Goal: Transaction & Acquisition: Obtain resource

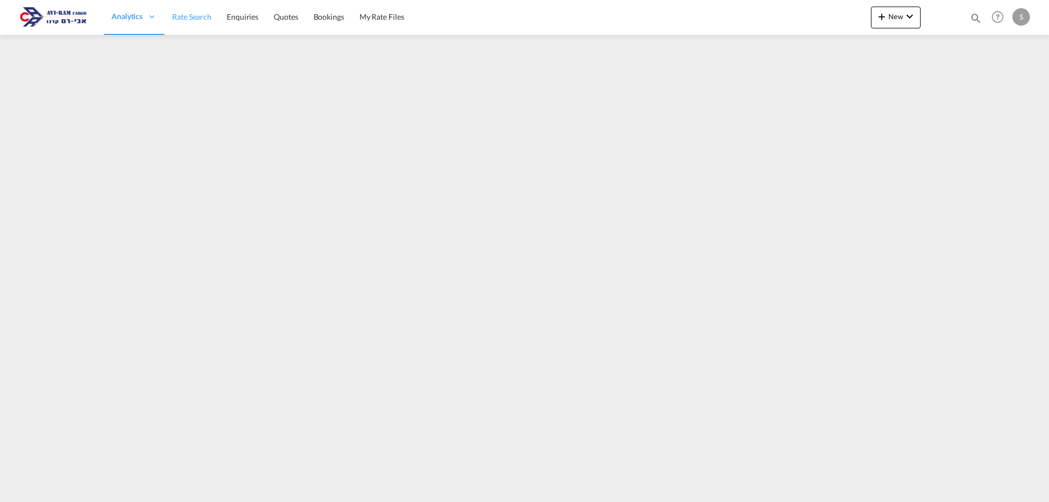
click at [196, 21] on span "Rate Search" at bounding box center [191, 16] width 39 height 9
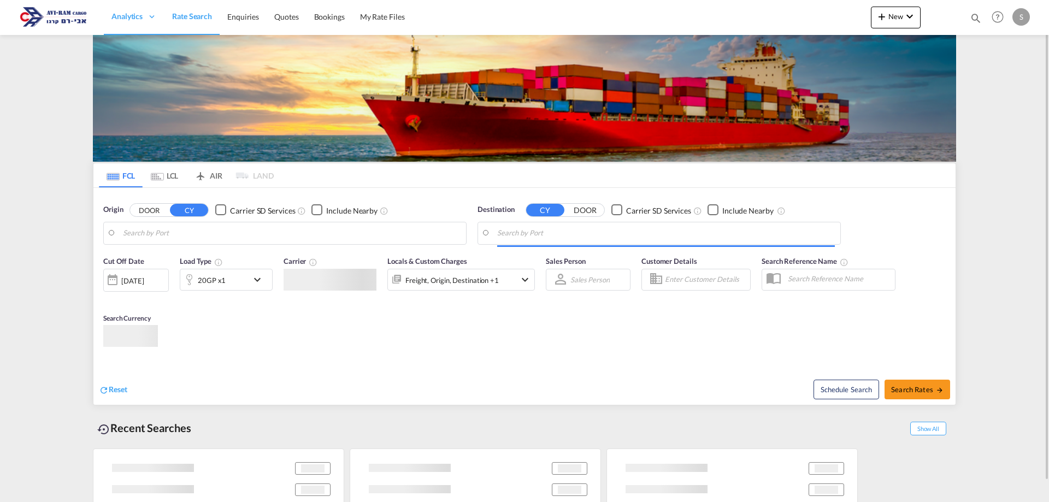
type input "[GEOGRAPHIC_DATA] ([GEOGRAPHIC_DATA]), [GEOGRAPHIC_DATA]"
type input "Ashdod, ILASH"
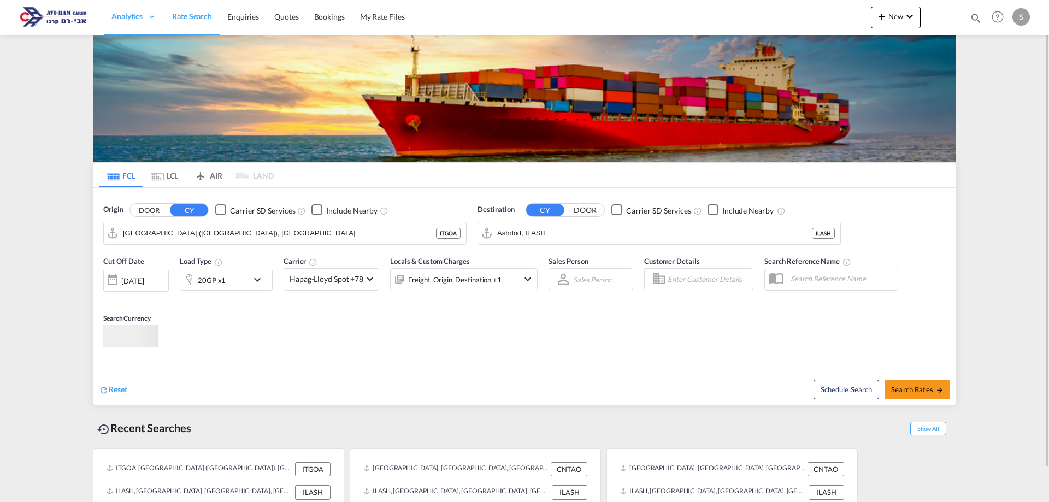
click at [171, 179] on md-tab-item "LCL" at bounding box center [165, 175] width 44 height 24
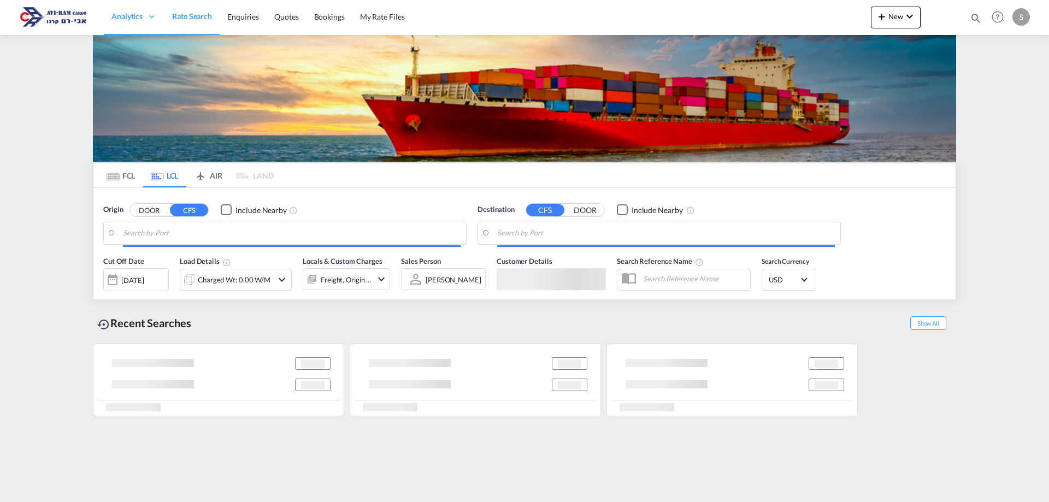
type input "[GEOGRAPHIC_DATA], [GEOGRAPHIC_DATA]"
type input "Ashdod, ILASH"
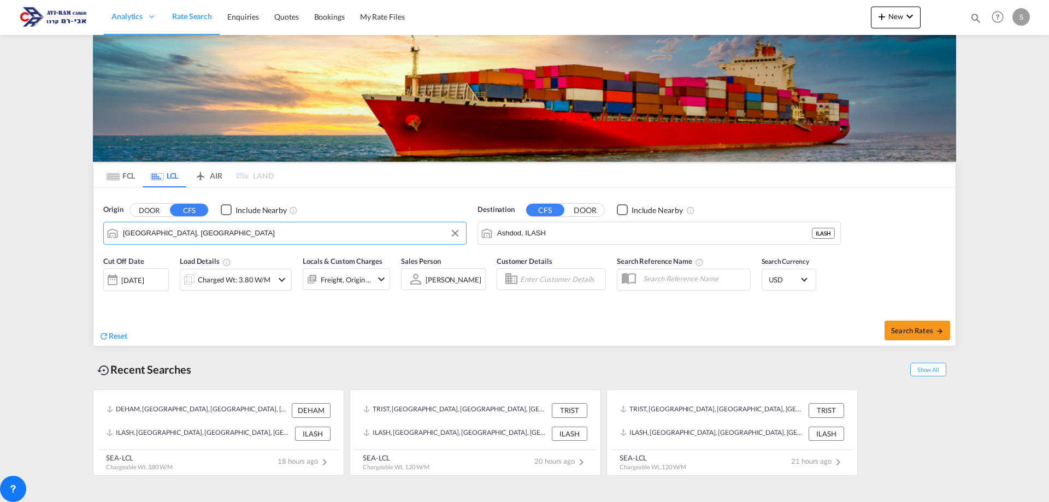
click at [164, 235] on input "[GEOGRAPHIC_DATA], [GEOGRAPHIC_DATA]" at bounding box center [292, 233] width 338 height 16
click at [173, 268] on div "Koper Slovenia SIKOP" at bounding box center [208, 263] width 208 height 33
type input "Koper, SIKOP"
click at [217, 285] on div "Charged Wt: 3.80 W/M" at bounding box center [234, 279] width 73 height 15
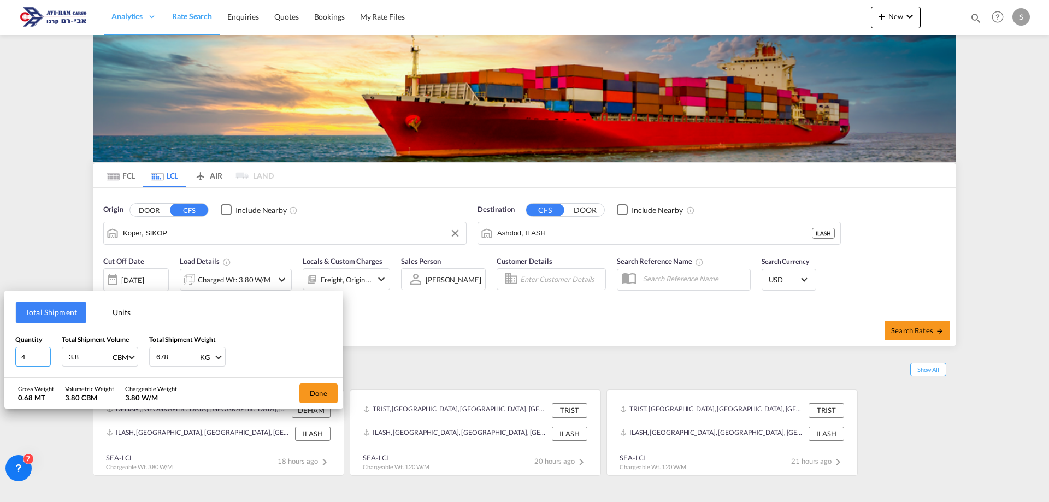
drag, startPoint x: 37, startPoint y: 359, endPoint x: 2, endPoint y: 361, distance: 34.5
click at [2, 361] on div "Total Shipment Units Quantity 4 Total Shipment Volume 3.8 CBM CBM CFT Total Shi…" at bounding box center [524, 251] width 1049 height 502
type input "1"
type input "7.83"
type input "1670"
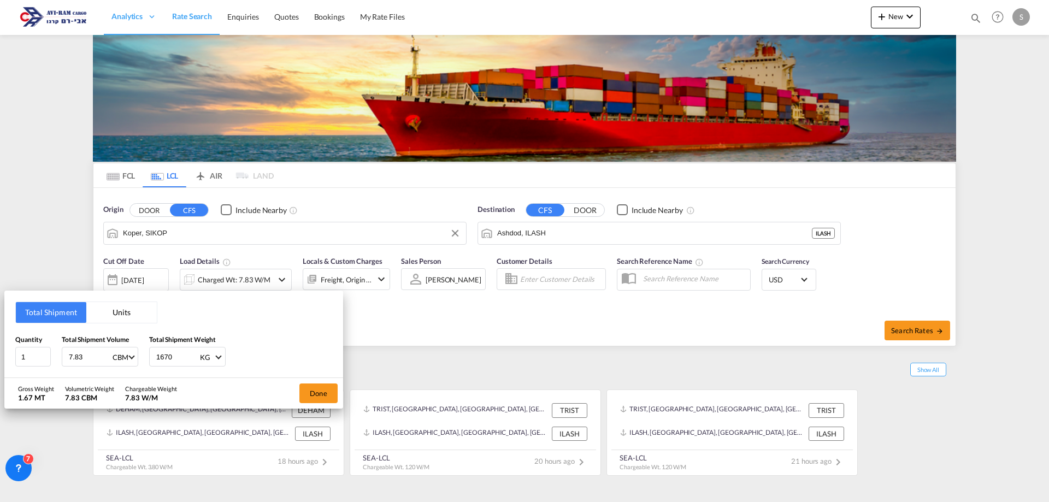
drag, startPoint x: 314, startPoint y: 394, endPoint x: 434, endPoint y: 375, distance: 121.2
click at [315, 394] on button "Done" at bounding box center [318, 394] width 38 height 20
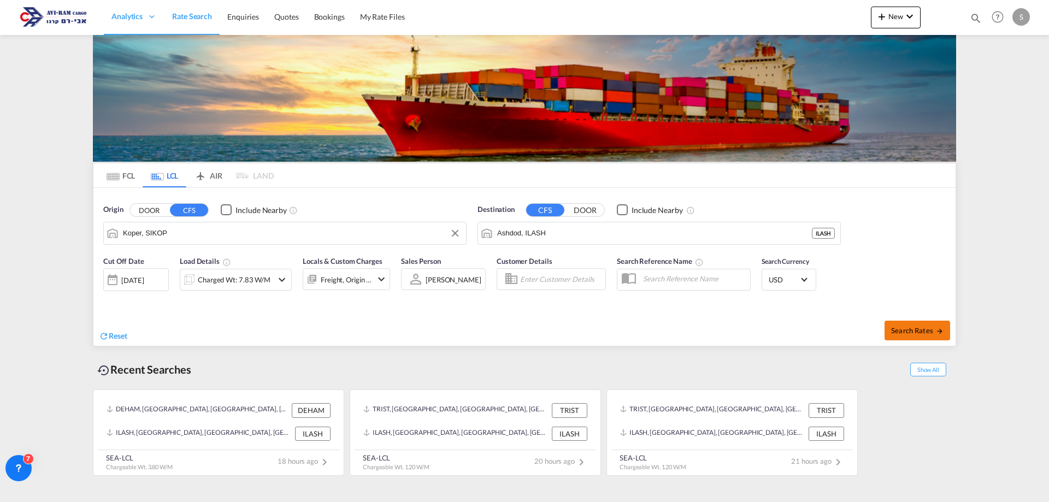
click at [930, 327] on span "Search Rates" at bounding box center [917, 330] width 52 height 9
type input "SIKOP to ILASH / 27 Aug 2025"
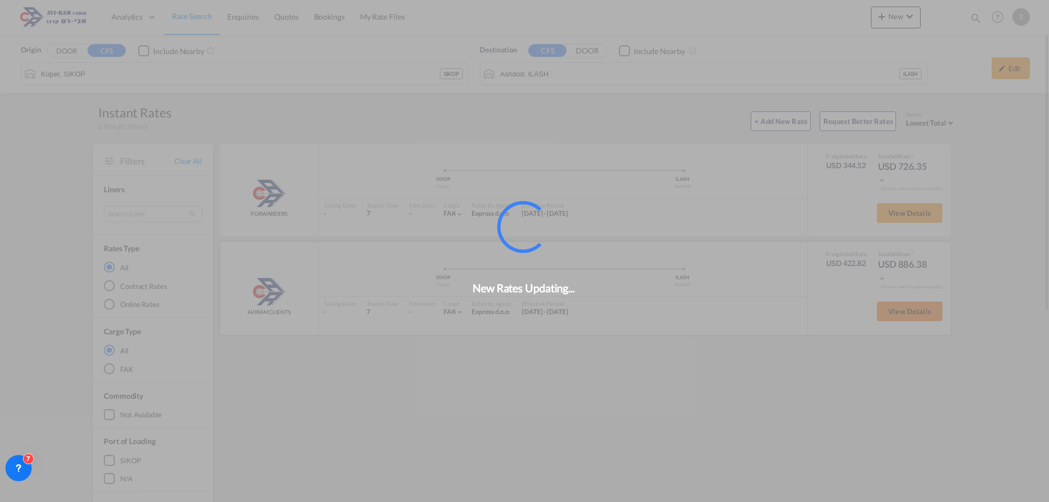
click at [887, 315] on div "New Rates Updating..." at bounding box center [524, 251] width 1049 height 502
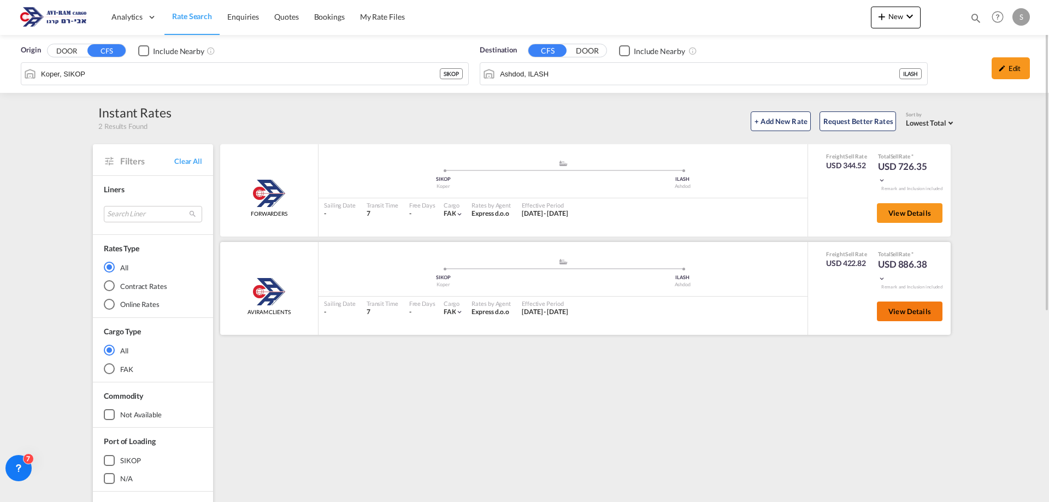
click at [887, 315] on button "View Details" at bounding box center [910, 312] width 66 height 20
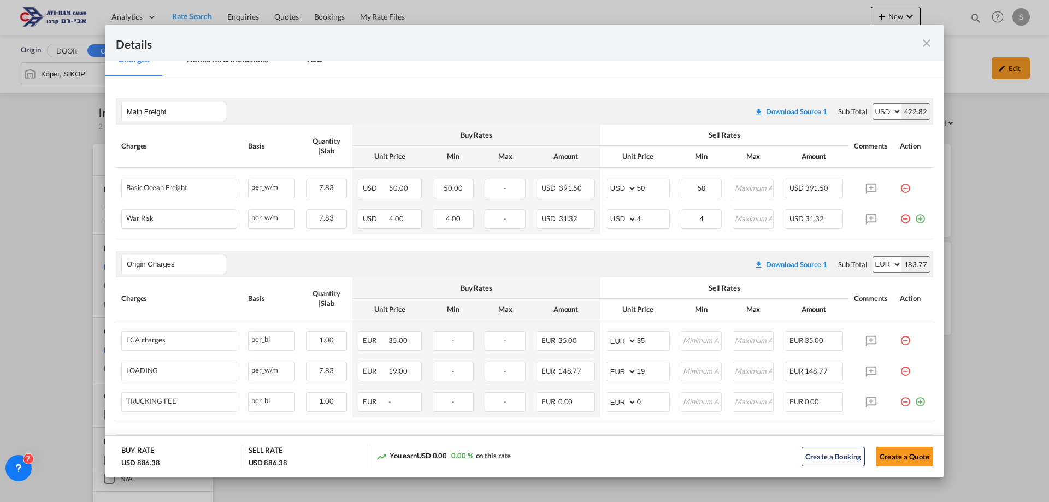
scroll to position [219, 0]
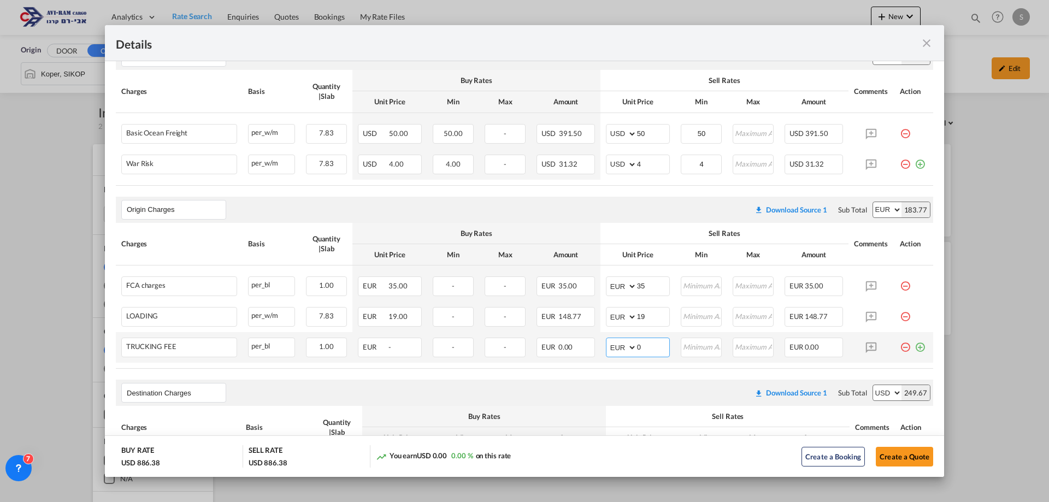
click at [621, 349] on md-input-container "AED AFN ALL AMD ANG AOA ARS AUD AWG AZN BAM BBD BDT BGN BHD BIF BMD BND BOB BRL…" at bounding box center [638, 348] width 64 height 20
type input "385"
click at [915, 346] on md-icon "icon-plus-circle-outline green-400-fg" at bounding box center [920, 343] width 11 height 11
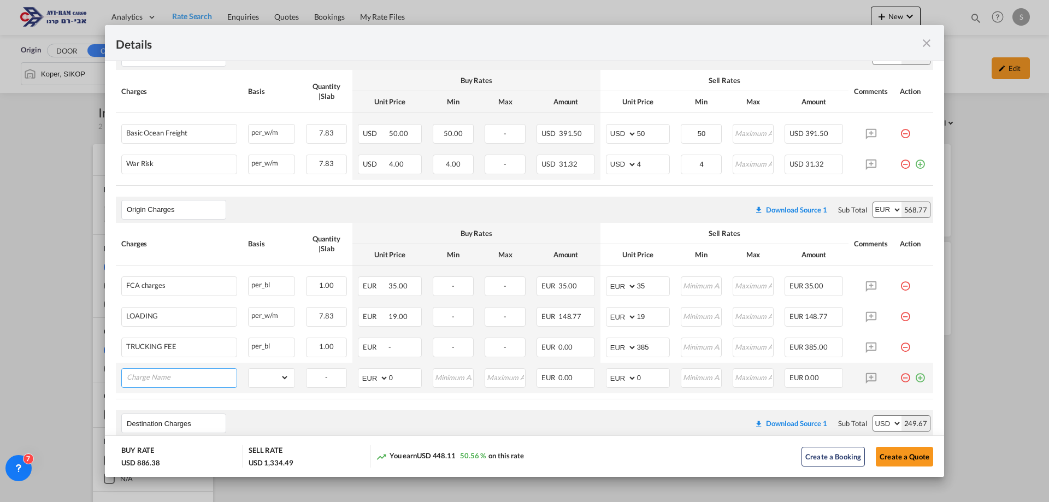
click at [195, 384] on input "Charge Name" at bounding box center [182, 377] width 110 height 16
paste input "Extra w/h charge for package 3m long or more"
type input "Extra w/h charge for package 3m long or more"
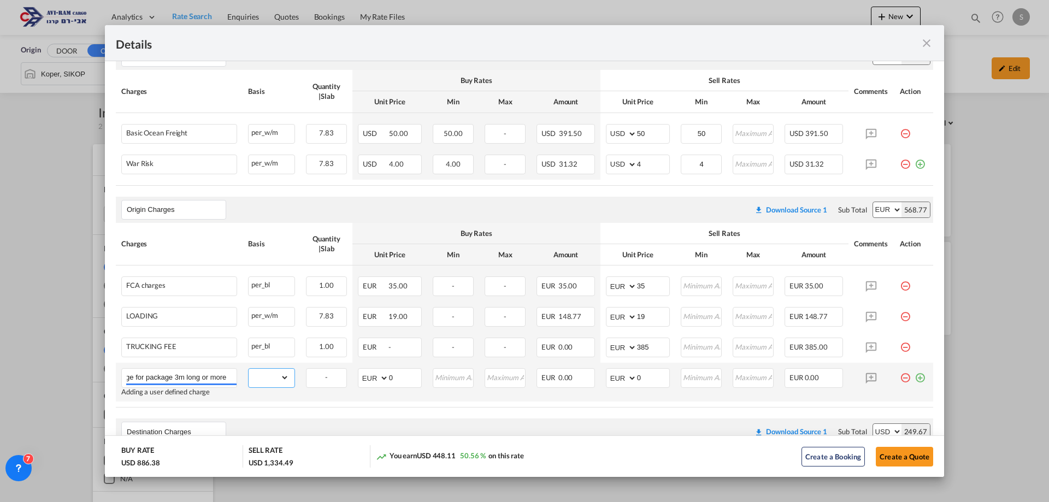
click at [268, 378] on select "gross_weight volumetric_weight per_shipment per_bl per_km per_hawb per_kg flat …" at bounding box center [269, 377] width 40 height 17
select select "per_shipment"
click at [249, 369] on select "gross_weight volumetric_weight per_shipment per_bl per_km per_hawb per_kg flat …" at bounding box center [269, 377] width 40 height 17
click at [630, 378] on md-input-container "AED AFN ALL AMD ANG AOA ARS AUD AWG AZN BAM BBD BDT BGN BHD BIF BMD BND BOB BRL…" at bounding box center [638, 378] width 64 height 20
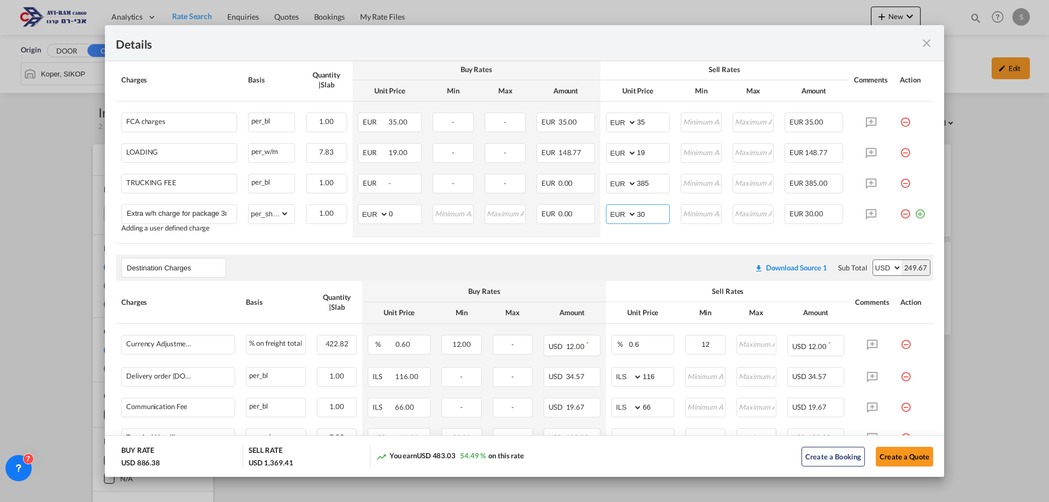
scroll to position [437, 0]
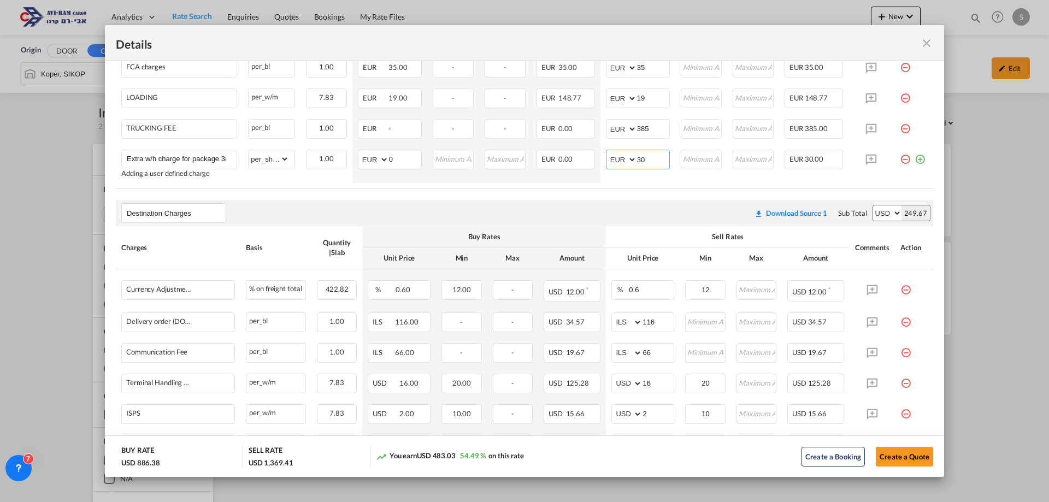
type input "30"
click at [740, 453] on div "Create a Booking Create a Quote" at bounding box center [794, 456] width 279 height 22
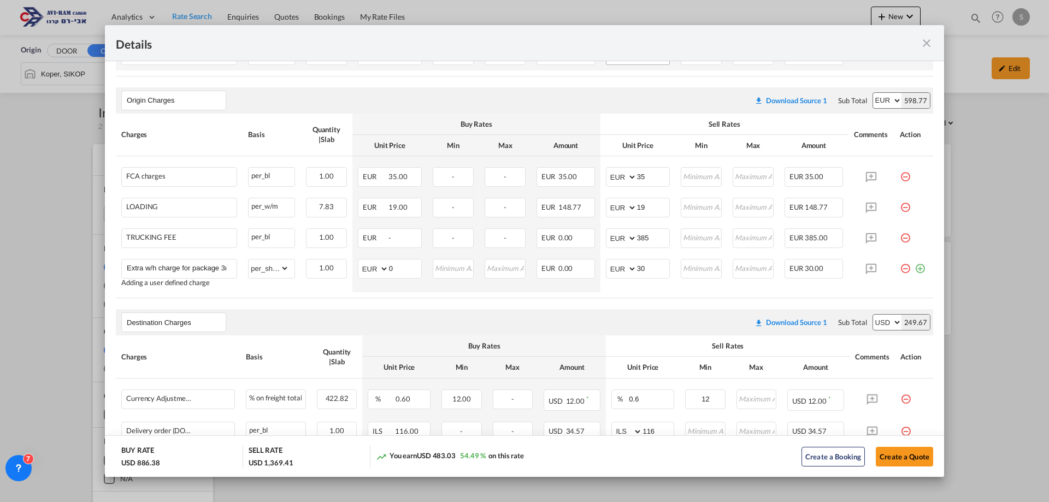
scroll to position [273, 0]
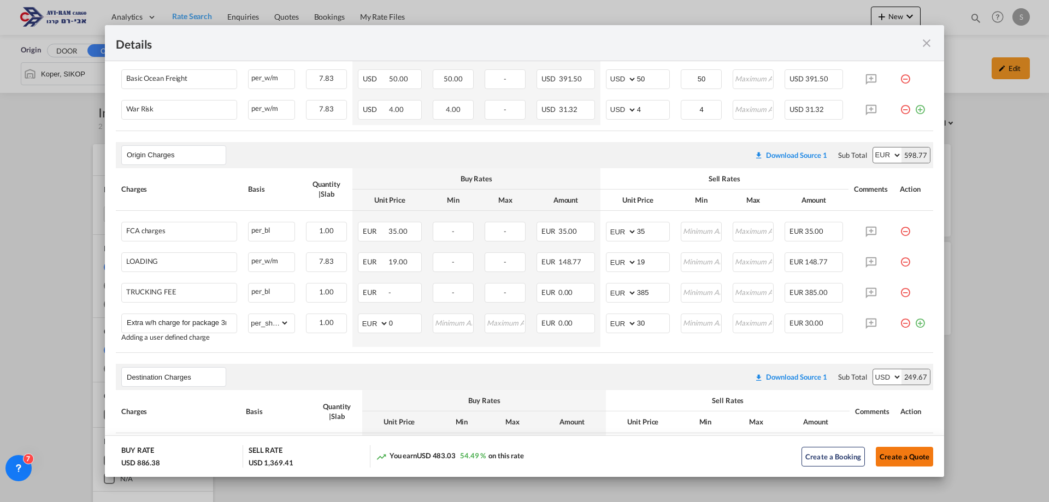
click at [898, 457] on button "Create a Quote" at bounding box center [904, 457] width 57 height 20
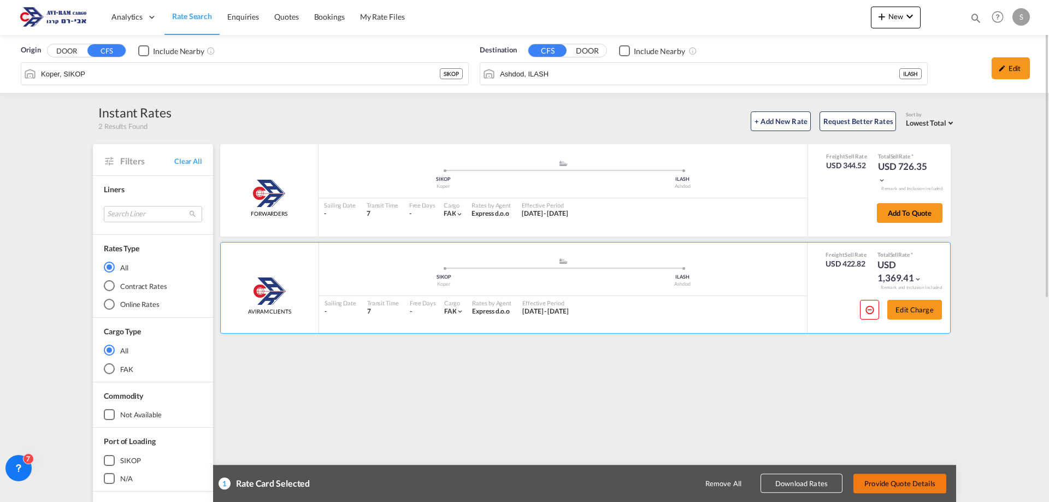
click at [903, 482] on button "Provide Quote Details" at bounding box center [900, 484] width 93 height 20
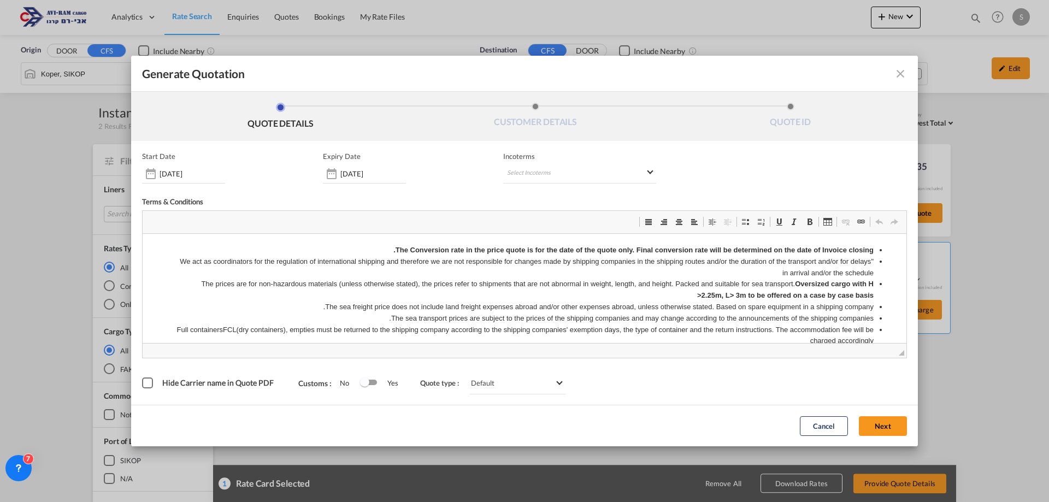
scroll to position [0, 0]
click at [554, 178] on md-select "Select Incoterms CIF - export Cost,Insurance and Freight FOB - export Free on B…" at bounding box center [579, 174] width 153 height 20
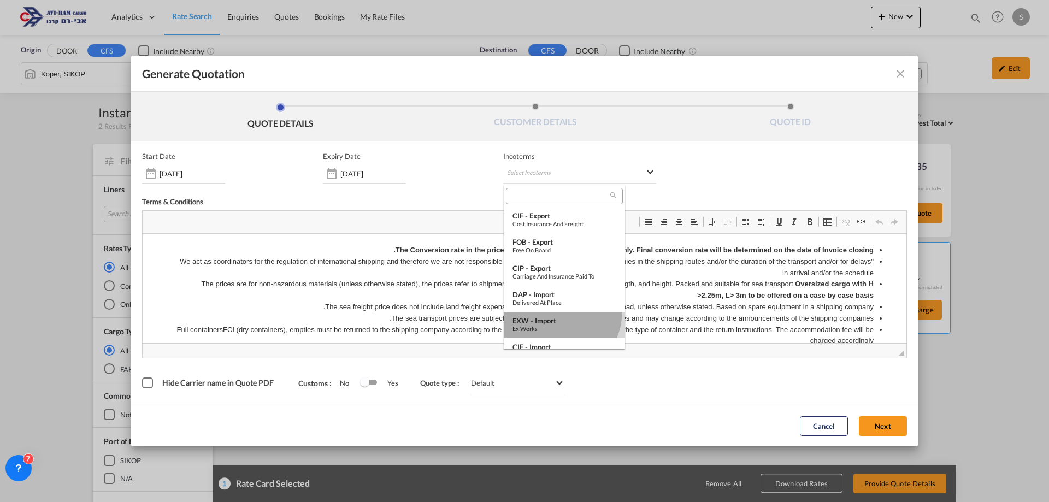
click at [559, 313] on md-option "EXW - import Ex Works" at bounding box center [564, 325] width 121 height 26
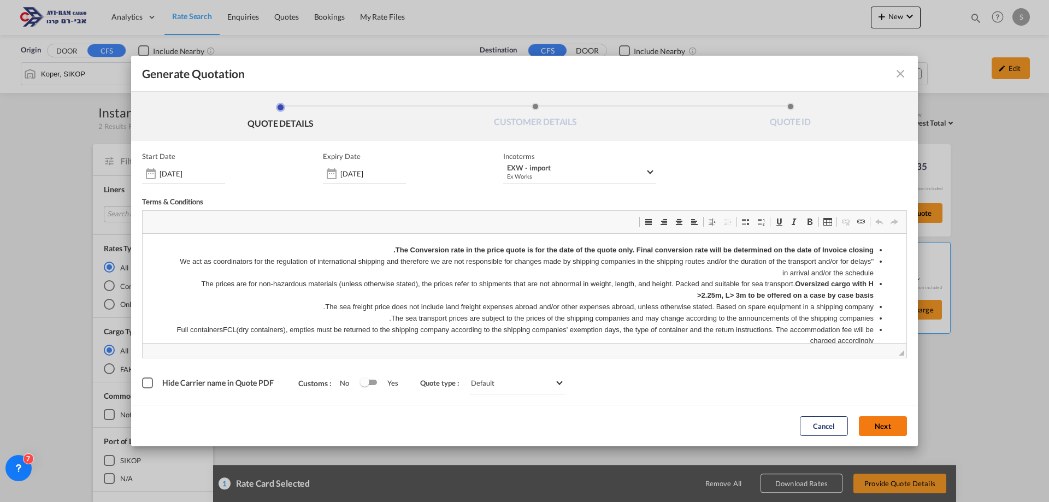
click at [874, 425] on button "Next" at bounding box center [883, 426] width 48 height 20
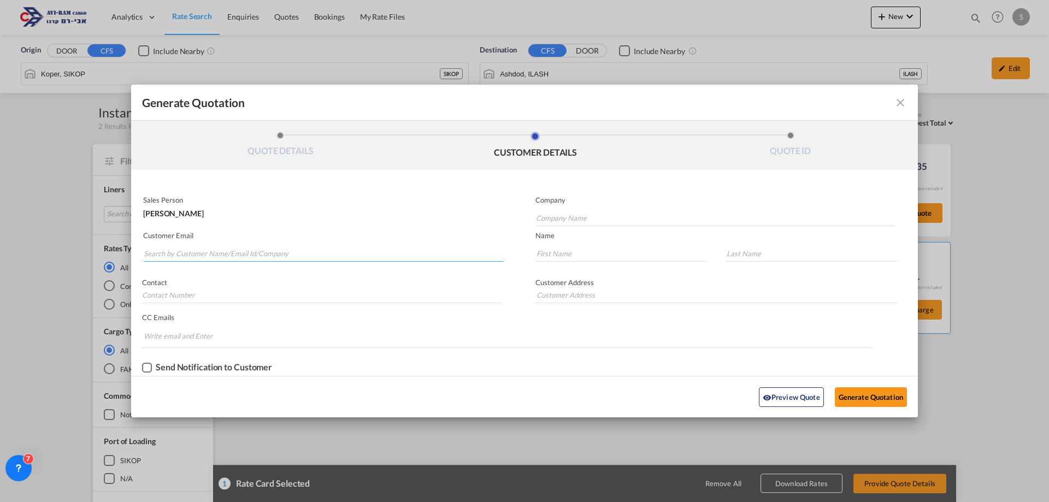
click at [256, 245] on input "Search by Customer Name/Email Id/Company" at bounding box center [324, 253] width 360 height 16
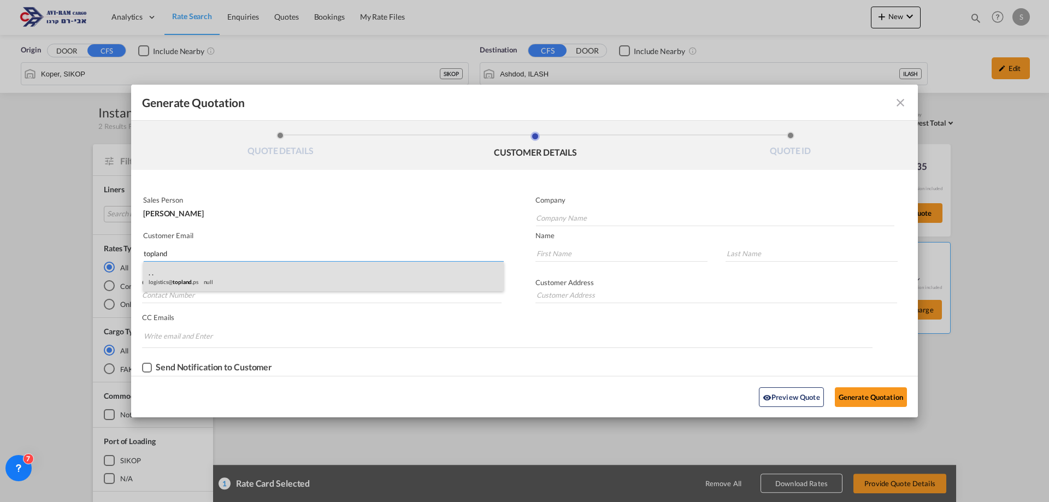
type input "topland"
click at [250, 274] on div ". . logistics@ topland .ps null" at bounding box center [323, 277] width 361 height 30
type input "."
type input "logistics@topland.ps"
type input "."
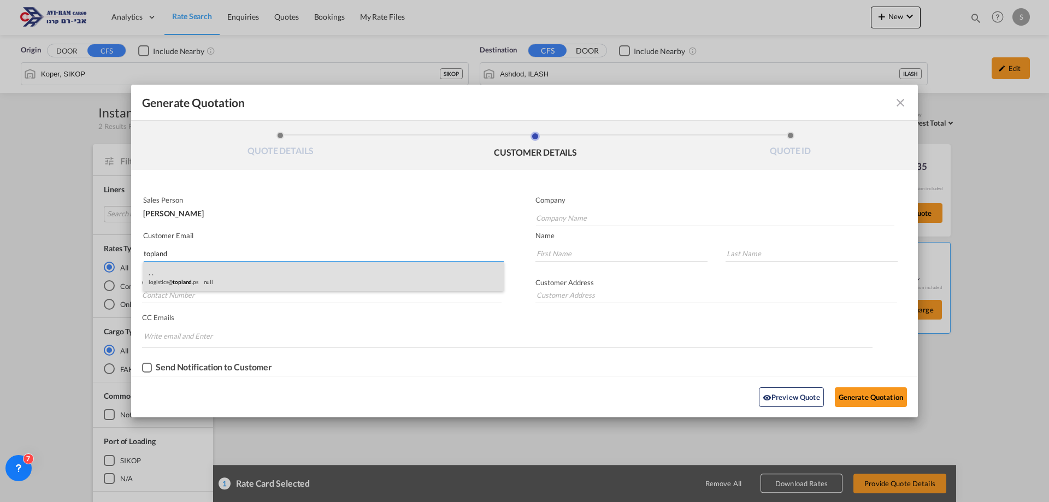
type input "."
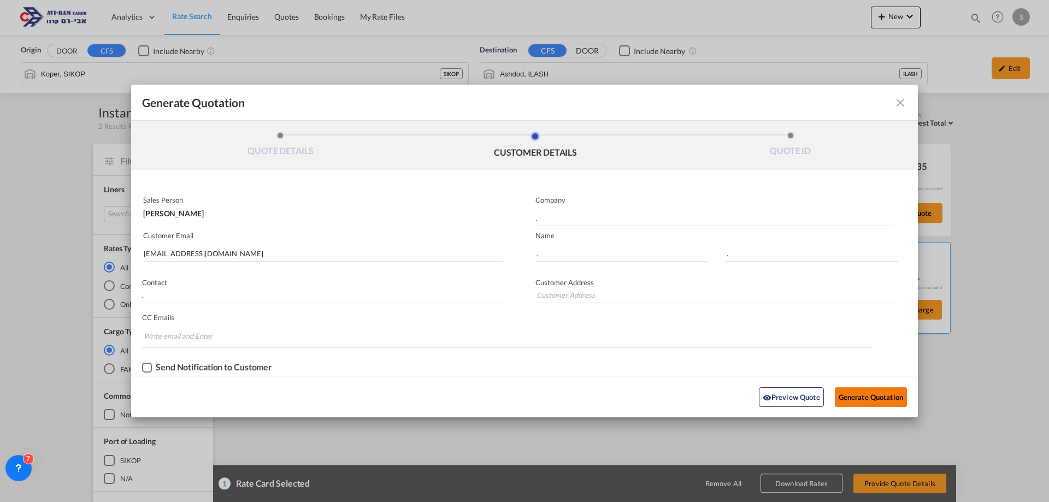
click at [883, 402] on button "Generate Quotation" at bounding box center [871, 397] width 72 height 20
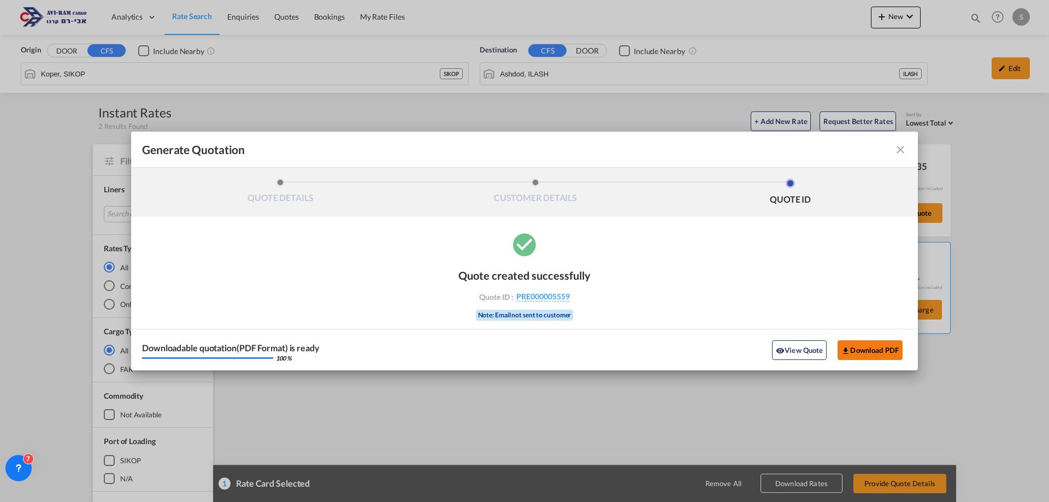
click at [882, 351] on button "Download PDF" at bounding box center [870, 350] width 65 height 20
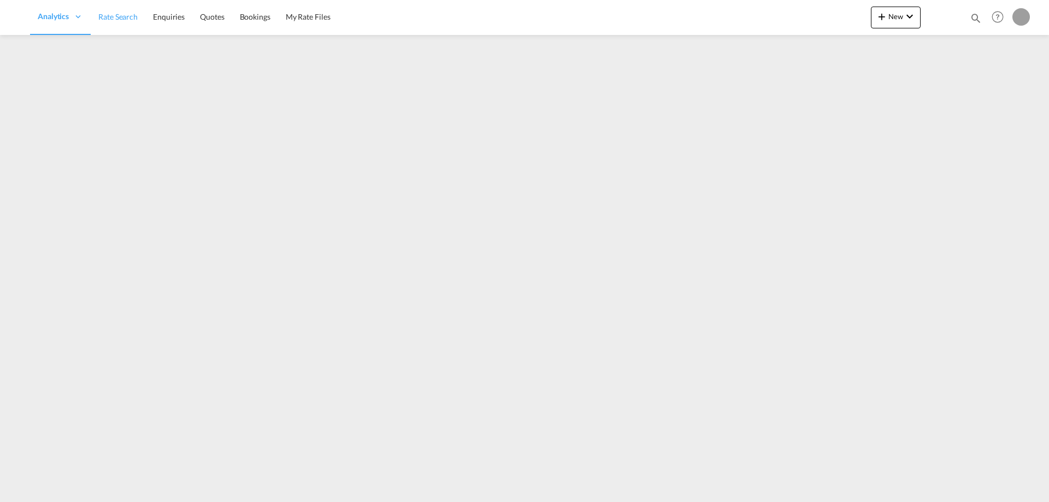
click at [131, 16] on span "Rate Search" at bounding box center [117, 16] width 39 height 9
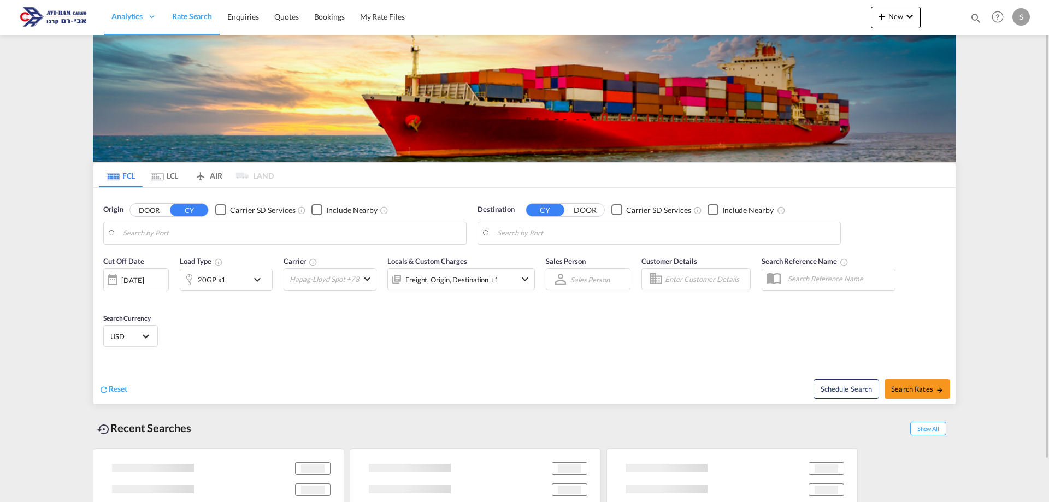
type input "Genova (Genoa), ITGOA"
type input "Ashdod, ILASH"
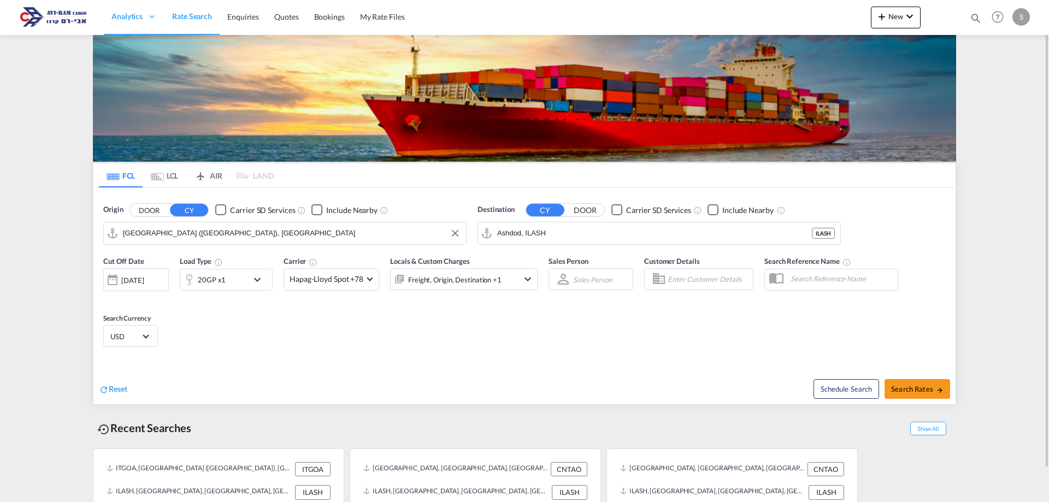
click at [199, 237] on input "[GEOGRAPHIC_DATA] ([GEOGRAPHIC_DATA]), [GEOGRAPHIC_DATA]" at bounding box center [292, 233] width 338 height 16
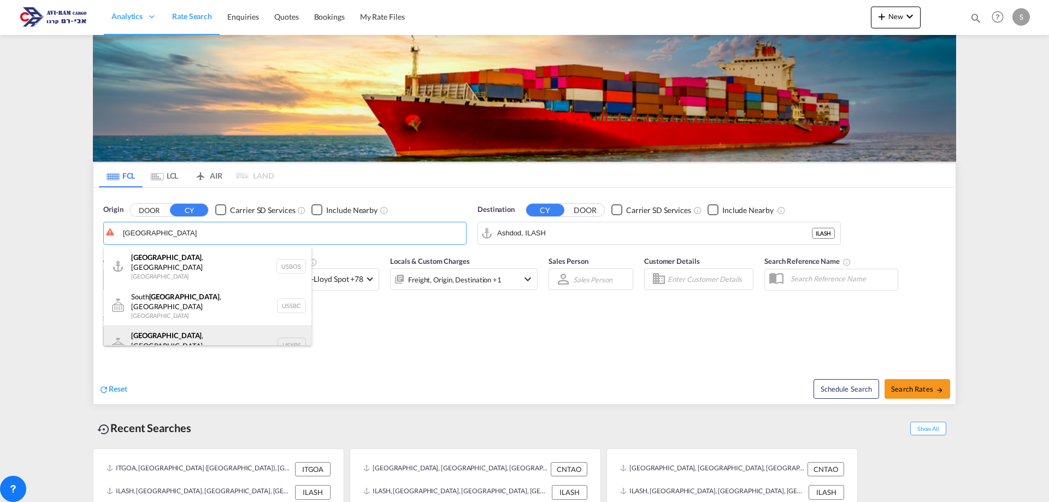
click at [199, 328] on div "Boston , NY United States USYBS" at bounding box center [208, 344] width 208 height 39
type input "Boston, NY, USYBS"
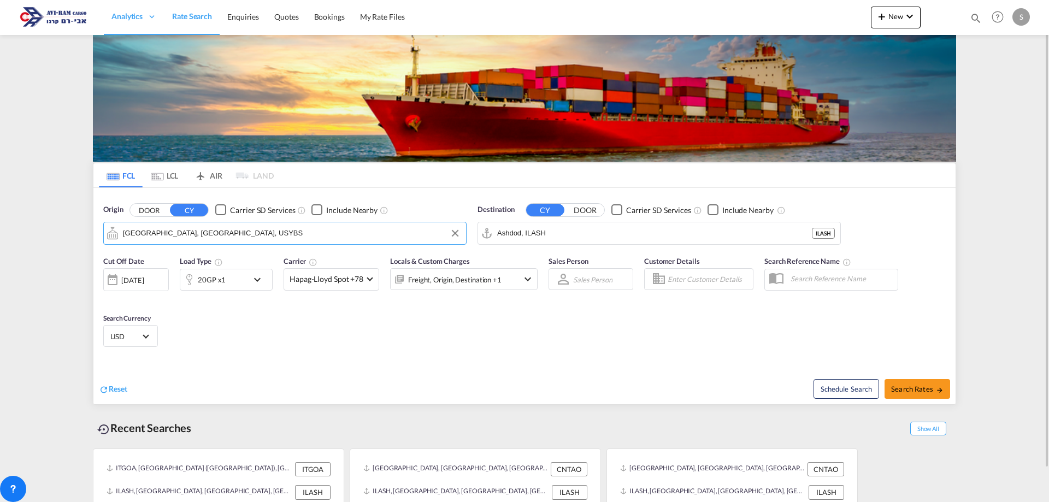
click at [522, 234] on input "Ashdod, ILASH" at bounding box center [654, 233] width 315 height 16
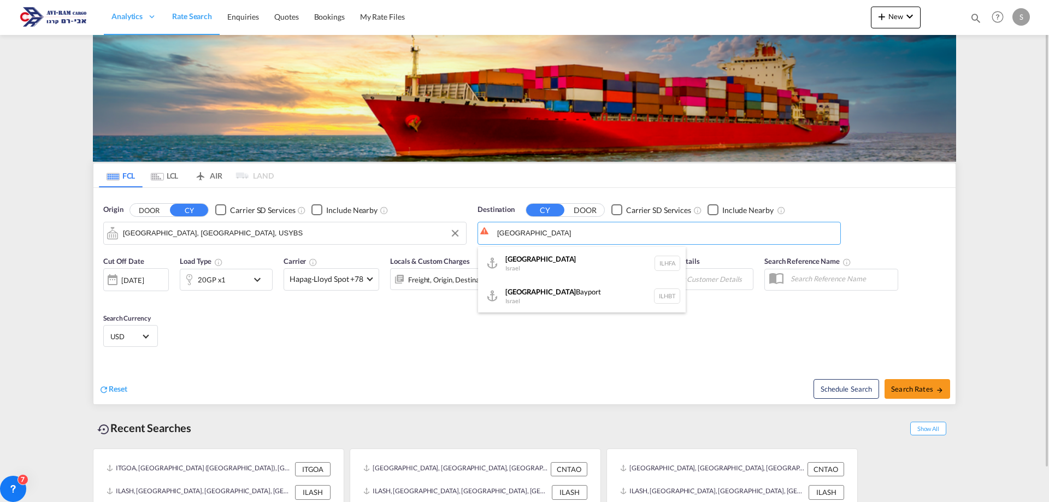
click at [549, 269] on div "Haifa Israel ILHFA" at bounding box center [582, 263] width 208 height 33
type input "Haifa, ILHFA"
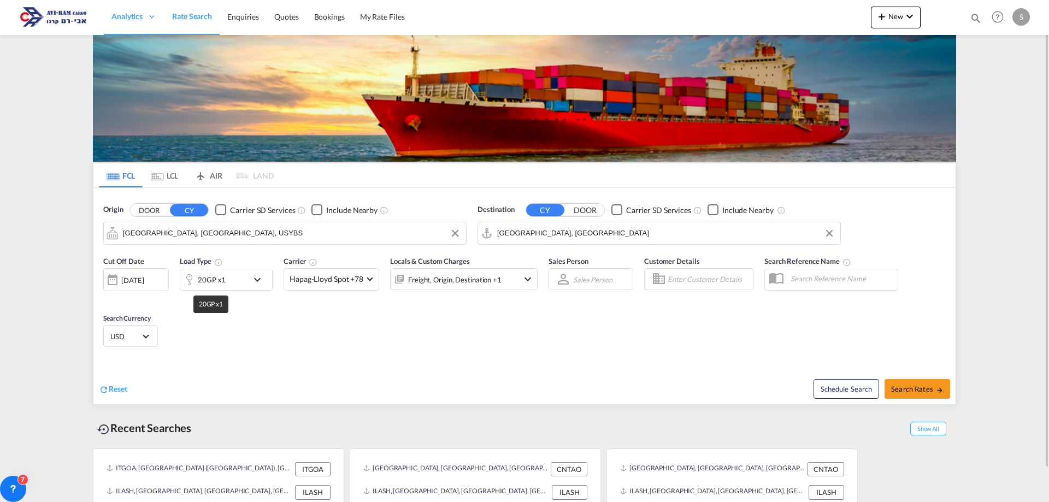
click at [213, 281] on div "20GP x1" at bounding box center [212, 279] width 28 height 15
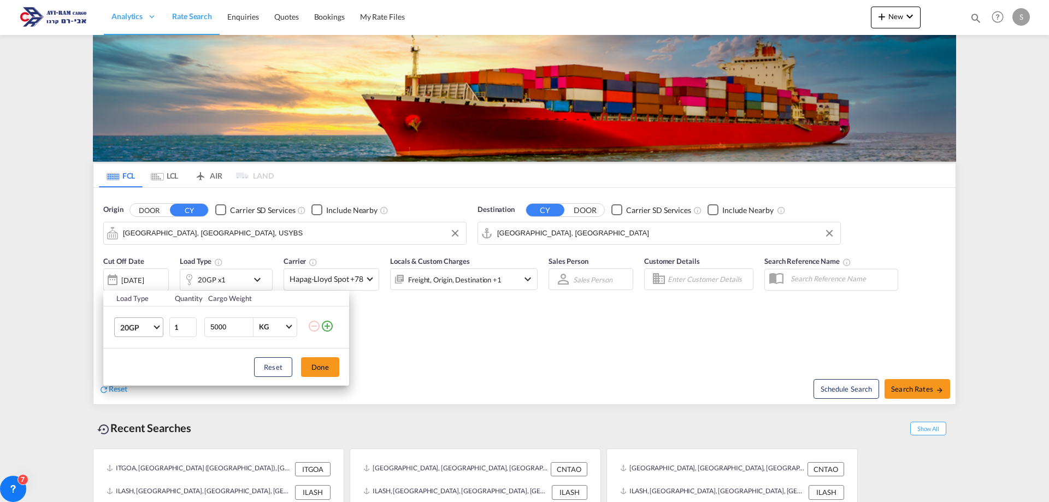
click at [146, 328] on span "20GP" at bounding box center [136, 327] width 32 height 11
click at [138, 381] on div "40HC" at bounding box center [130, 379] width 20 height 11
click at [314, 369] on button "Done" at bounding box center [320, 367] width 38 height 20
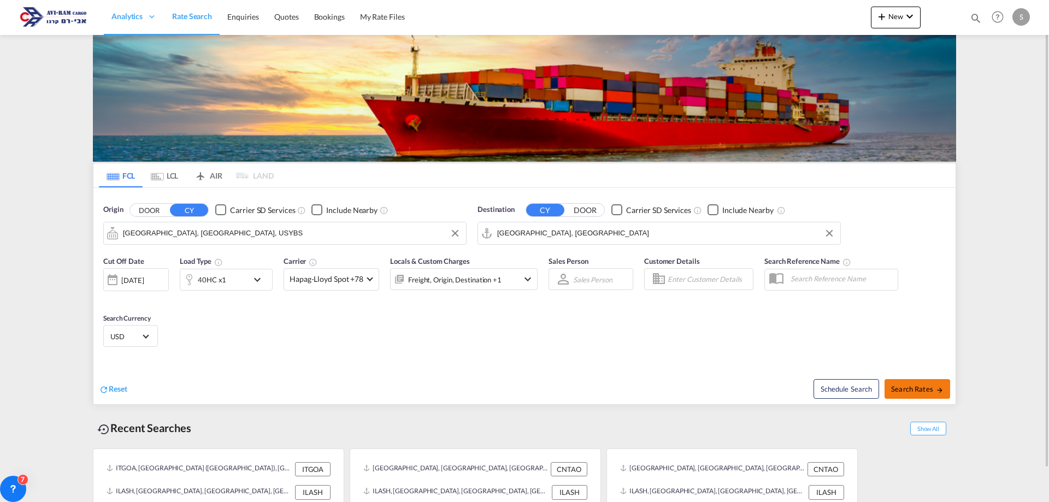
click at [909, 385] on span "Search Rates" at bounding box center [917, 389] width 52 height 9
type input "USYBS to ILHFA / 27 Aug 2025"
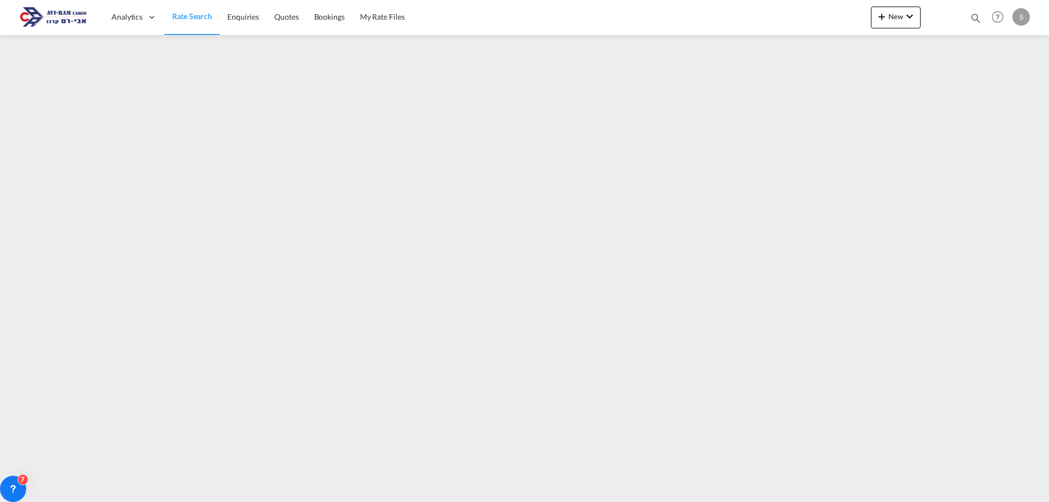
click at [179, 14] on span "Rate Search" at bounding box center [192, 15] width 40 height 9
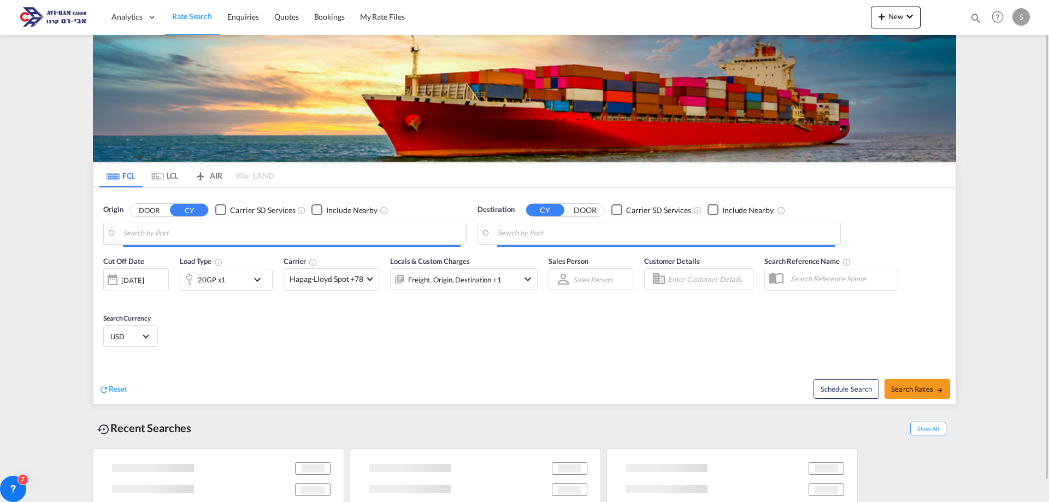
type input "South Boston, MA, USSBC"
type input "Haifa, ILHFA"
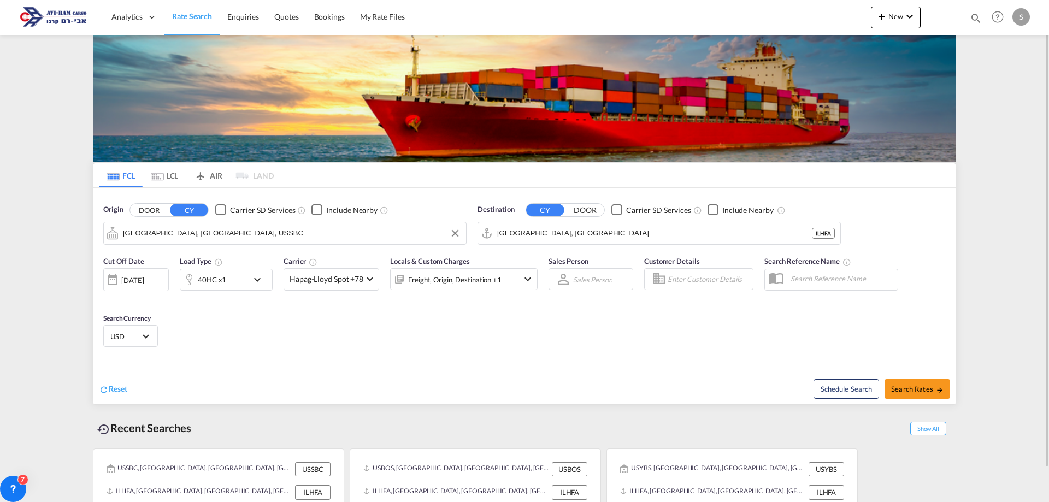
click at [181, 232] on input "South Boston, MA, USSBC" at bounding box center [292, 233] width 338 height 16
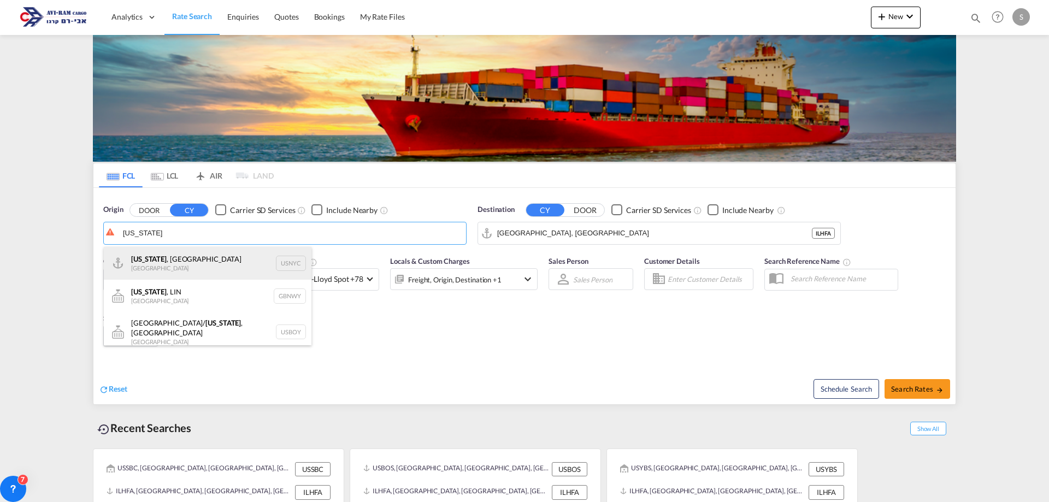
click at [178, 264] on div "New York , NY United States USNYC" at bounding box center [208, 263] width 208 height 33
type input "New York, NY, USNYC"
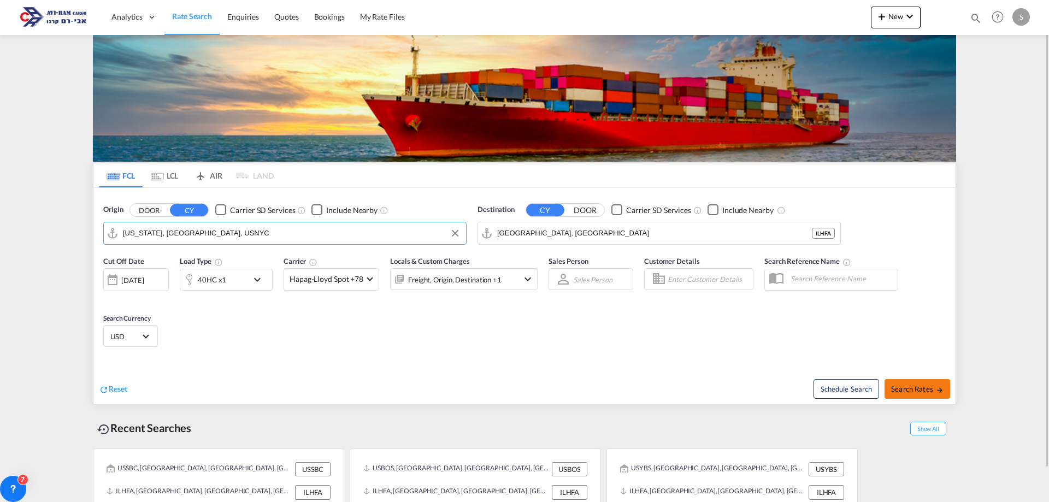
click at [925, 390] on span "Search Rates" at bounding box center [917, 389] width 52 height 9
type input "USNYC to ILHFA / 27 Aug 2025"
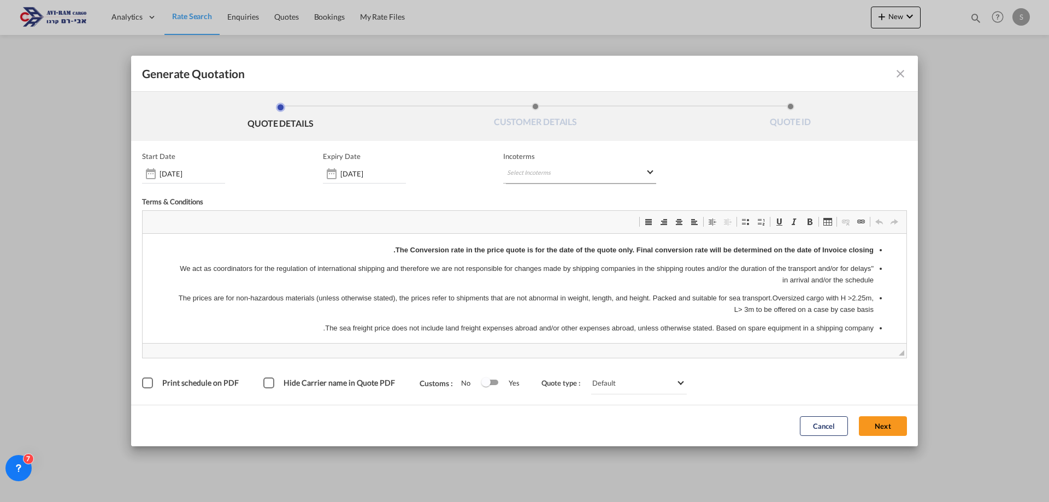
click at [511, 173] on md-select "Select Incoterms" at bounding box center [579, 174] width 153 height 20
click at [580, 174] on md-backdrop at bounding box center [524, 251] width 1049 height 502
click at [557, 172] on md-select "Select Incoterms" at bounding box center [579, 174] width 153 height 20
click at [543, 283] on md-backdrop at bounding box center [524, 251] width 1049 height 502
click at [548, 171] on md-select "Select Incoterms" at bounding box center [579, 174] width 153 height 20
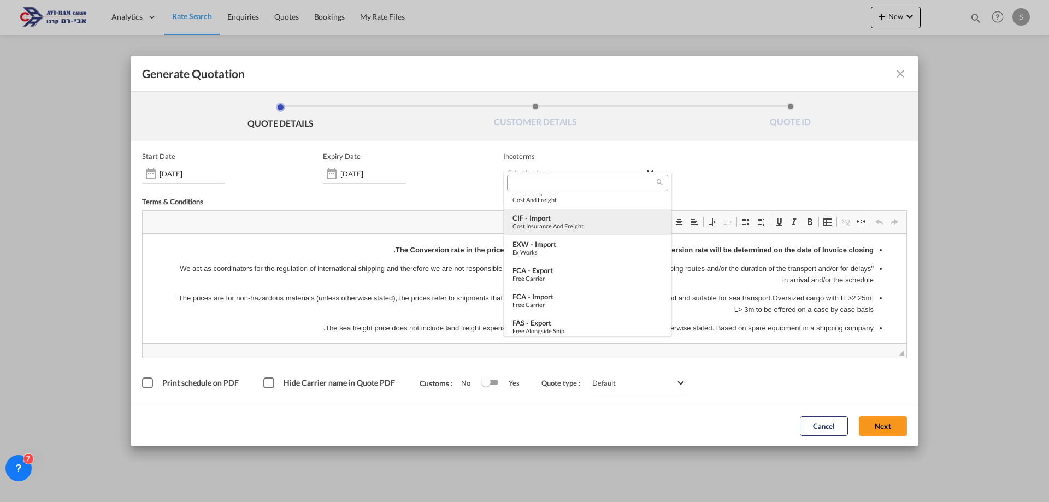
scroll to position [219, 0]
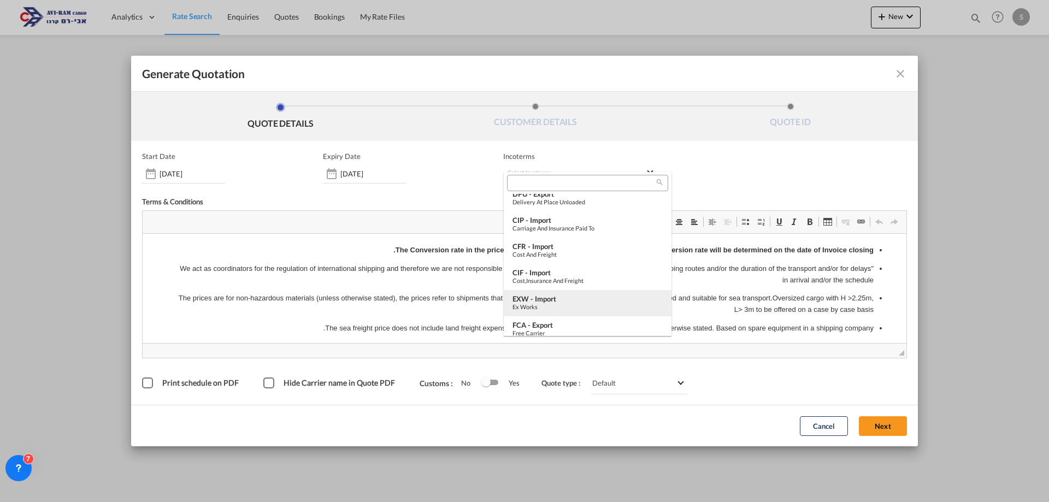
click at [566, 304] on div "Ex Works" at bounding box center [588, 306] width 150 height 7
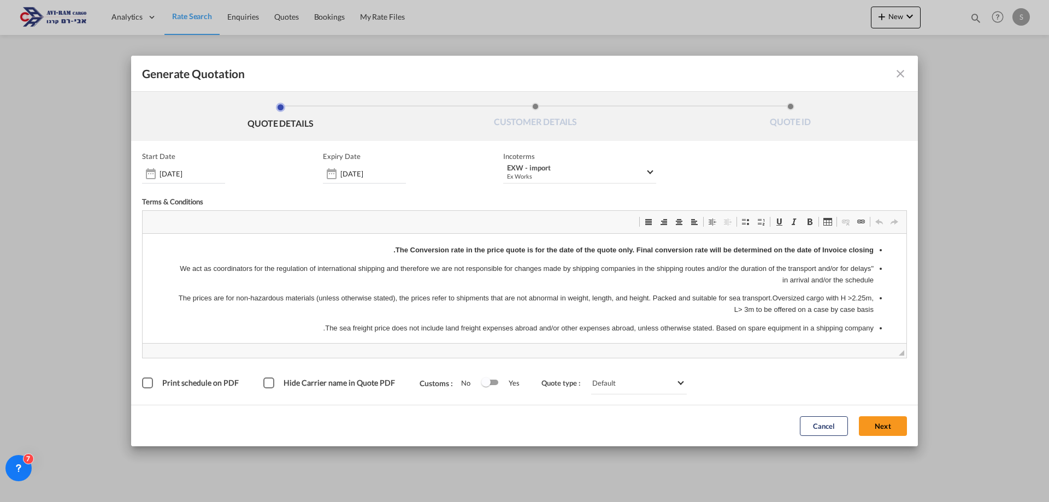
click at [874, 421] on button "Next" at bounding box center [883, 426] width 48 height 20
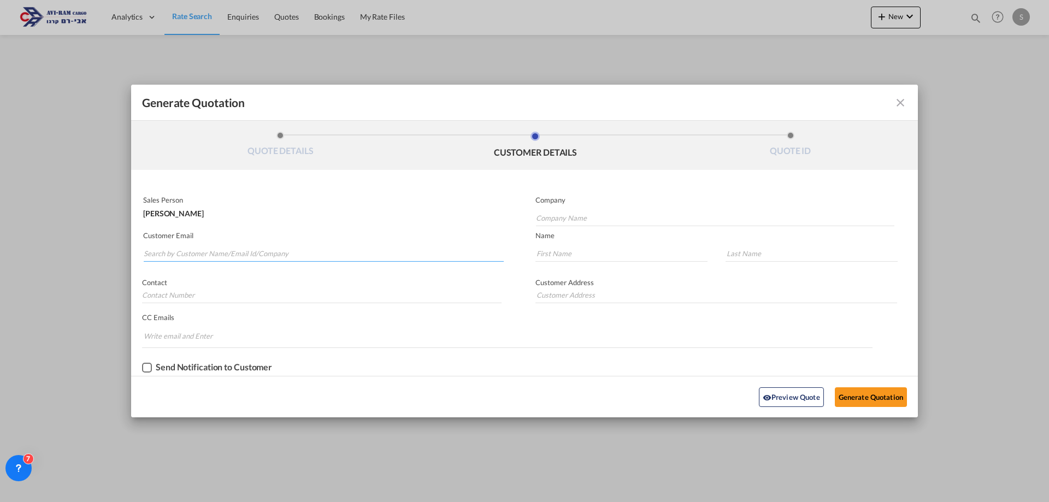
click at [339, 257] on input "Search by Customer Name/Email Id/Company" at bounding box center [324, 253] width 360 height 16
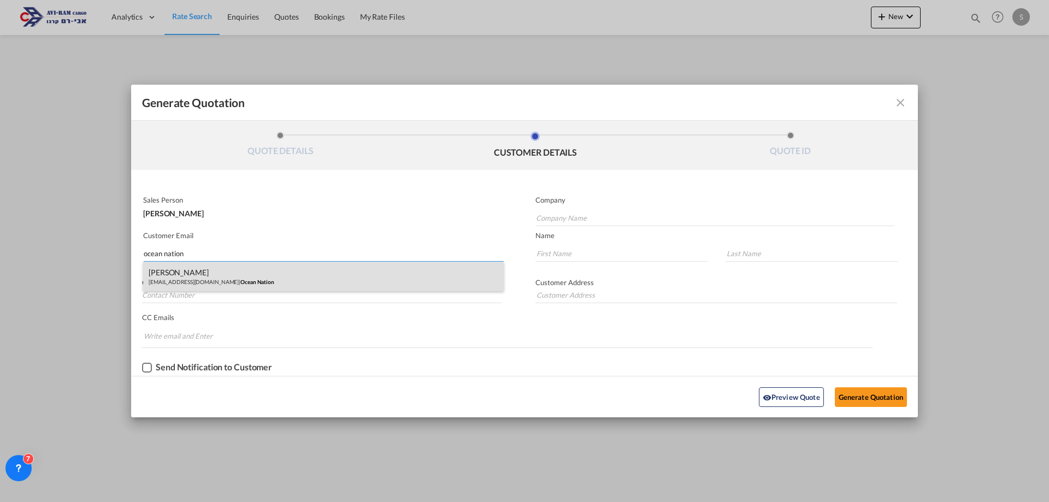
type input "ocean nation"
click at [244, 279] on div "Ziv Levanon ziv@ocean-nation.com | Ocean Nation" at bounding box center [323, 277] width 361 height 30
type input "Ocean Nation"
type input "ziv@ocean-nation.com"
type input "Ziv"
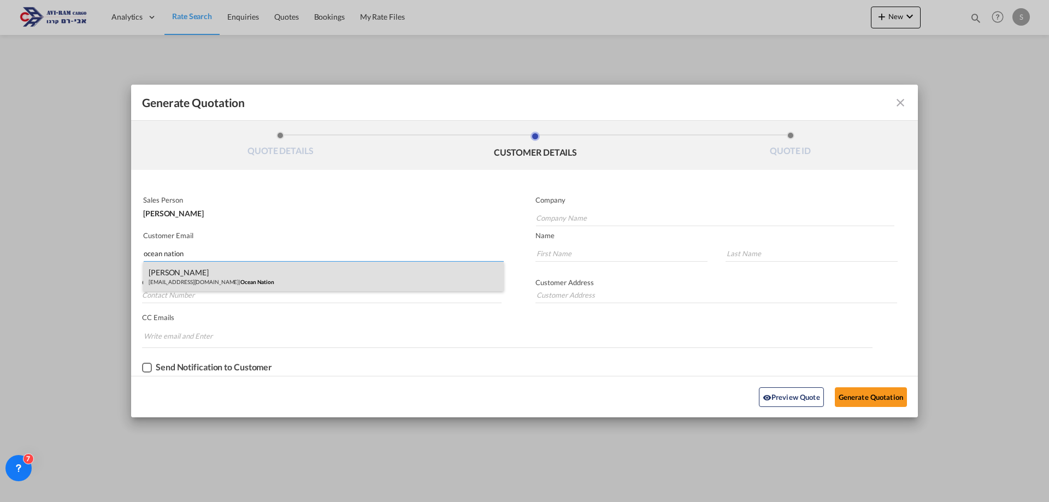
type input "Levanon"
type input "+972 98666987"
type input "."
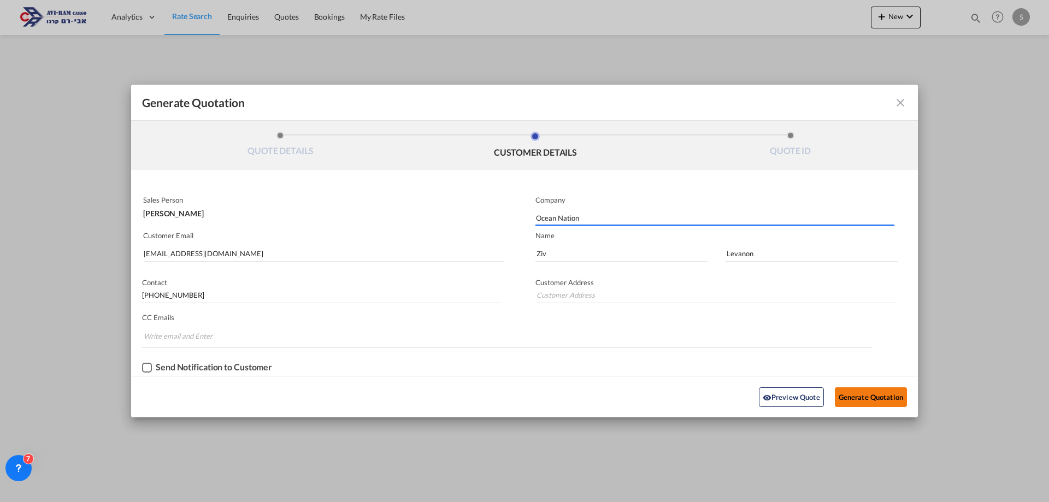
click at [867, 396] on button "Generate Quotation" at bounding box center [871, 397] width 72 height 20
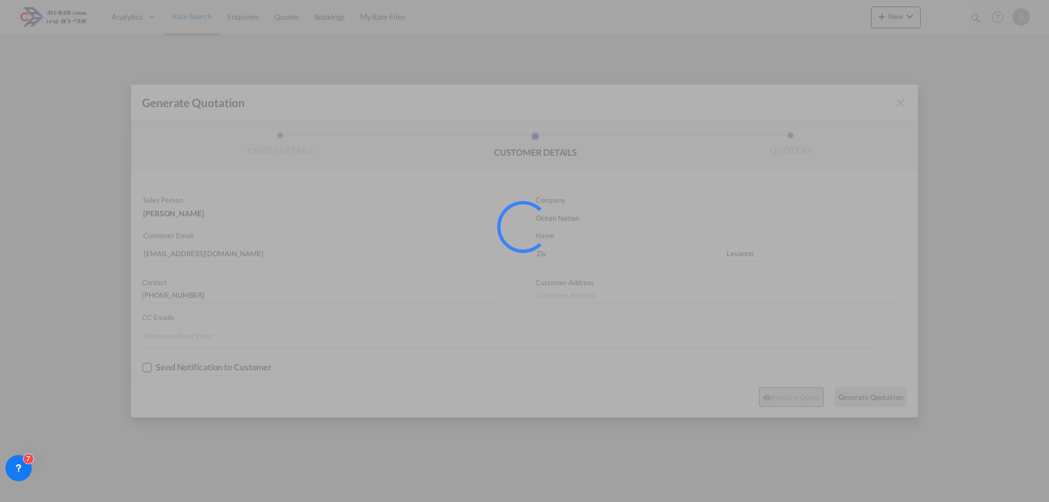
type input "."
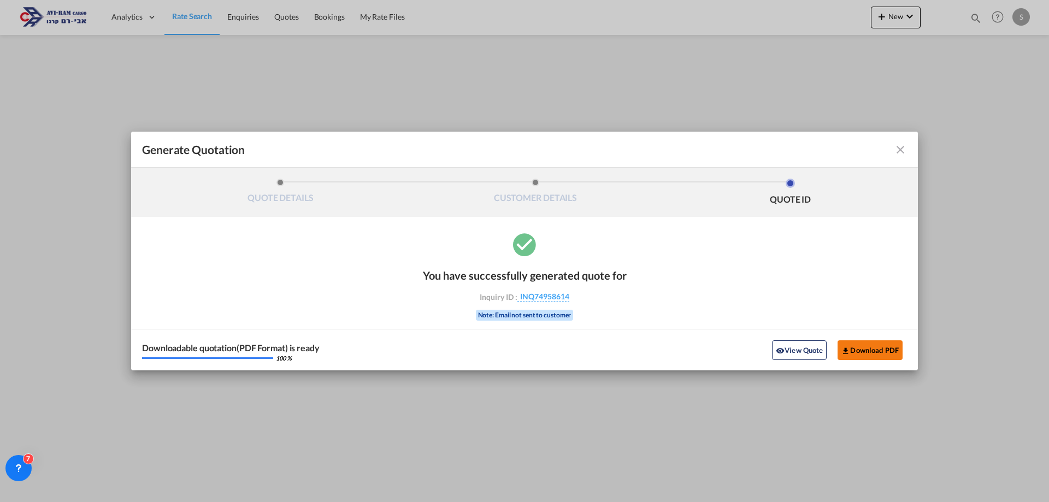
click at [847, 348] on md-icon "icon-download" at bounding box center [846, 350] width 9 height 9
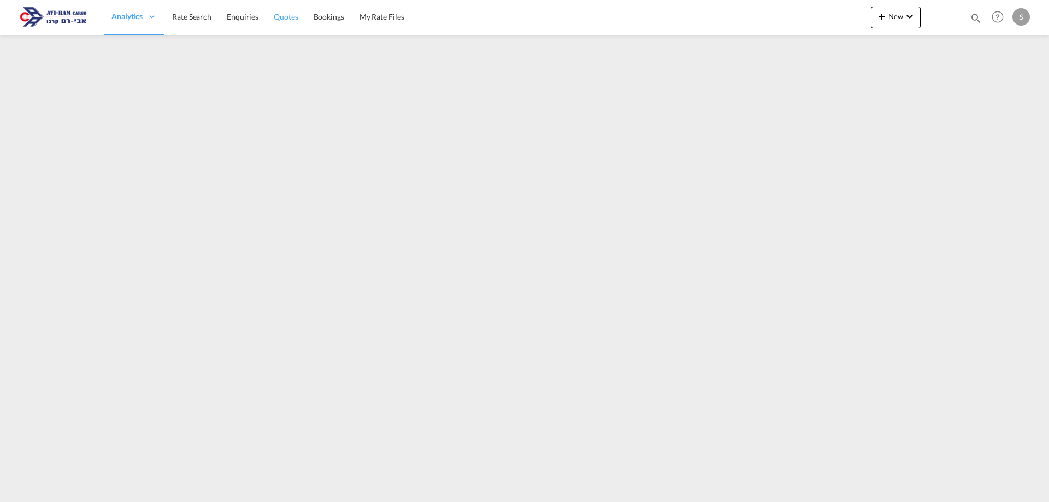
click at [286, 14] on span "Quotes" at bounding box center [286, 16] width 24 height 9
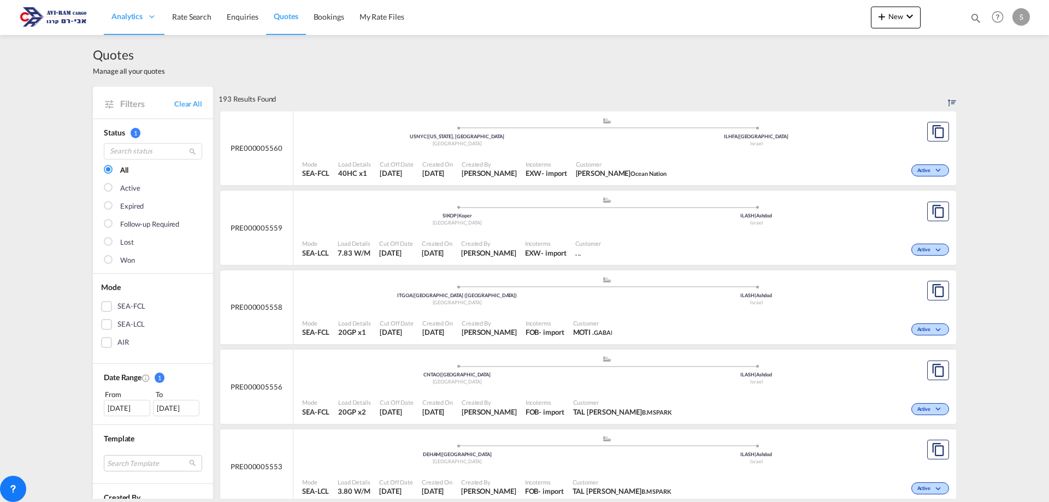
click at [567, 160] on span "Incoterms" at bounding box center [547, 164] width 42 height 8
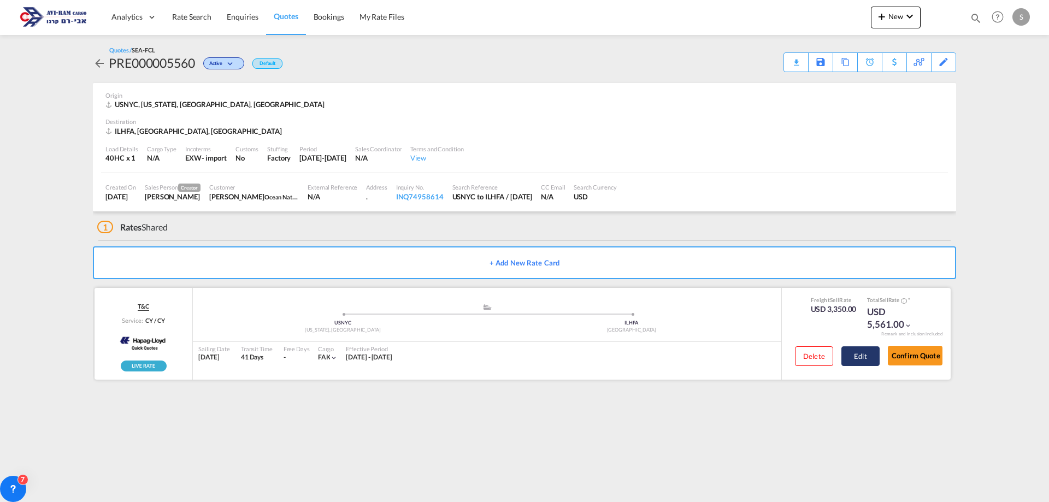
click at [859, 356] on button "Edit" at bounding box center [861, 356] width 38 height 20
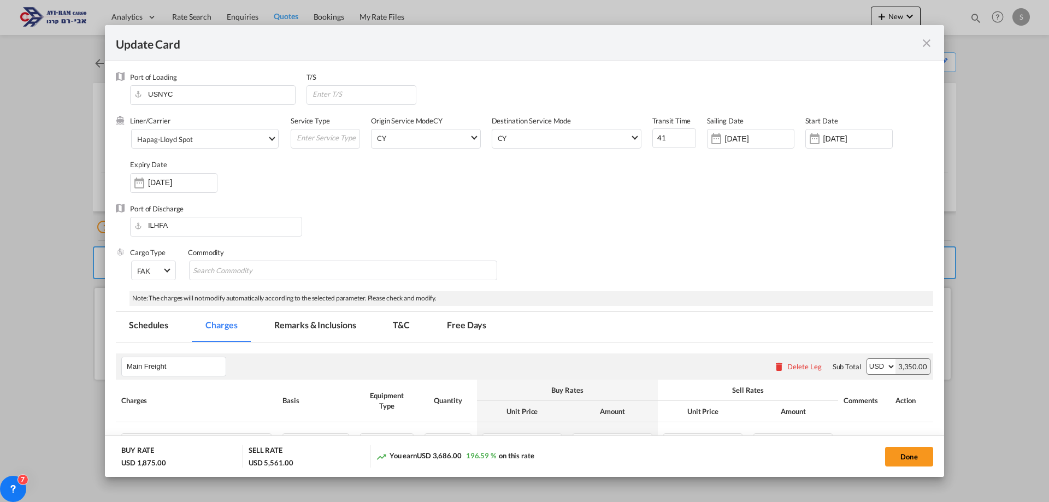
select select "per B/L"
select select "per equipment"
select select "per B/L"
select select "per equipment"
click at [197, 96] on input "USNYC" at bounding box center [216, 94] width 160 height 16
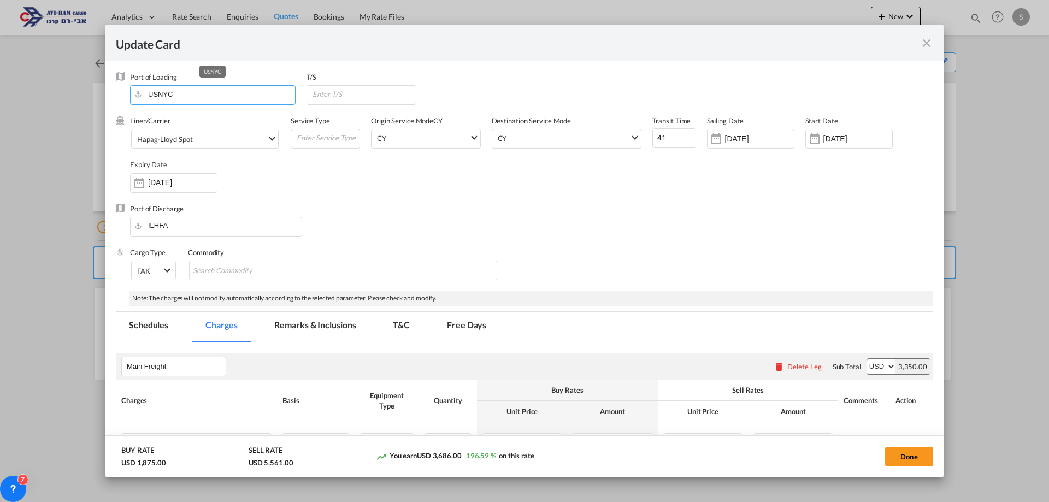
drag, startPoint x: 197, startPoint y: 96, endPoint x: 136, endPoint y: 90, distance: 61.5
click at [136, 90] on input "USNYC" at bounding box center [216, 94] width 160 height 16
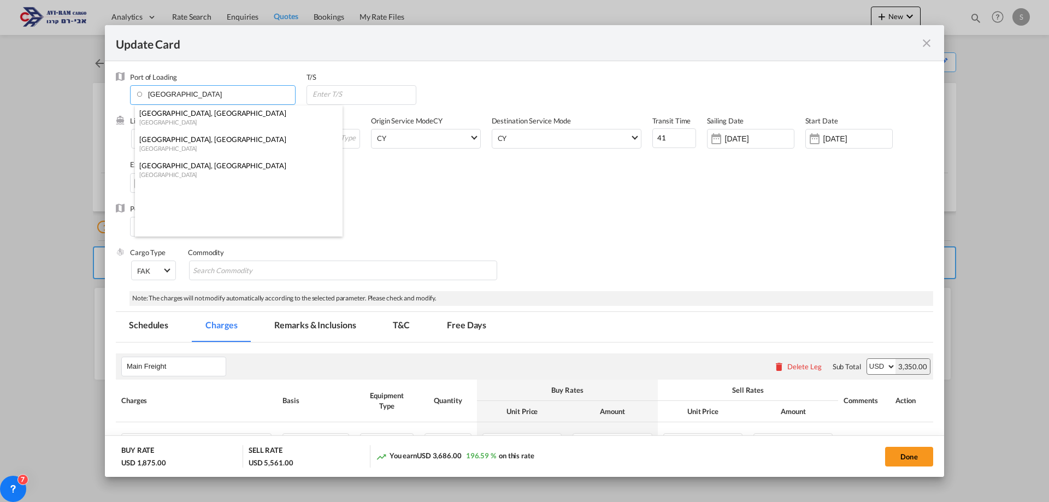
click at [178, 169] on div "Boston, NY" at bounding box center [235, 166] width 192 height 10
type input "Boston, NY, USYBS"
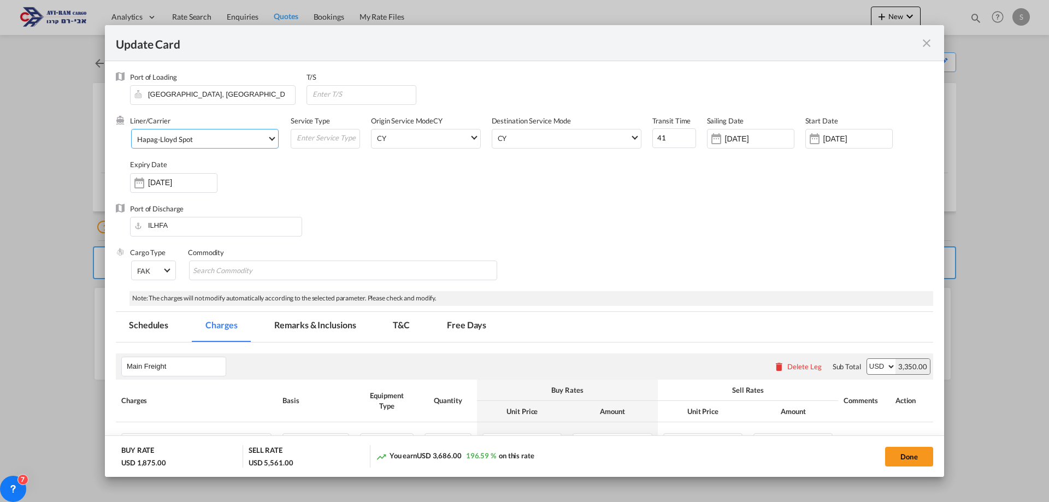
click at [187, 141] on div "Hapag-Lloyd Spot" at bounding box center [164, 139] width 55 height 9
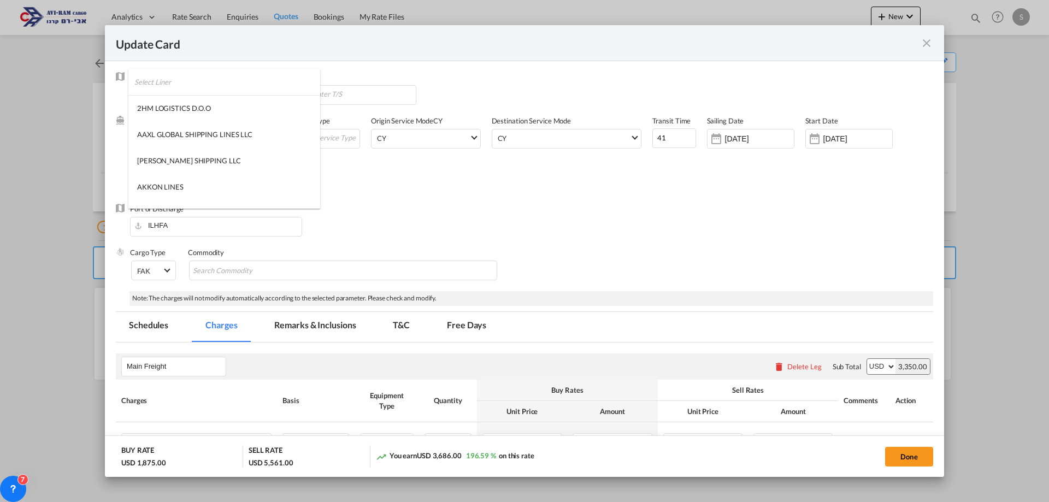
click at [192, 73] on input "search" at bounding box center [227, 82] width 186 height 26
type input "msc"
click at [167, 137] on md-option "MSC" at bounding box center [207, 134] width 158 height 26
click at [744, 138] on input "06 Sep 2025" at bounding box center [759, 138] width 69 height 9
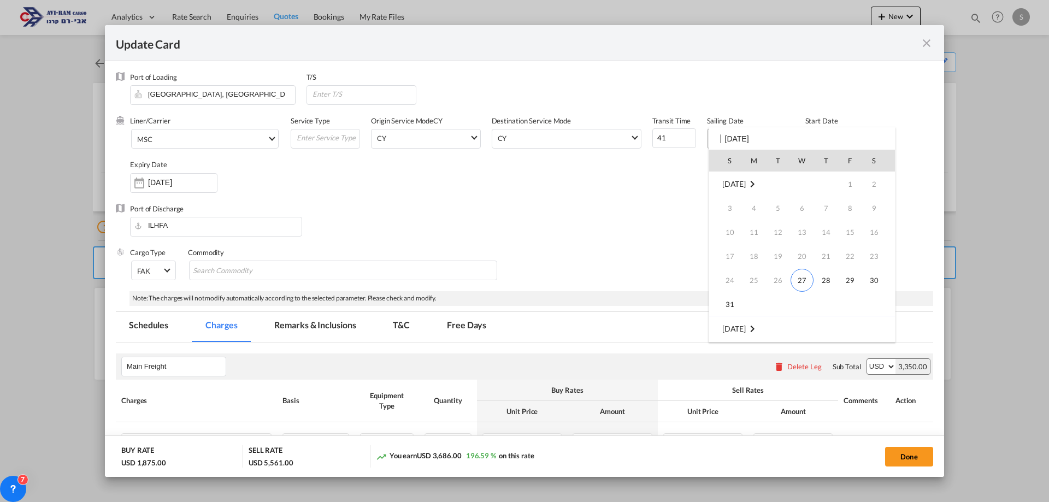
scroll to position [145, 0]
click at [679, 178] on div at bounding box center [524, 251] width 1049 height 502
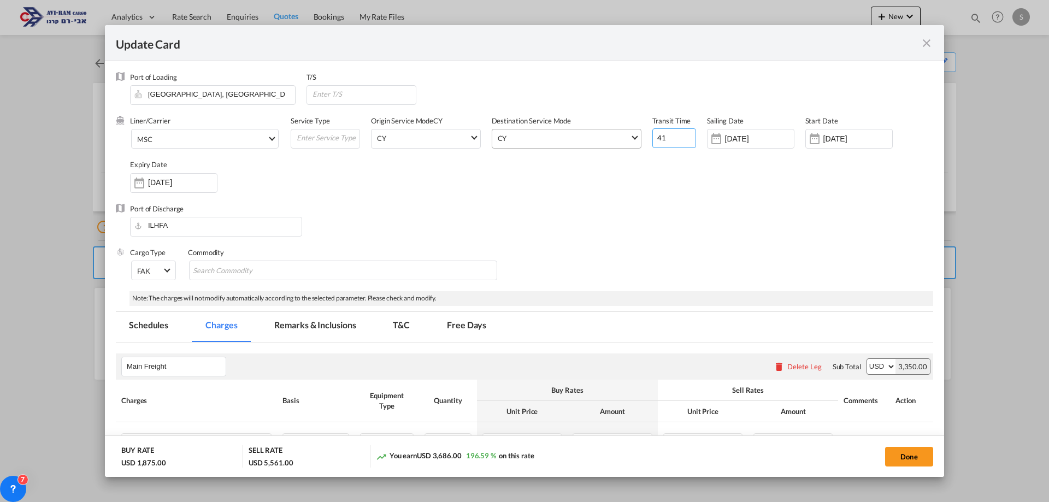
drag, startPoint x: 663, startPoint y: 133, endPoint x: 624, endPoint y: 142, distance: 40.4
click at [624, 142] on div "Liner/Carrier MSC Service Type Origin Service Mode CY CY SD CY Destination Serv…" at bounding box center [531, 159] width 803 height 87
click at [192, 164] on div "Expiry Date 30 Sep 2025" at bounding box center [179, 182] width 98 height 44
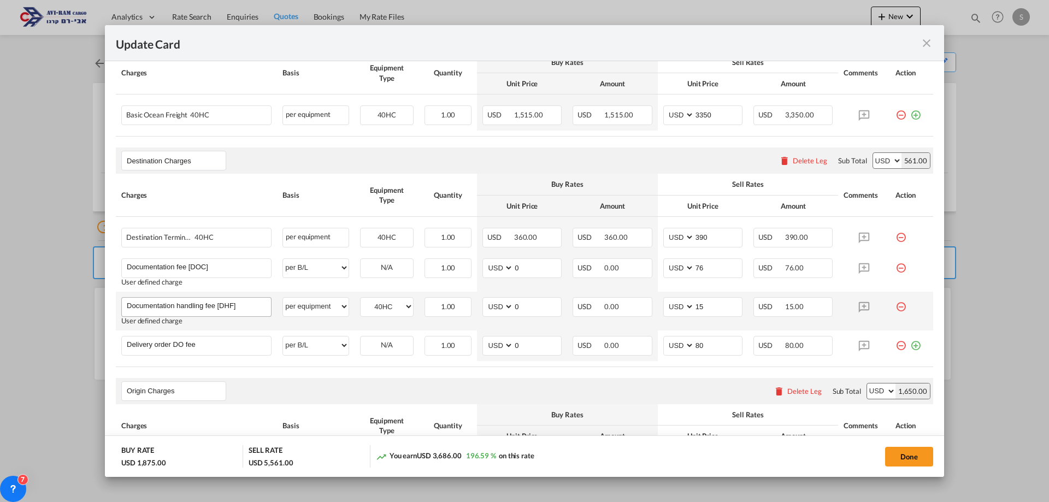
scroll to position [437, 0]
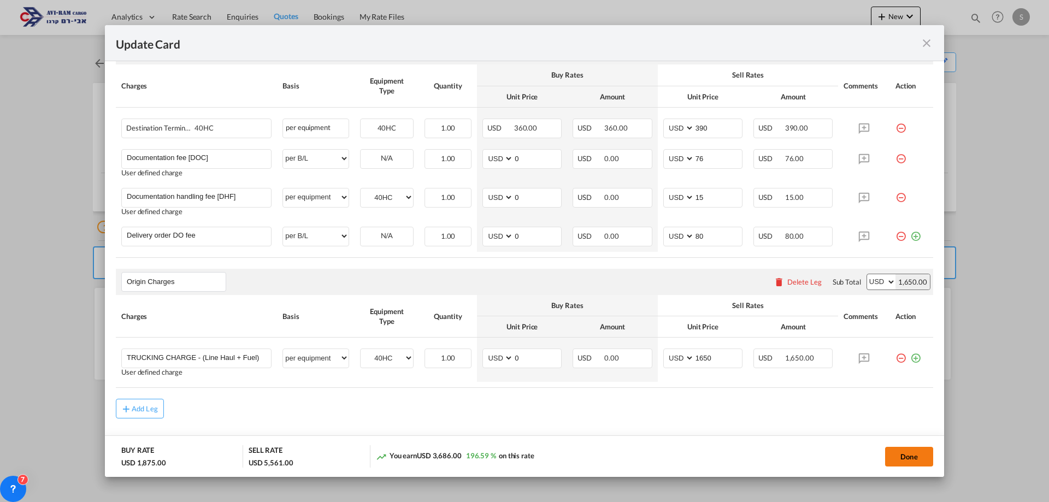
click at [908, 453] on button "Done" at bounding box center [909, 457] width 48 height 20
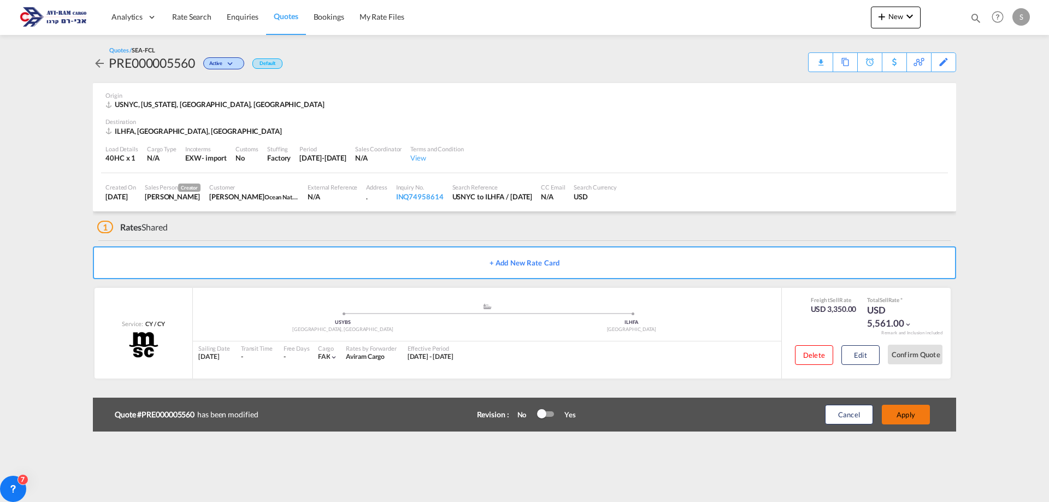
click at [909, 416] on button "Apply" at bounding box center [906, 415] width 48 height 20
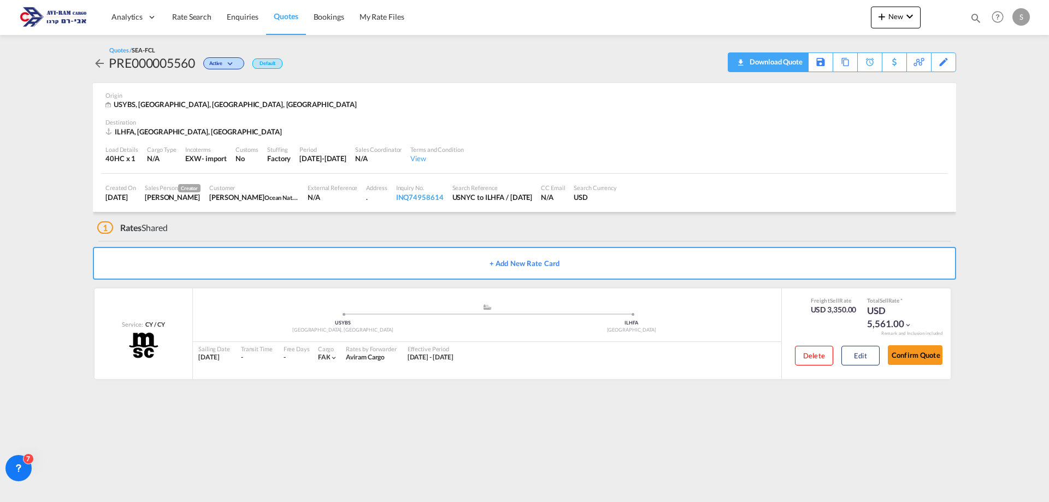
click at [788, 60] on div "Download Quote" at bounding box center [775, 61] width 56 height 17
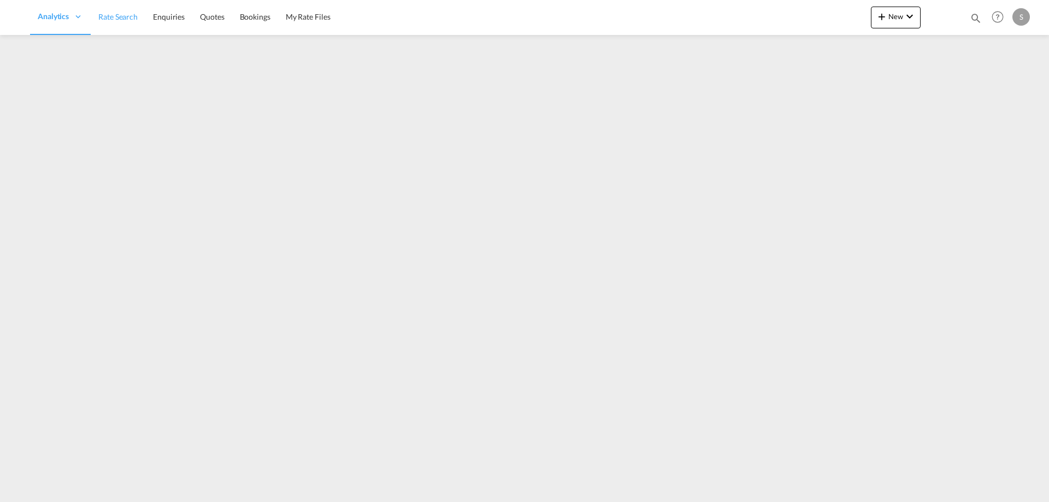
click at [131, 16] on ul "Analytics Dashboard Rate Search Enquiries Quotes Bookings" at bounding box center [184, 17] width 308 height 36
click at [182, 20] on span "Rate Search" at bounding box center [191, 16] width 39 height 9
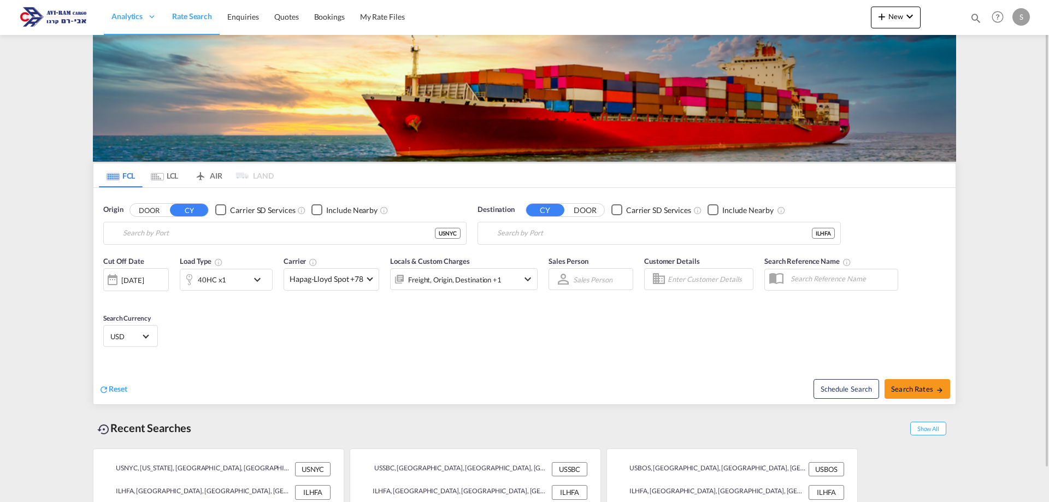
click at [172, 179] on md-tab-item "LCL" at bounding box center [165, 175] width 44 height 24
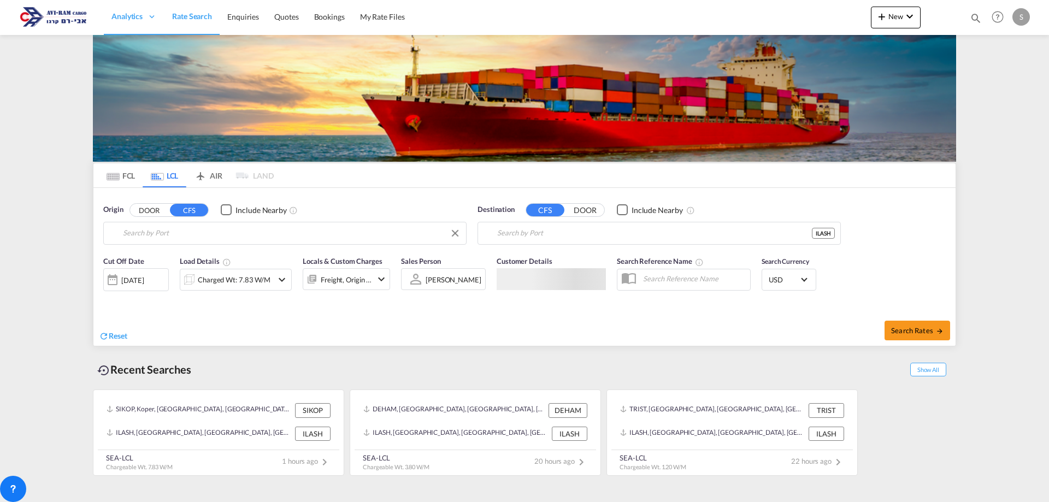
type input "Koper, SIKOP"
type input "Ashdod, ILASH"
click at [188, 234] on input "Koper, SIKOP" at bounding box center [292, 233] width 338 height 16
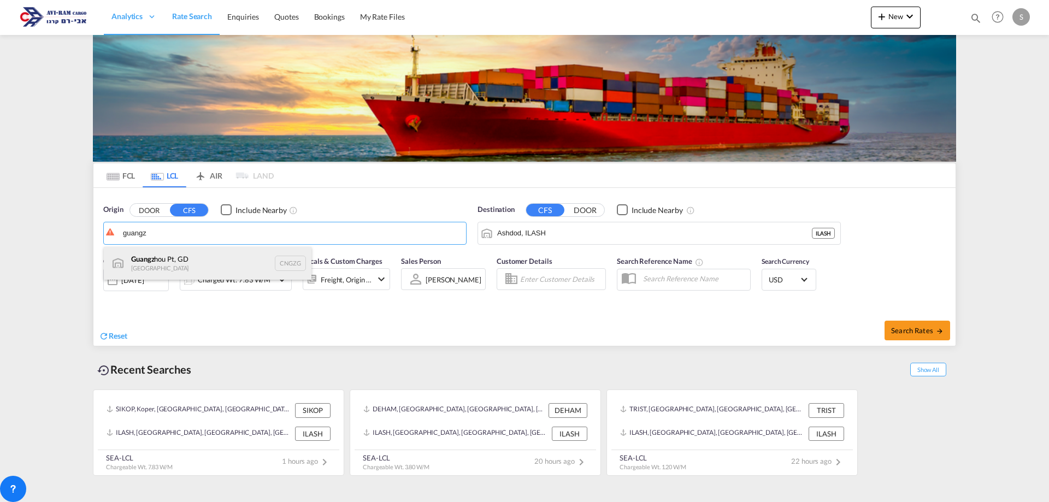
click at [195, 260] on div "Guangz hou Pt, GD China CNGZG" at bounding box center [208, 263] width 208 height 33
type input "Guangzhou Pt, GD, CNGZG"
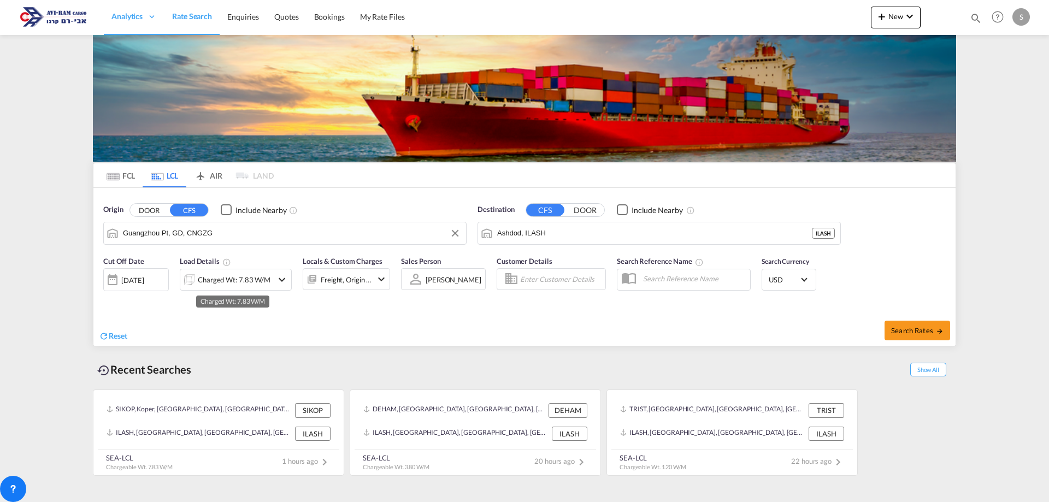
click at [228, 280] on div "Charged Wt: 7.83 W/M" at bounding box center [234, 279] width 73 height 15
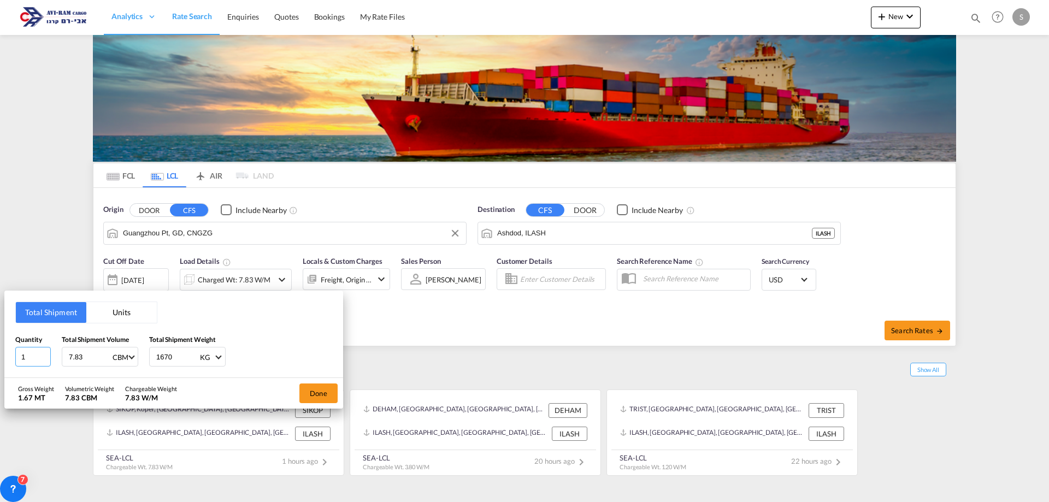
drag, startPoint x: 42, startPoint y: 351, endPoint x: -16, endPoint y: 339, distance: 58.6
click at [0, 339] on html "Analytics Dashboard Rate Search Enquiries Quotes Bookings" at bounding box center [524, 251] width 1049 height 502
type input "2.162"
type input "142"
drag, startPoint x: 34, startPoint y: 357, endPoint x: 5, endPoint y: 361, distance: 29.8
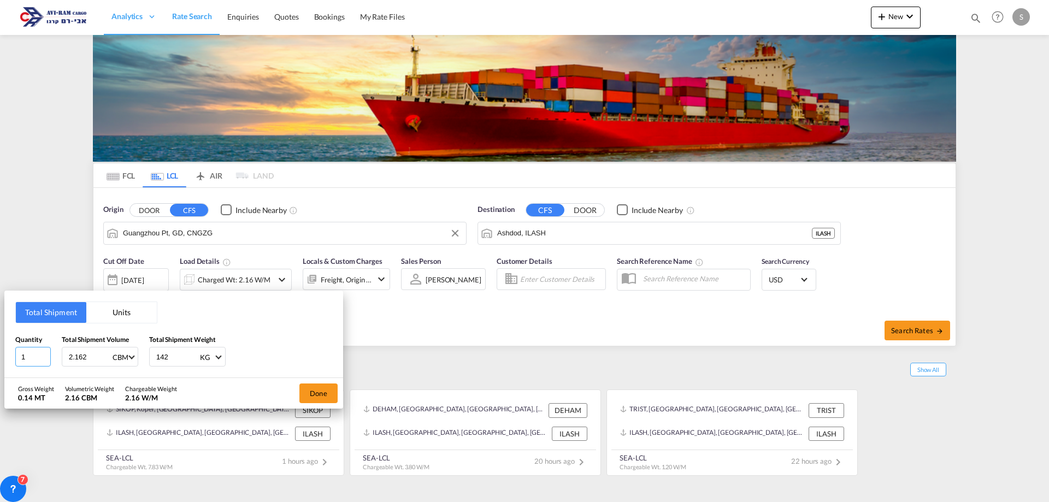
click at [5, 361] on div "Total Shipment Units Quantity 1 Total Shipment Volume 2.162 CBM CBM CFT Total S…" at bounding box center [173, 334] width 339 height 87
type input "17"
click at [311, 393] on button "Done" at bounding box center [318, 394] width 38 height 20
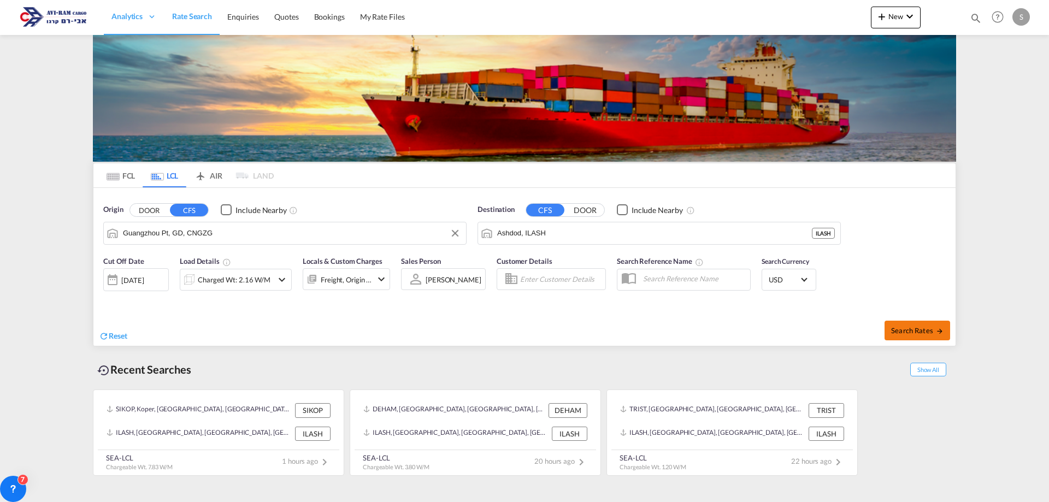
click at [895, 329] on span "Search Rates" at bounding box center [917, 330] width 52 height 9
type input "CNGZG to ILASH / 27 Aug 2025"
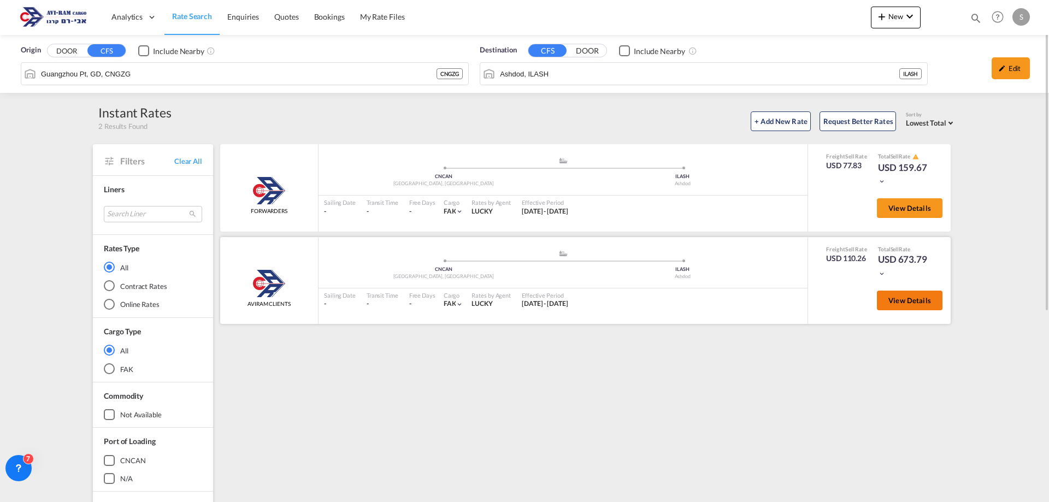
click at [898, 299] on span "View Details" at bounding box center [910, 300] width 43 height 9
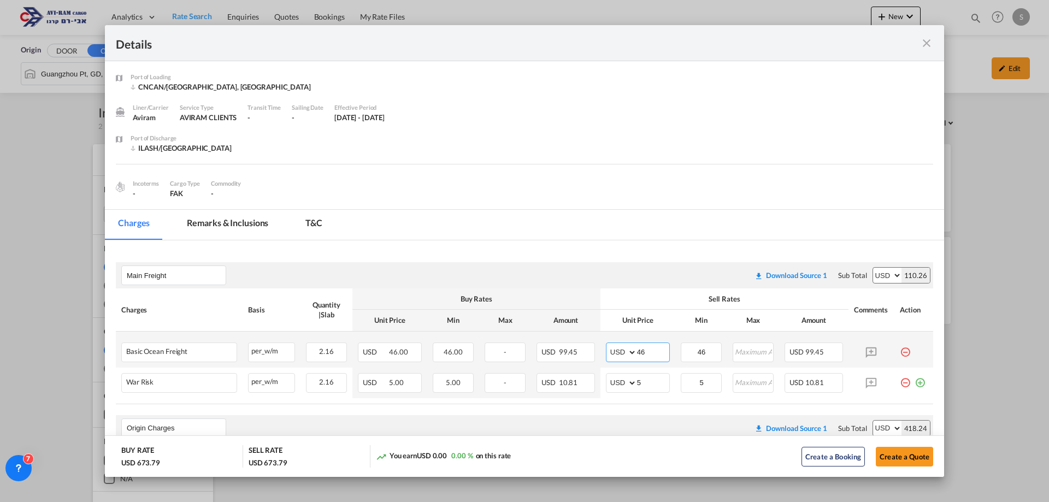
drag, startPoint x: 650, startPoint y: 349, endPoint x: 604, endPoint y: 348, distance: 45.9
click at [606, 348] on md-input-container "AED AFN ALL AMD ANG AOA ARS AUD AWG AZN BAM BBD BDT BGN BHD BIF BMD BND BOB BRL…" at bounding box center [638, 353] width 64 height 20
type input "50"
click at [900, 458] on button "Create a Quote" at bounding box center [904, 457] width 57 height 20
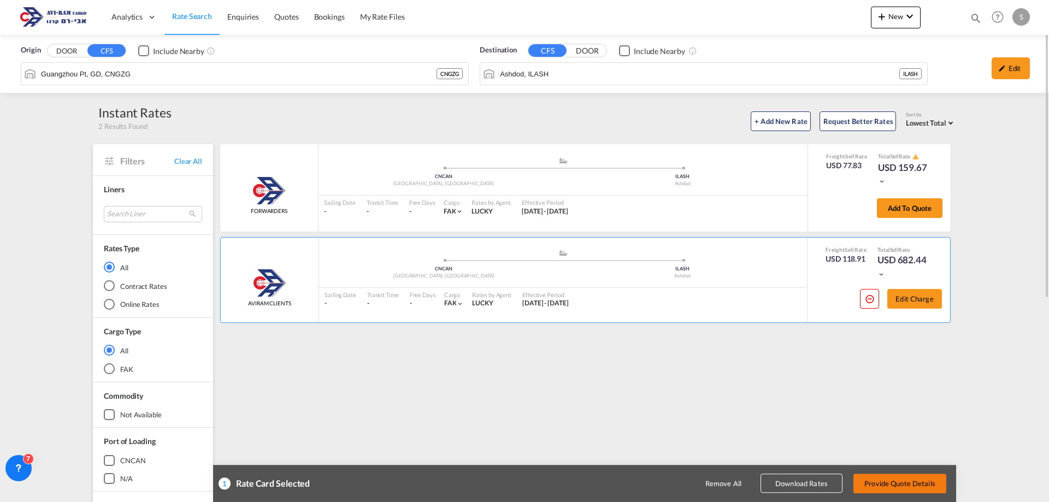
click at [902, 479] on button "Provide Quote Details" at bounding box center [900, 484] width 93 height 20
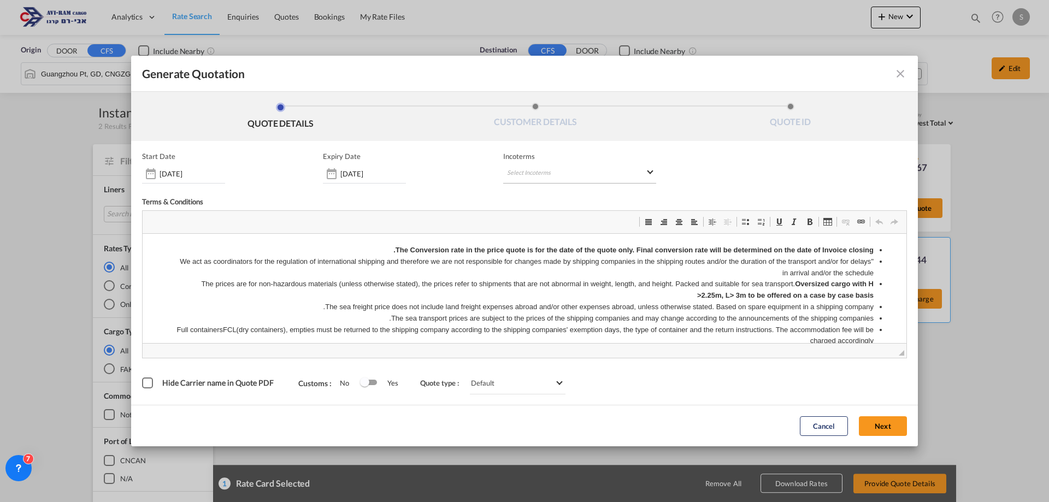
click at [556, 180] on md-select "Select Incoterms" at bounding box center [579, 174] width 153 height 20
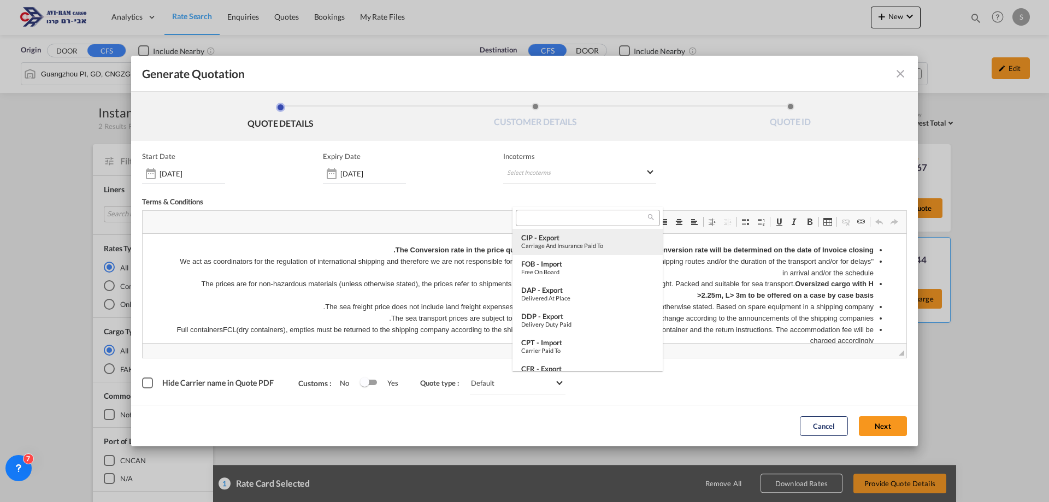
scroll to position [2, 0]
click at [549, 262] on div "FOB - import" at bounding box center [587, 261] width 133 height 9
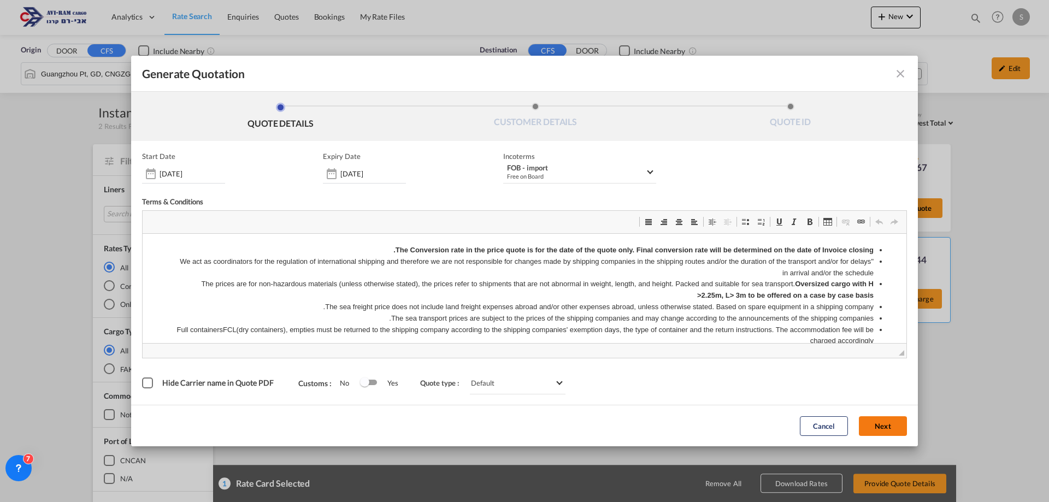
click at [875, 427] on button "Next" at bounding box center [883, 426] width 48 height 20
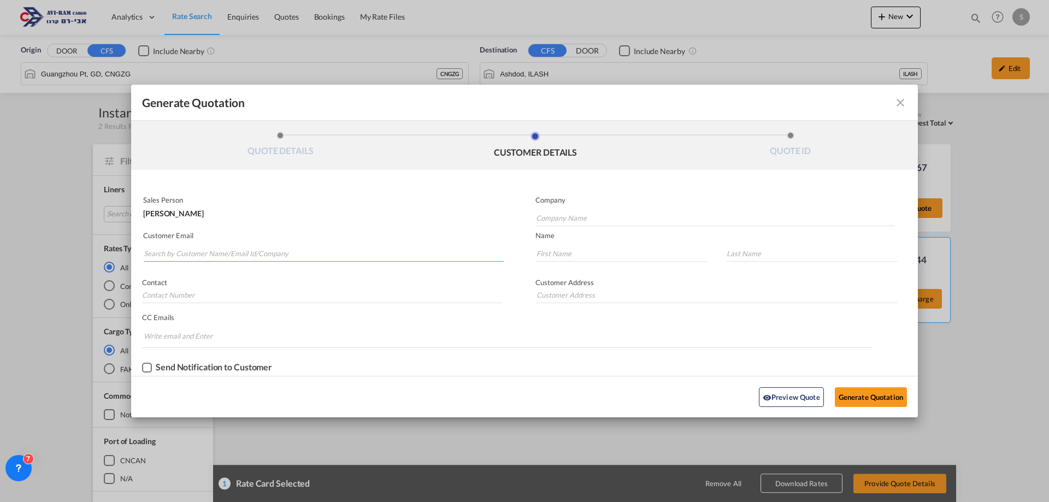
click at [384, 249] on input "Search by Customer Name/Email Id/Company" at bounding box center [324, 253] width 360 height 16
paste input "[EMAIL_ADDRESS][DOMAIN_NAME]"
type input "[EMAIL_ADDRESS][DOMAIN_NAME]"
drag, startPoint x: 550, startPoint y: 218, endPoint x: 581, endPoint y: 230, distance: 33.4
click at [551, 218] on input "Company Name" at bounding box center [715, 218] width 359 height 16
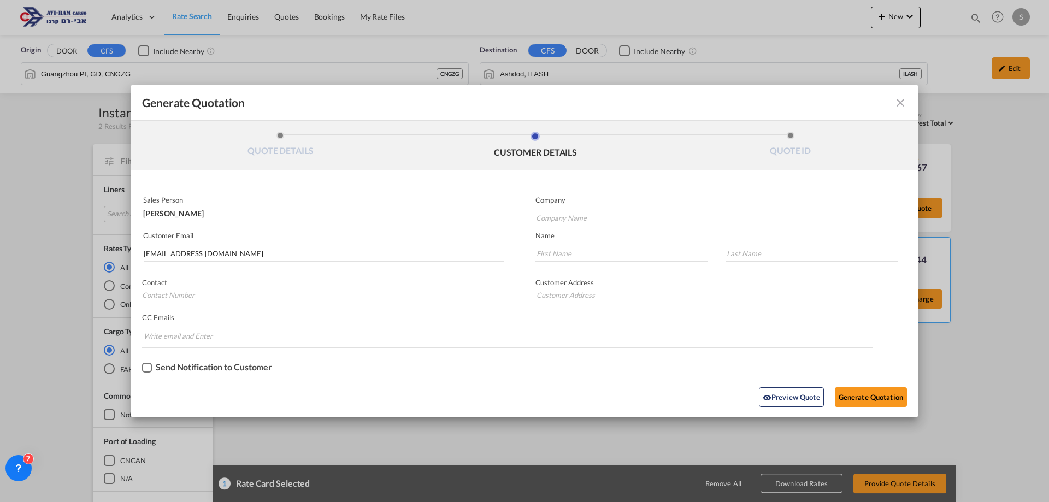
click at [604, 215] on input "Company Name" at bounding box center [715, 218] width 359 height 16
type input "SHIP4ED"
click at [630, 254] on input "Generate QuotationQUOTE ..." at bounding box center [622, 253] width 172 height 16
type input "."
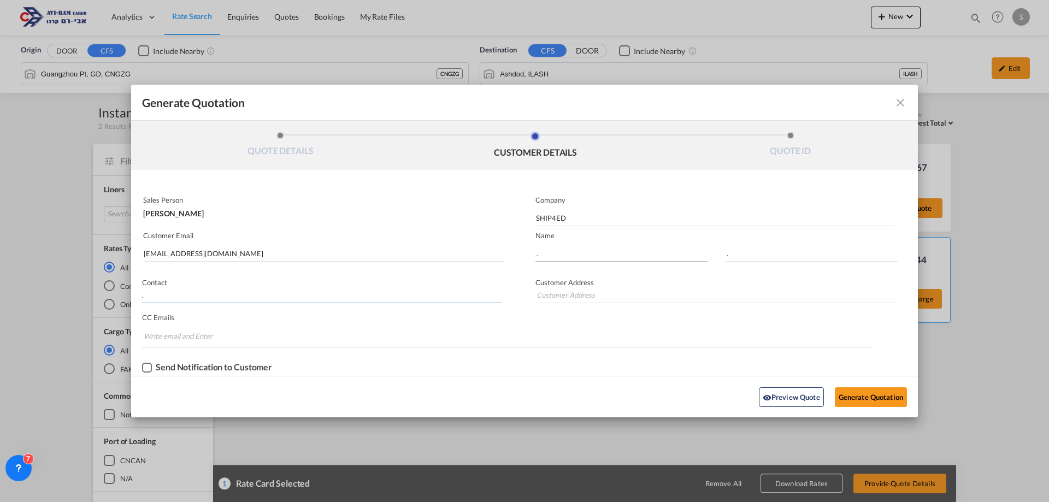
type input "."
click at [587, 218] on input "SHIP4ED" at bounding box center [715, 218] width 359 height 16
type input "SHIP4"
type input "SHIP4WD"
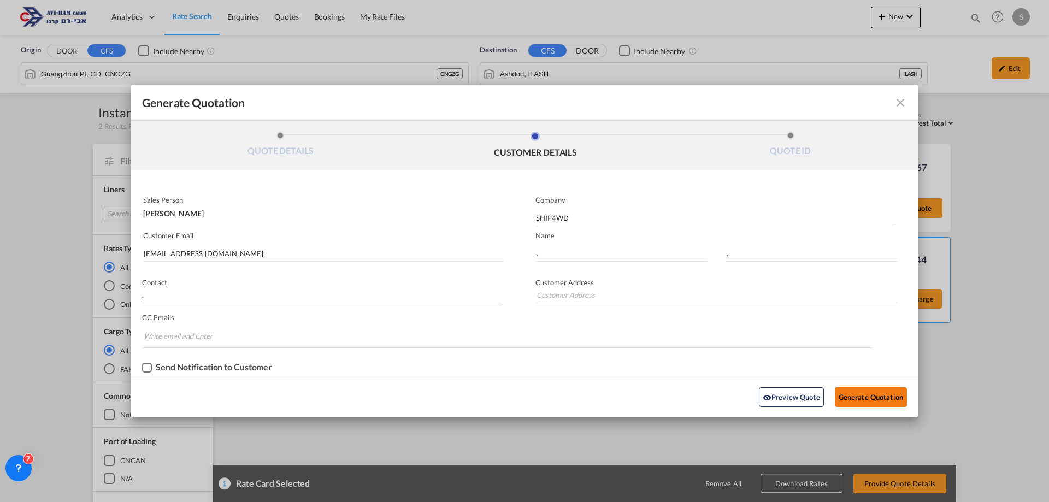
click at [862, 395] on button "Generate Quotation" at bounding box center [871, 397] width 72 height 20
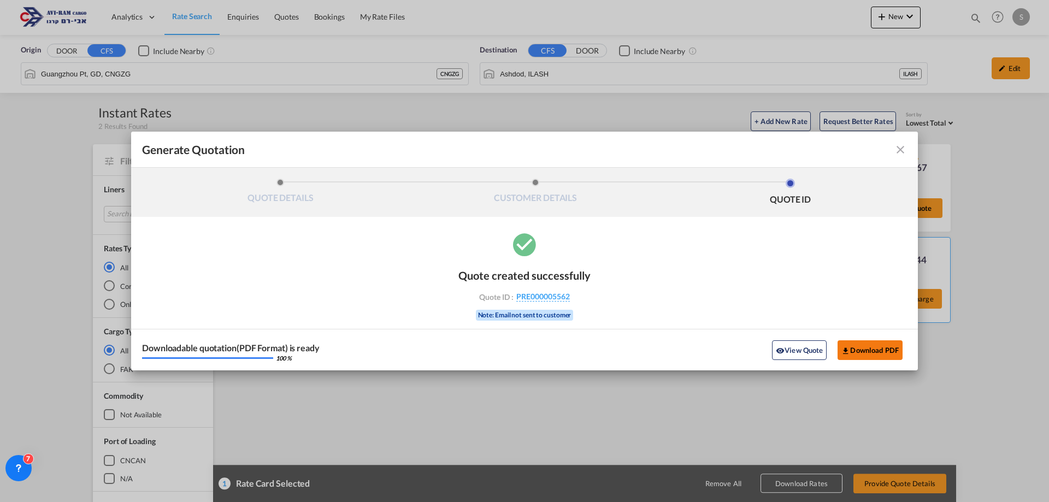
click at [872, 352] on button "Download PDF" at bounding box center [870, 350] width 65 height 20
click at [901, 147] on md-icon "icon-close fg-AAA8AD cursor m-0" at bounding box center [900, 149] width 13 height 13
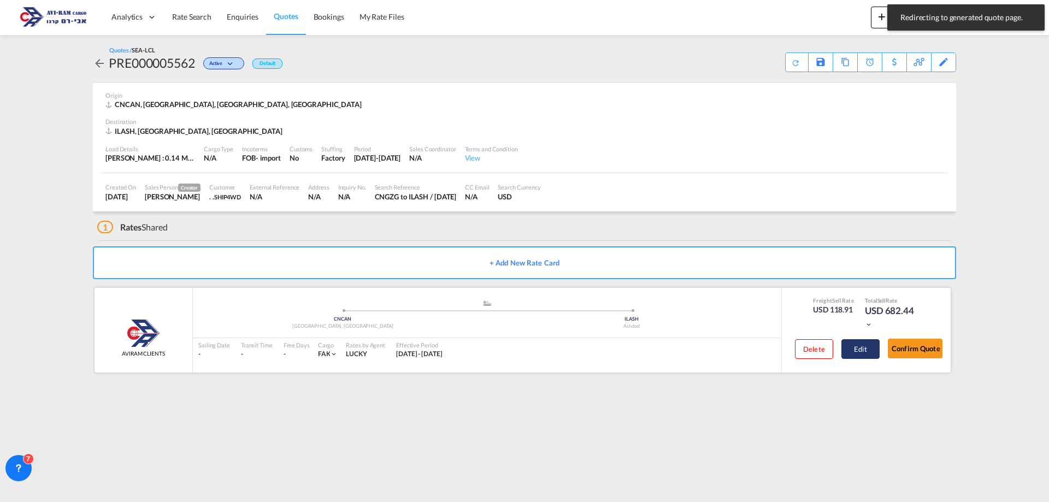
click at [860, 351] on button "Edit" at bounding box center [861, 349] width 38 height 20
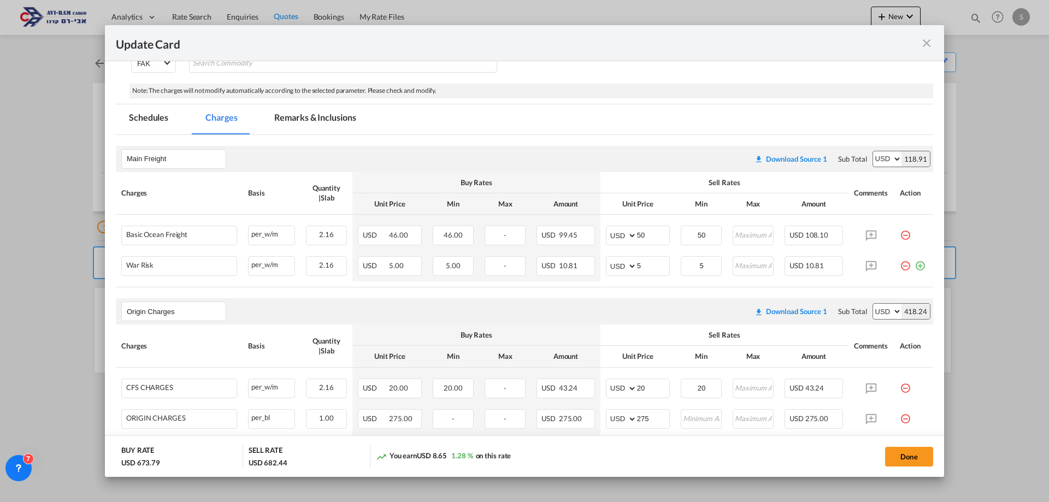
scroll to position [273, 0]
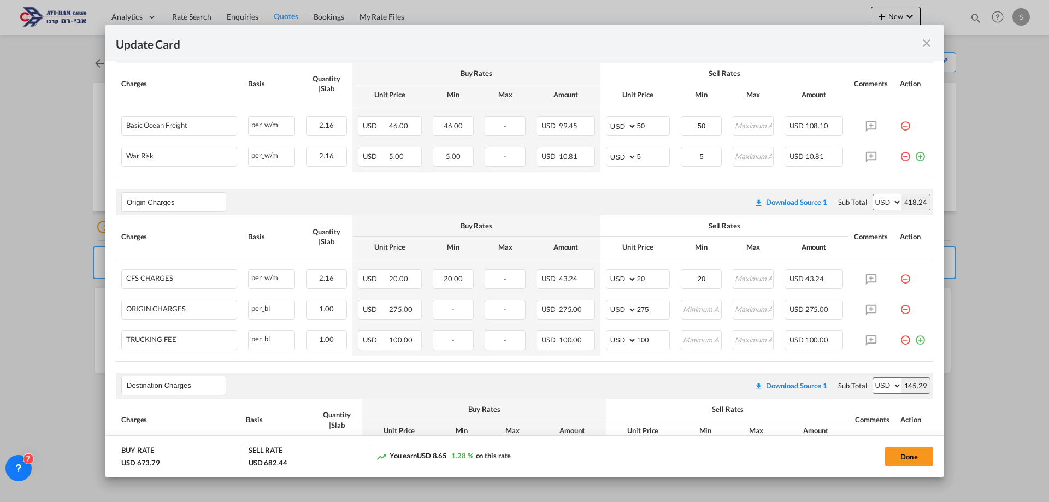
drag, startPoint x: 898, startPoint y: 340, endPoint x: 762, endPoint y: 295, distance: 143.6
click at [900, 340] on md-icon "icon-minus-circle-outline red-400-fg pt-7" at bounding box center [905, 336] width 11 height 11
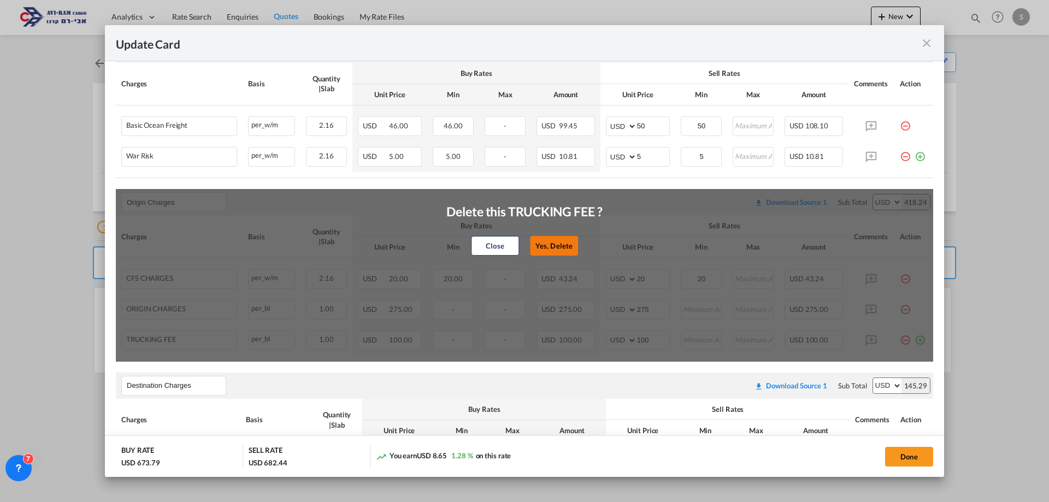
click at [547, 242] on button "Yes, Delete" at bounding box center [554, 246] width 48 height 20
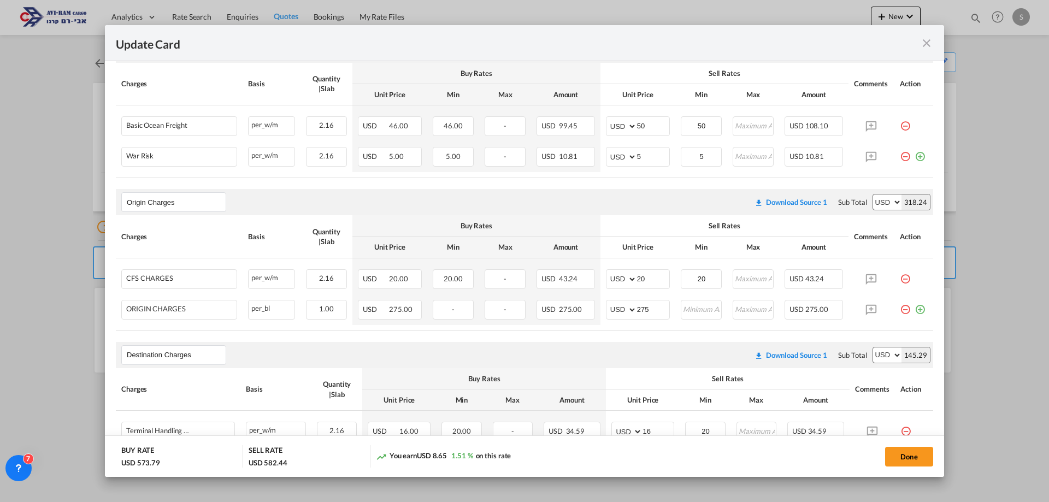
drag, startPoint x: 900, startPoint y: 309, endPoint x: 885, endPoint y: 310, distance: 14.3
click at [900, 308] on md-icon "icon-minus-circle-outline red-400-fg pt-7" at bounding box center [905, 305] width 11 height 11
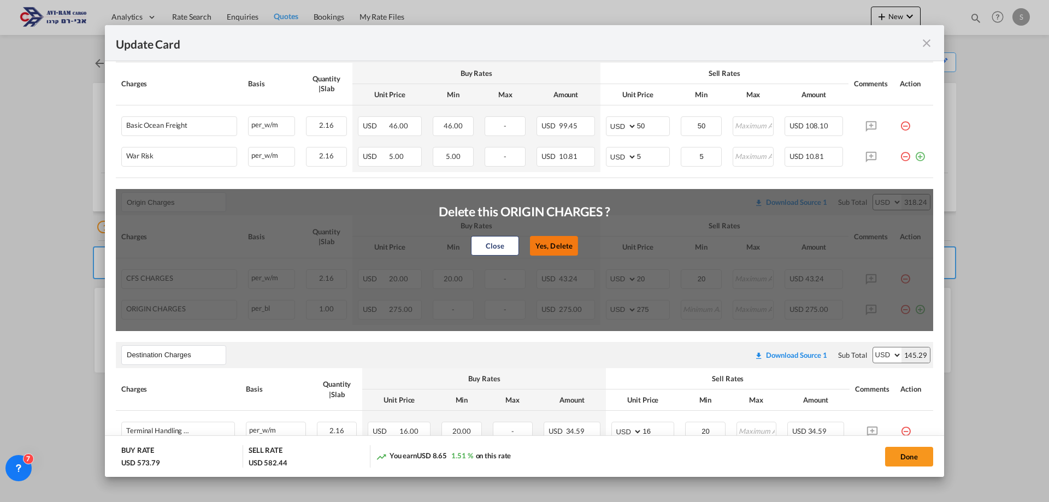
click at [542, 237] on button "Yes, Delete" at bounding box center [554, 246] width 48 height 20
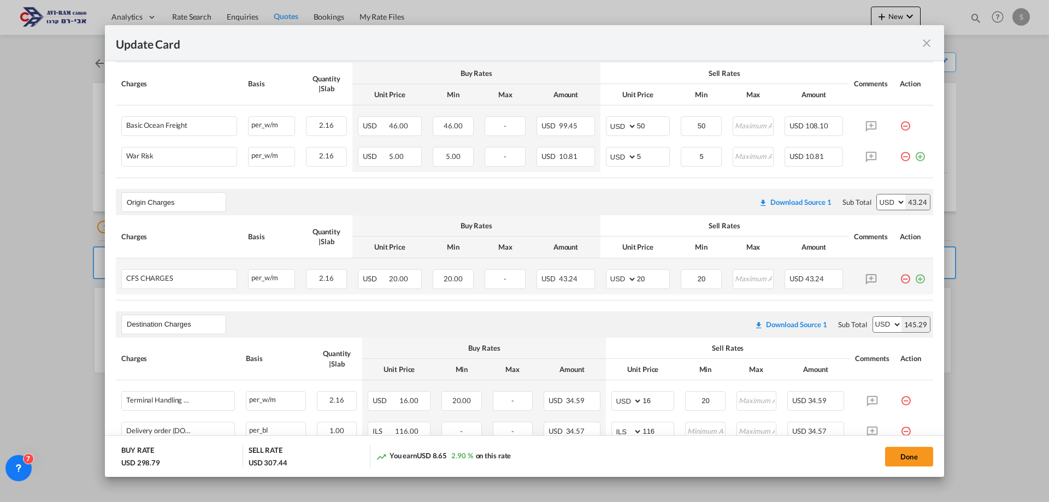
click at [900, 280] on md-icon "icon-minus-circle-outline red-400-fg pt-7" at bounding box center [905, 274] width 11 height 11
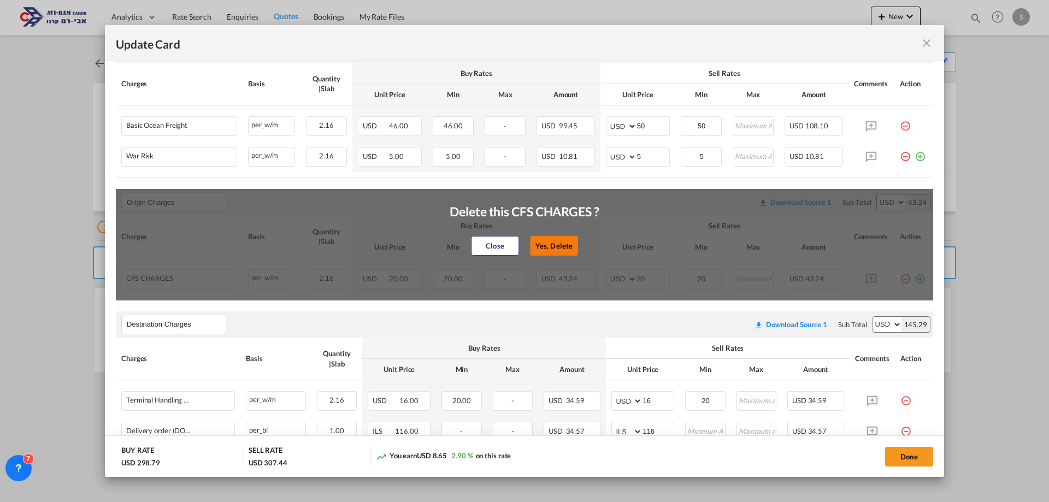
click at [554, 242] on button "Yes, Delete" at bounding box center [554, 246] width 48 height 20
type input "Destination Charges"
type input "16"
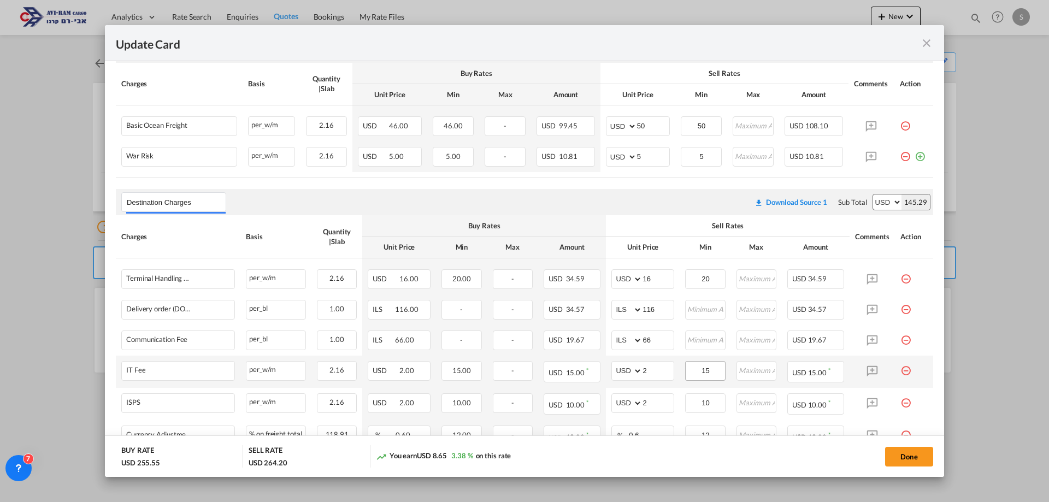
scroll to position [433, 0]
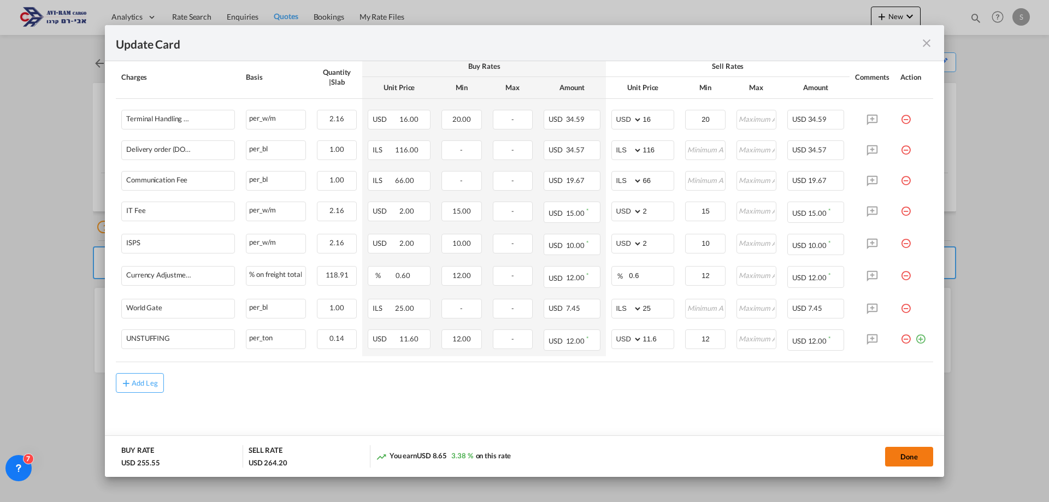
click at [901, 454] on button "Done" at bounding box center [909, 457] width 48 height 20
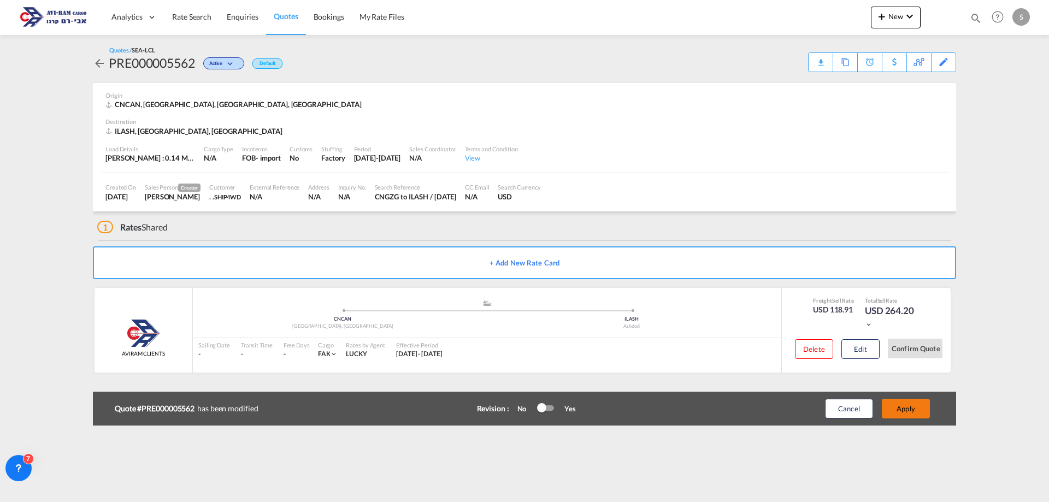
click at [907, 411] on button "Apply" at bounding box center [906, 409] width 48 height 20
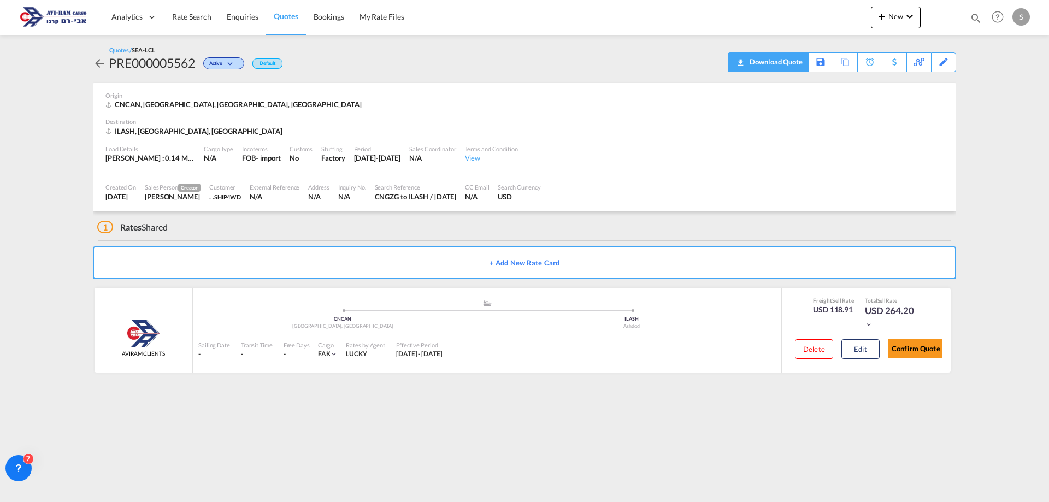
click at [777, 61] on div "Download Quote" at bounding box center [775, 61] width 56 height 17
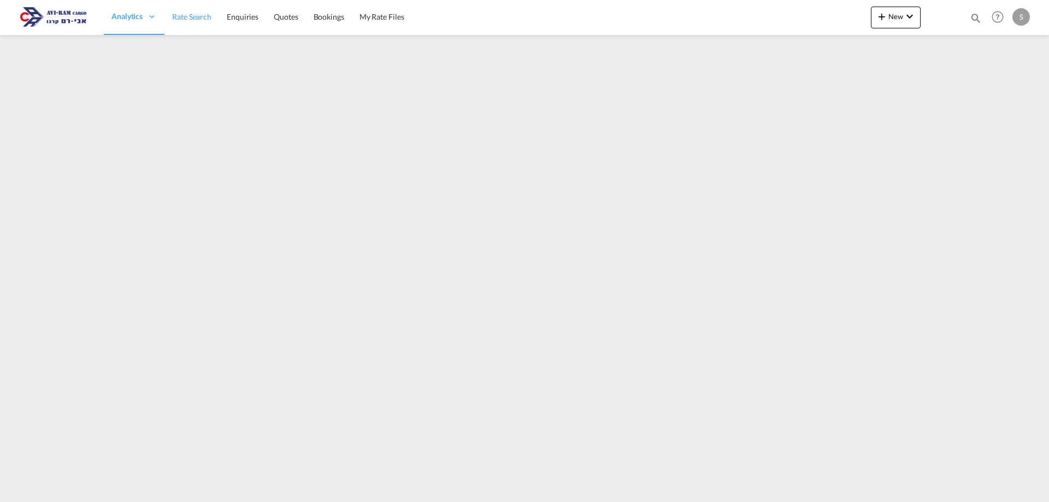
click at [203, 22] on span "Rate Search" at bounding box center [191, 16] width 39 height 11
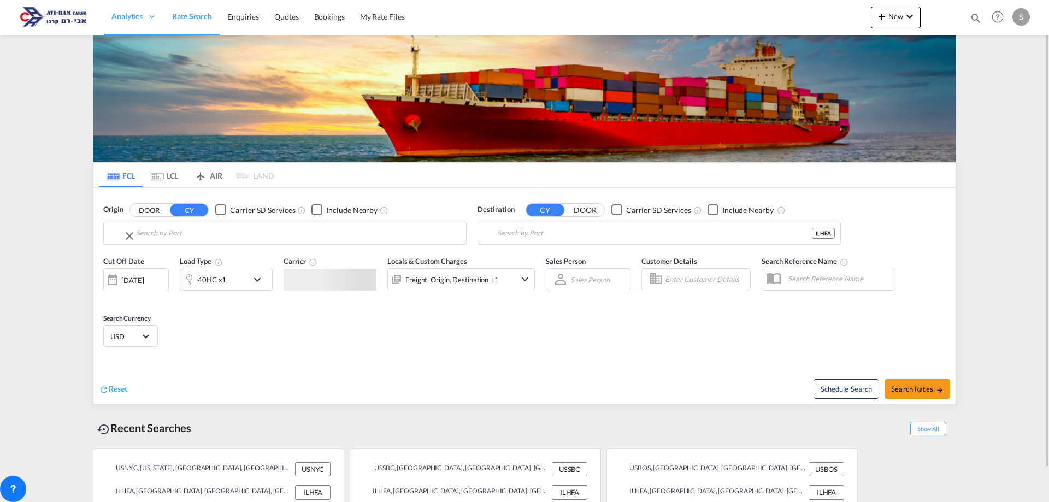
type input "[US_STATE], [GEOGRAPHIC_DATA], USNYC"
type input "[GEOGRAPHIC_DATA], [GEOGRAPHIC_DATA]"
click at [174, 176] on md-tab-item "LCL" at bounding box center [165, 175] width 44 height 24
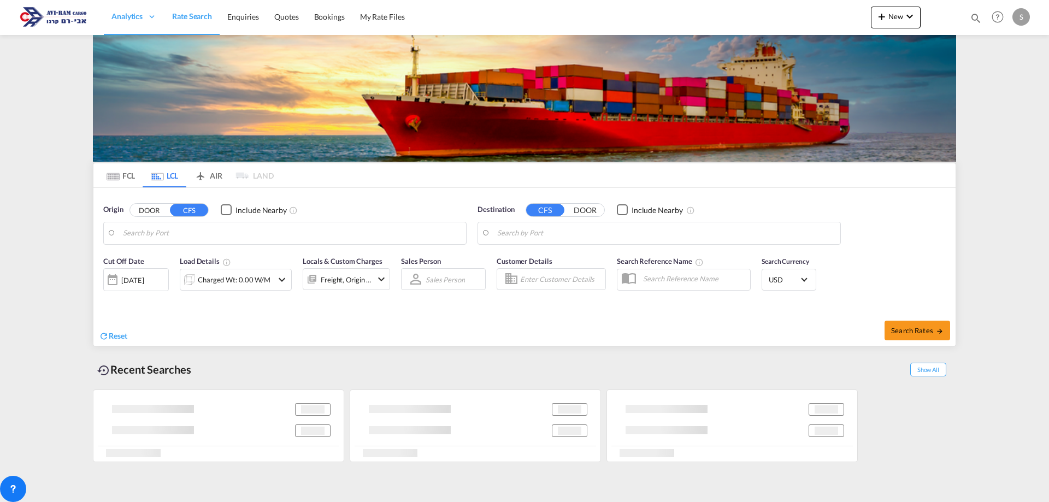
type input "Guangzhou Pt, GD, CNGZG"
type input "Ashdod, ILASH"
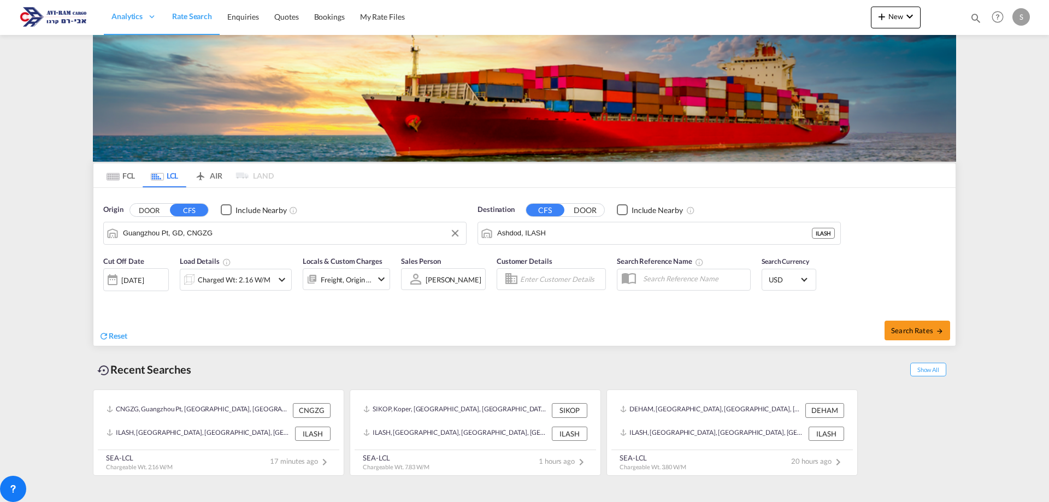
click at [183, 231] on input "Guangzhou Pt, GD, CNGZG" at bounding box center [292, 233] width 338 height 16
type input "ש"
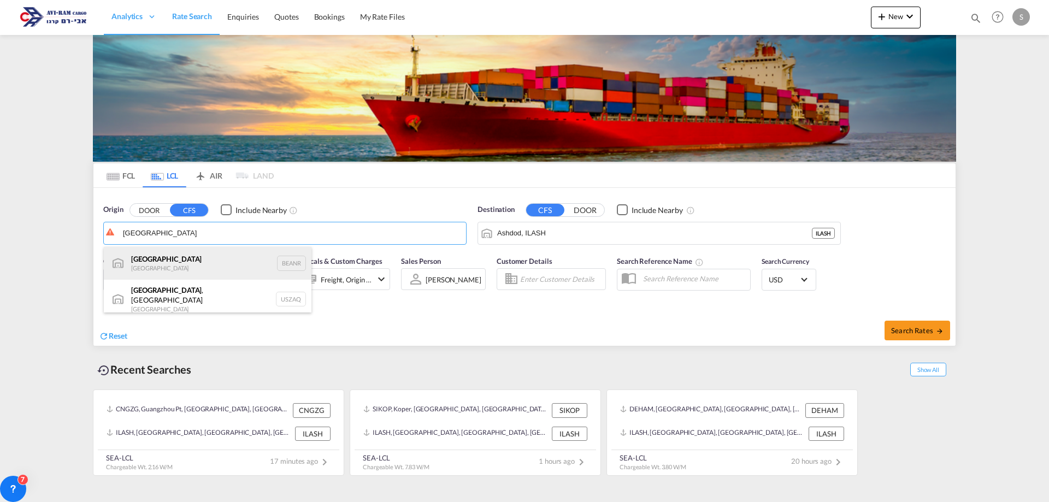
click at [174, 268] on div "Antwerp [GEOGRAPHIC_DATA] BEANR" at bounding box center [208, 263] width 208 height 33
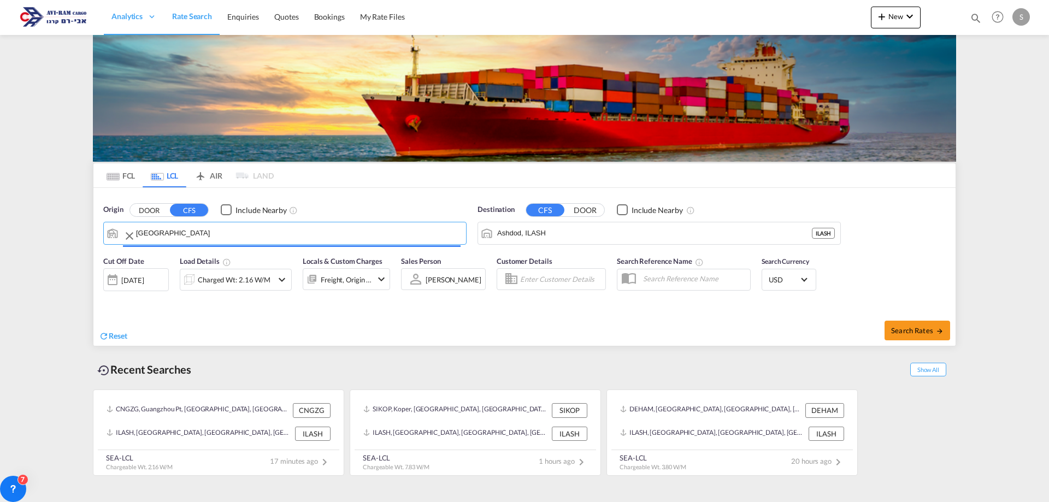
type input "[GEOGRAPHIC_DATA], BEANR"
click at [249, 288] on div "Charged Wt: 2.16 W/M" at bounding box center [226, 280] width 92 height 22
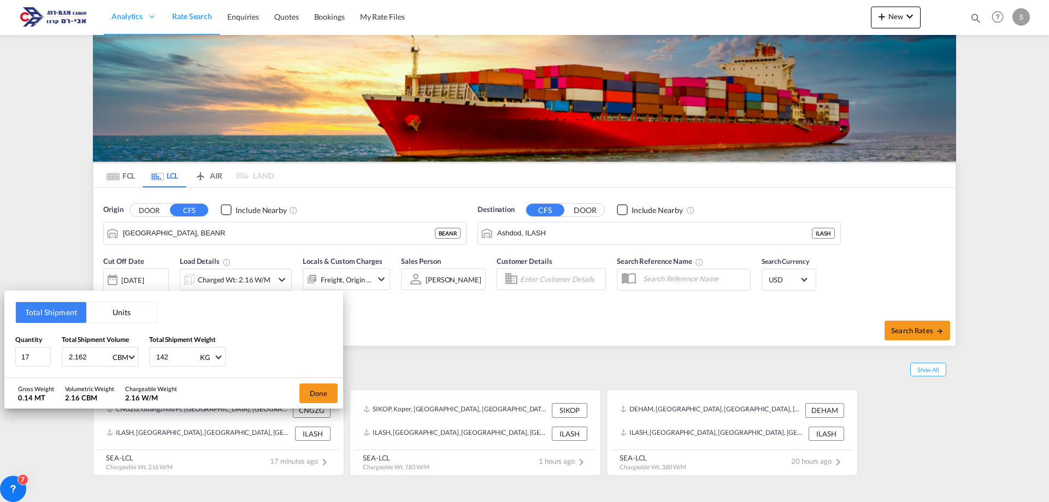
drag, startPoint x: 116, startPoint y: 312, endPoint x: 92, endPoint y: 327, distance: 28.0
click at [114, 313] on button "Units" at bounding box center [121, 312] width 70 height 21
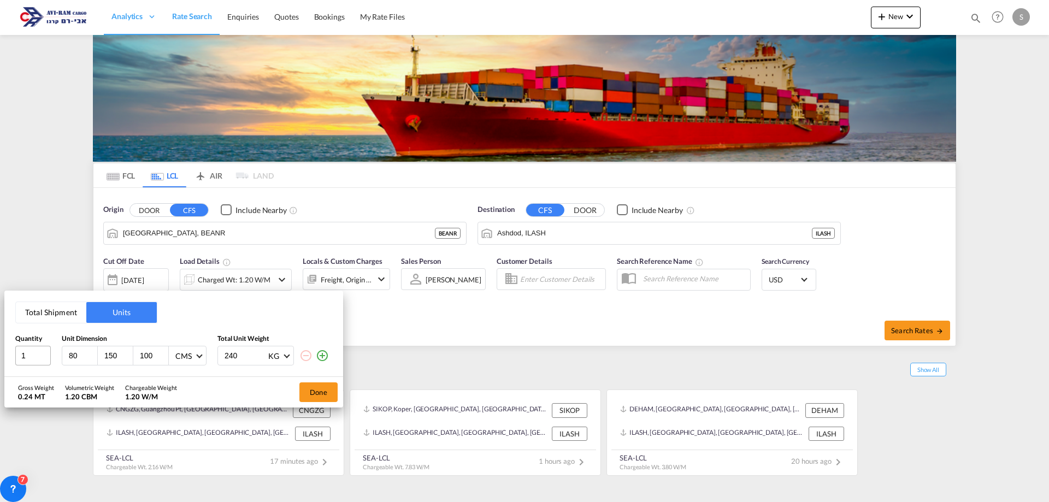
drag, startPoint x: 81, startPoint y: 356, endPoint x: 40, endPoint y: 360, distance: 41.2
click at [40, 360] on div "1 80 150 100 CMS CMS Inches 240 KG KG LB" at bounding box center [173, 356] width 317 height 20
type input "120"
type input "80"
type input "230"
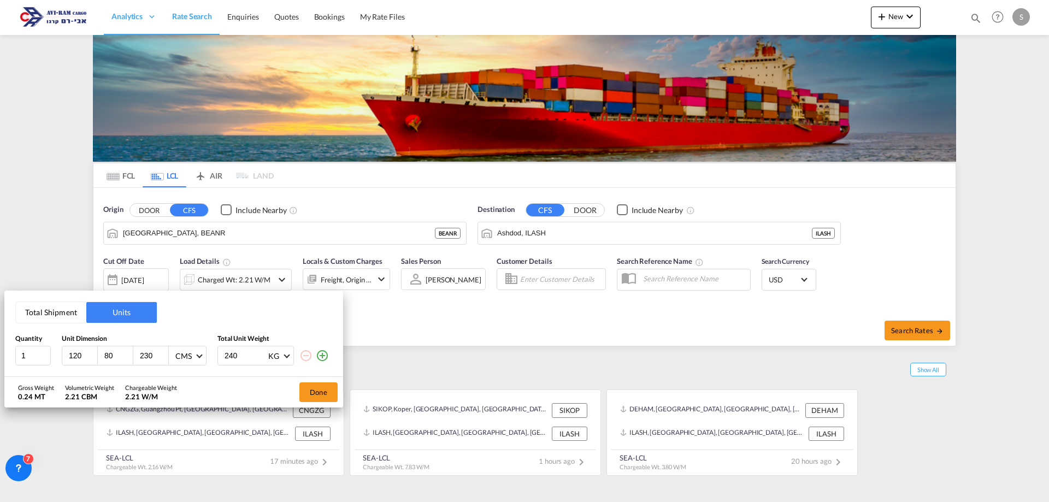
click at [234, 353] on input "240" at bounding box center [246, 355] width 44 height 19
type input "225.23"
click at [311, 393] on button "Done" at bounding box center [318, 393] width 38 height 20
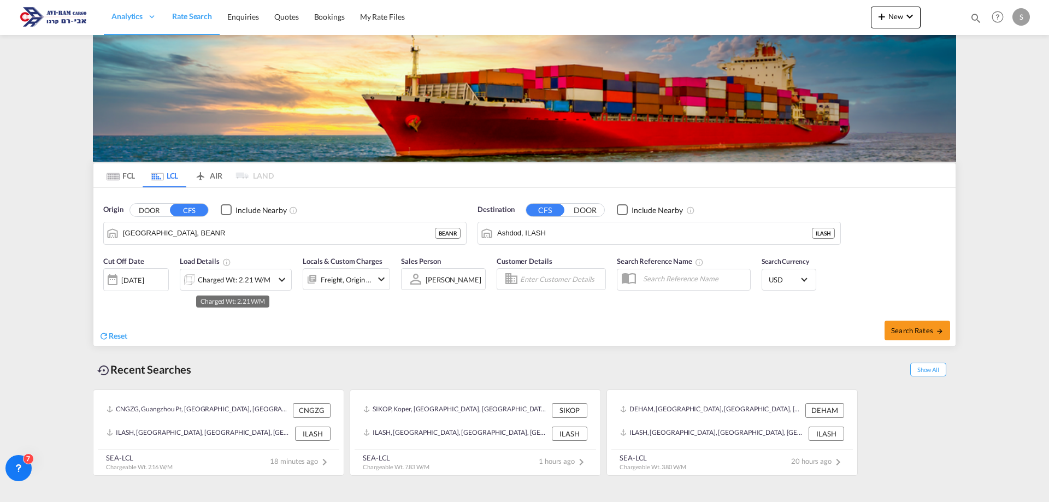
click at [215, 280] on div "Charged Wt: 2.21 W/M" at bounding box center [234, 279] width 73 height 15
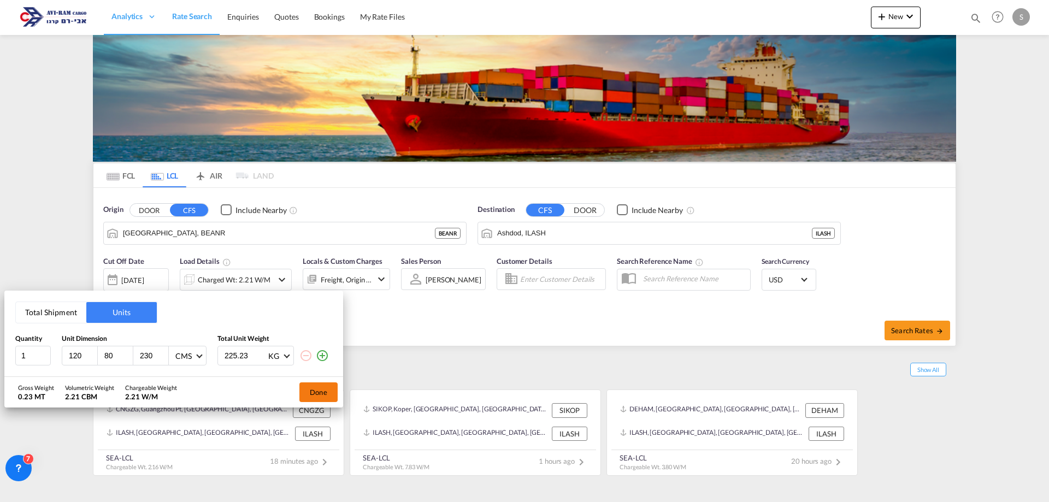
drag, startPoint x: 315, startPoint y: 389, endPoint x: 327, endPoint y: 386, distance: 11.9
click at [315, 390] on button "Done" at bounding box center [318, 393] width 38 height 20
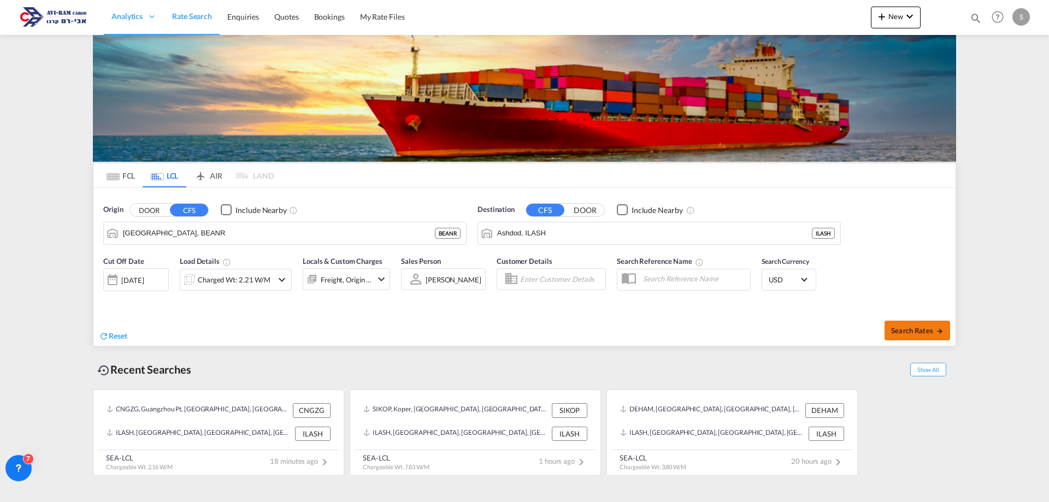
click at [918, 338] on button "Search Rates" at bounding box center [918, 331] width 66 height 20
type input "BEANR to ILASH / [DATE]"
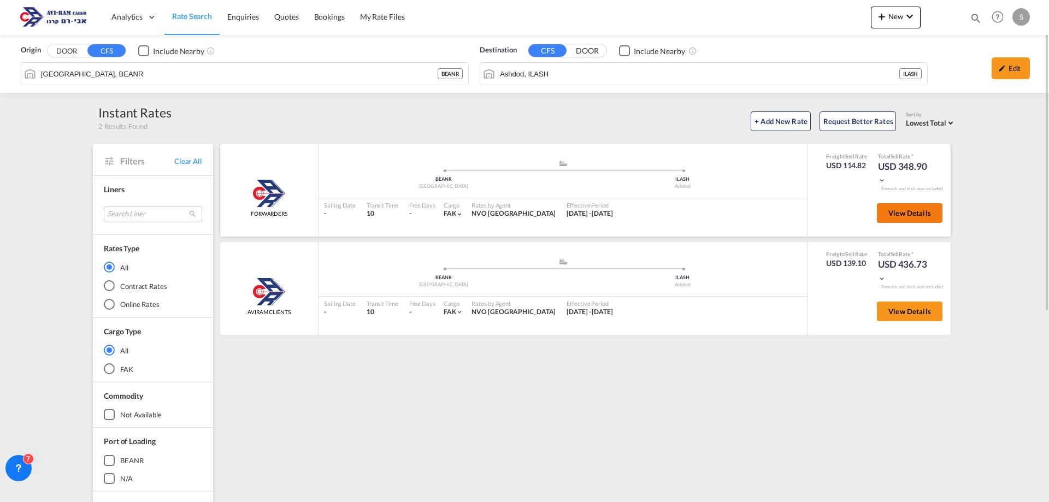
click at [910, 216] on span "View Details" at bounding box center [910, 213] width 43 height 9
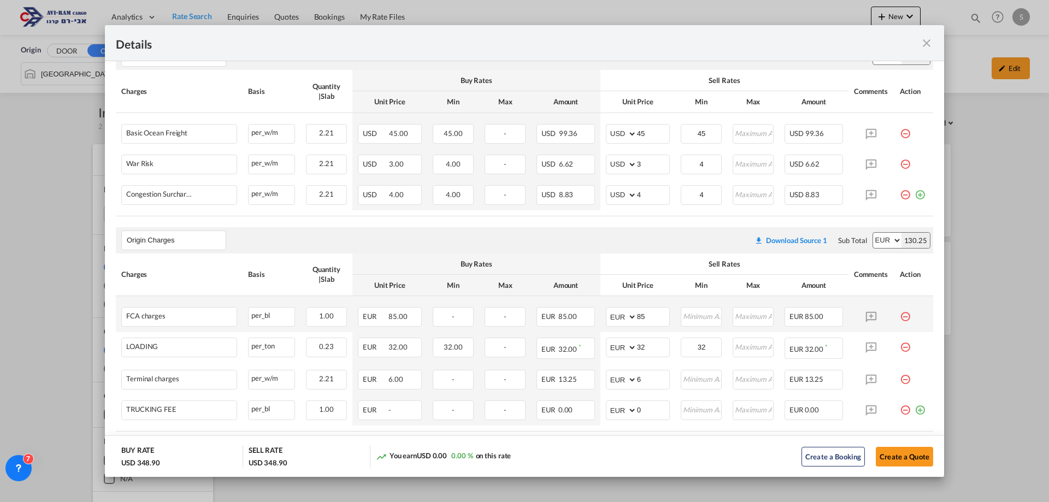
scroll to position [328, 0]
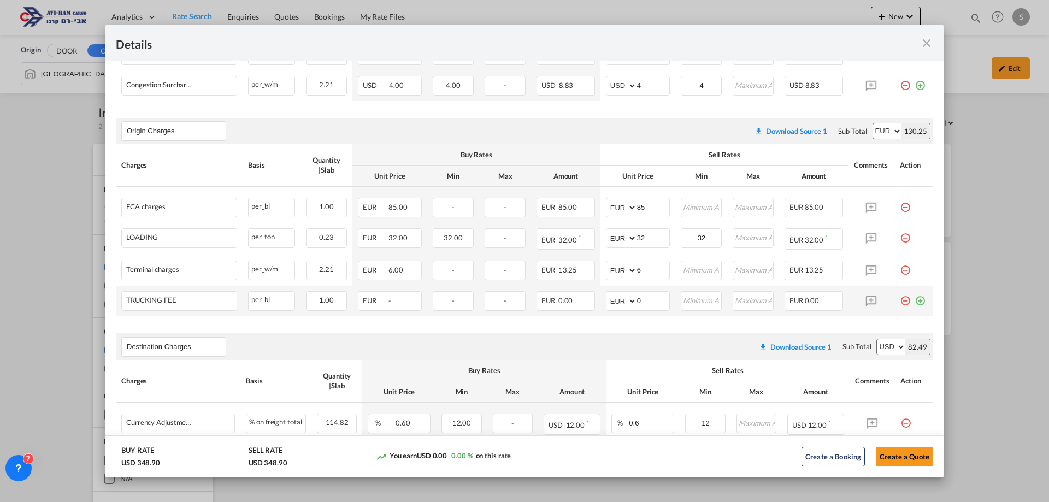
drag, startPoint x: 897, startPoint y: 301, endPoint x: 883, endPoint y: 303, distance: 14.5
click at [900, 301] on md-icon "icon-minus-circle-outline red-400-fg pt-7" at bounding box center [905, 296] width 11 height 11
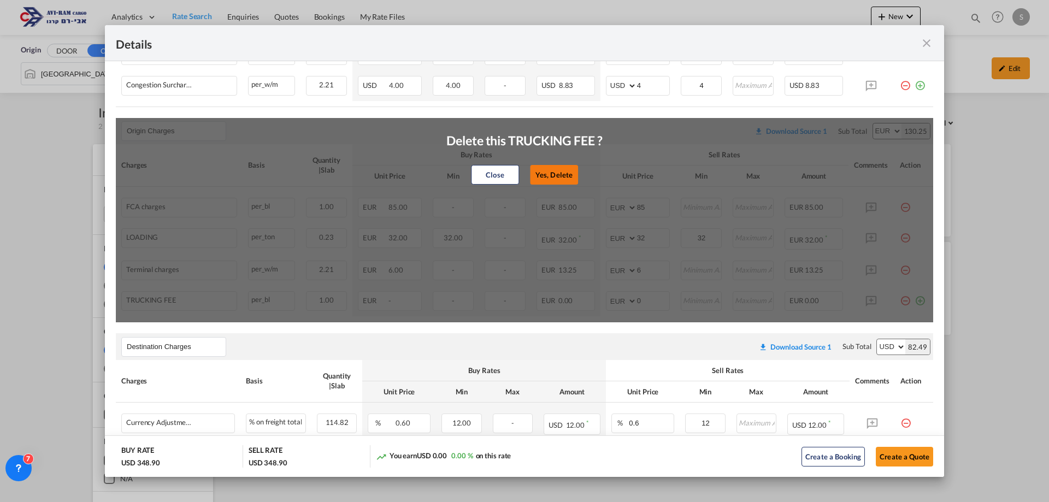
drag, startPoint x: 564, startPoint y: 176, endPoint x: 655, endPoint y: 202, distance: 94.8
click at [566, 176] on button "Yes, Delete" at bounding box center [554, 175] width 48 height 20
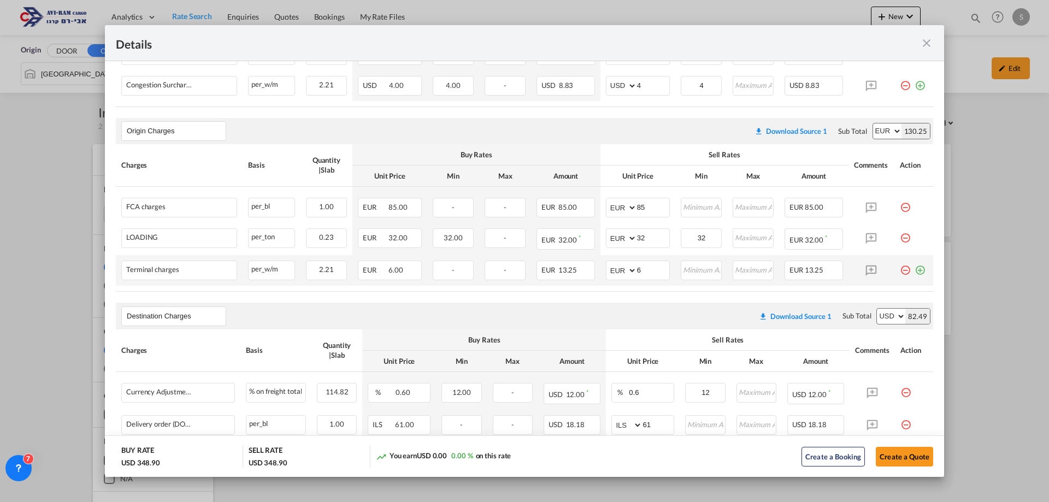
click at [901, 268] on md-icon "icon-minus-circle-outline red-400-fg pt-7" at bounding box center [905, 266] width 11 height 11
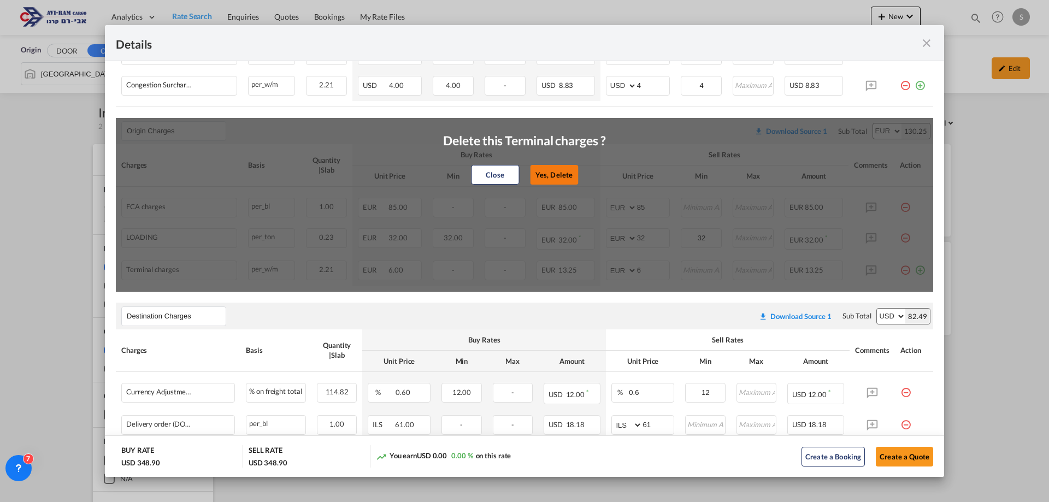
click at [567, 177] on button "Yes, Delete" at bounding box center [554, 175] width 48 height 20
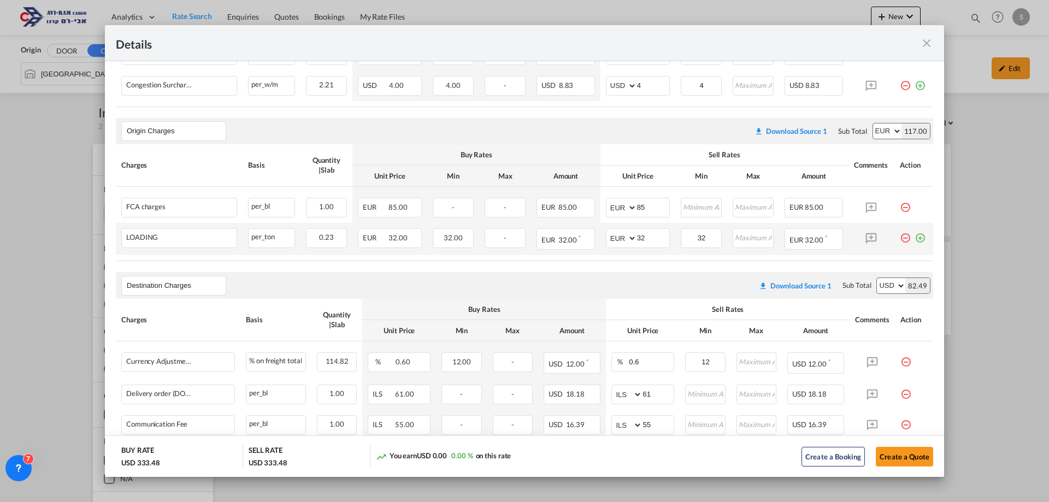
click at [884, 237] on td "Port of Loading ..." at bounding box center [872, 239] width 46 height 32
click at [900, 237] on md-icon "icon-minus-circle-outline red-400-fg pt-7" at bounding box center [905, 233] width 11 height 11
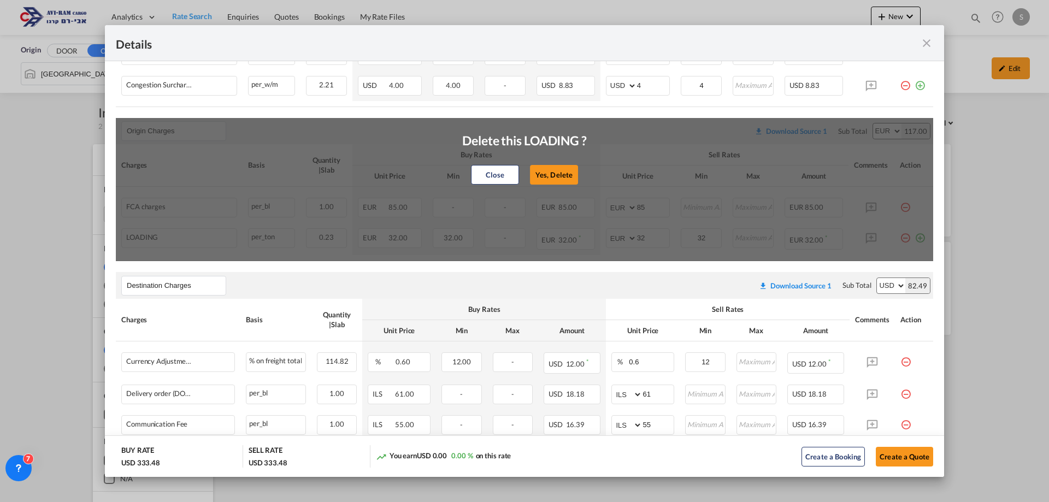
drag, startPoint x: 566, startPoint y: 182, endPoint x: 619, endPoint y: 185, distance: 53.1
click at [566, 181] on button "Yes, Delete" at bounding box center [554, 175] width 48 height 20
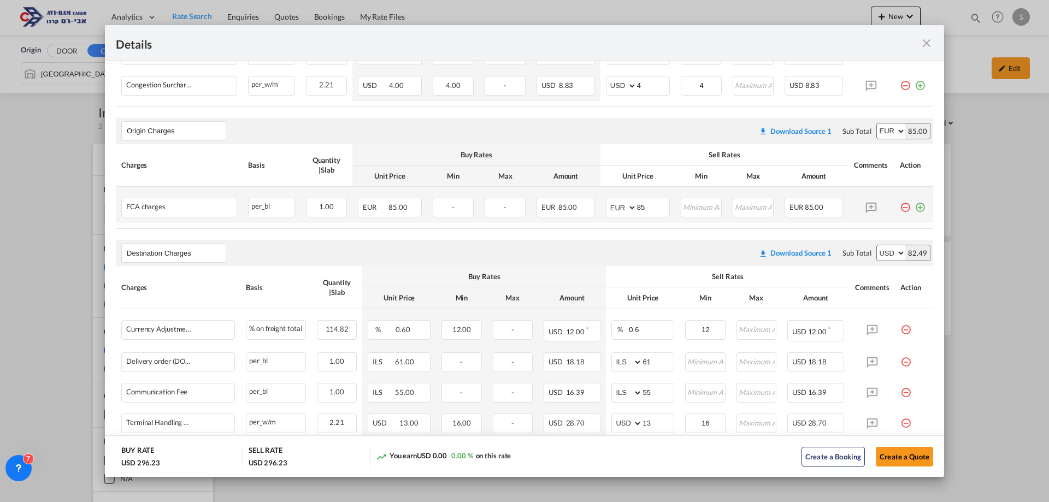
click at [900, 207] on md-icon "icon-minus-circle-outline red-400-fg pt-7" at bounding box center [905, 203] width 11 height 11
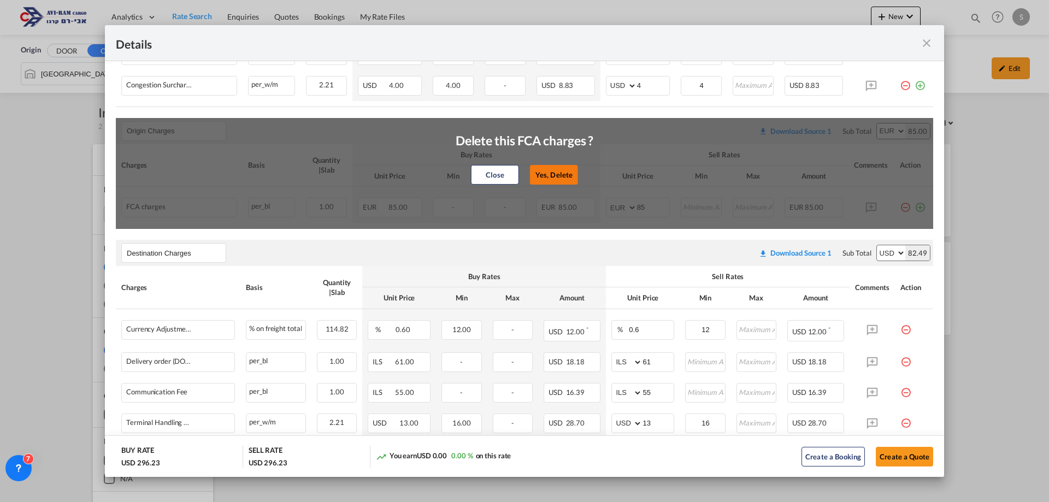
click at [553, 173] on button "Yes, Delete" at bounding box center [554, 175] width 48 height 20
type input "Destination Charges"
select select "string:USD"
type input "0.6"
type input "12"
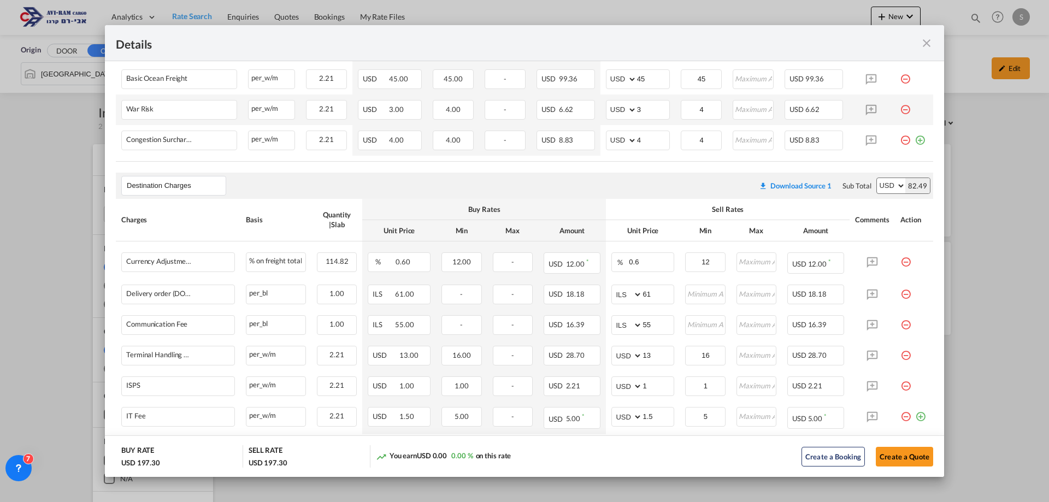
scroll to position [219, 0]
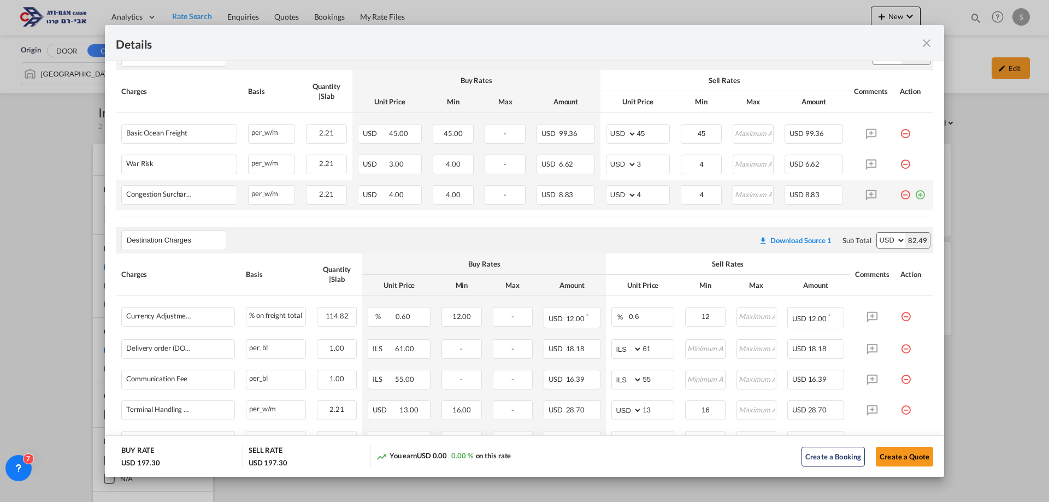
click at [915, 196] on md-icon "icon-plus-circle-outline green-400-fg" at bounding box center [920, 190] width 11 height 11
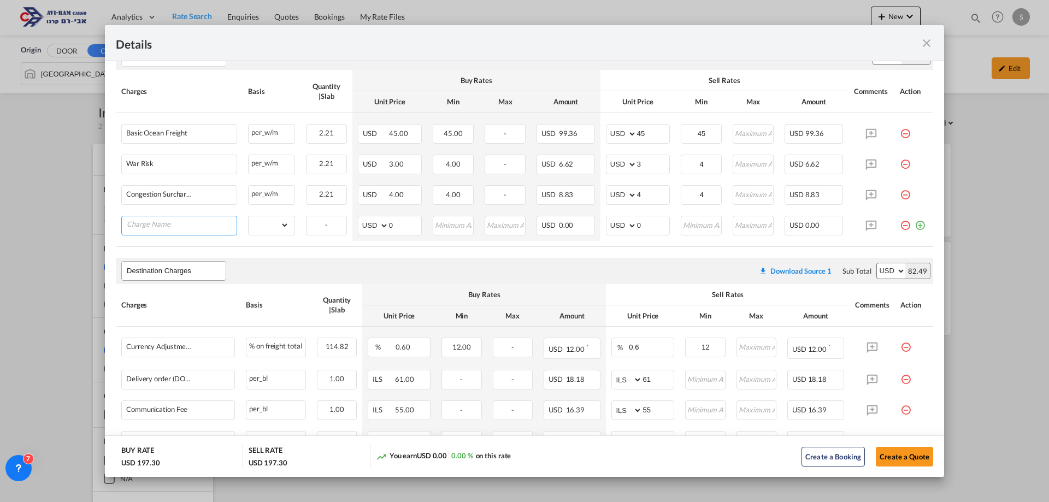
paste input "Dangerous Goods Fee"
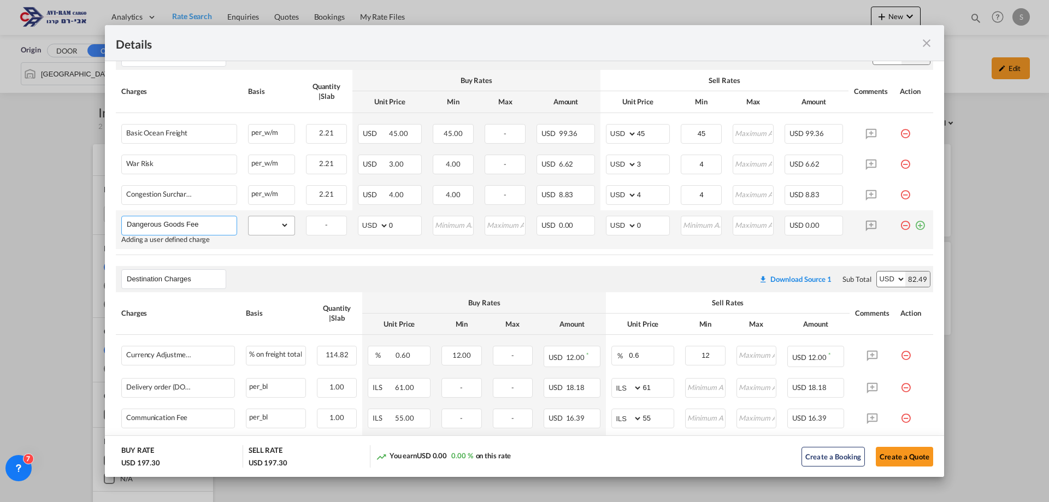
type input "Dangerous Goods Fee"
click at [258, 225] on select "gross_weight volumetric_weight per_shipment per_bl per_km per_hawb per_kg flat …" at bounding box center [269, 224] width 40 height 17
select select "per_shipment"
click at [249, 216] on select "gross_weight volumetric_weight per_shipment per_bl per_km per_hawb per_kg flat …" at bounding box center [269, 224] width 40 height 17
drag, startPoint x: 634, startPoint y: 225, endPoint x: 605, endPoint y: 222, distance: 29.6
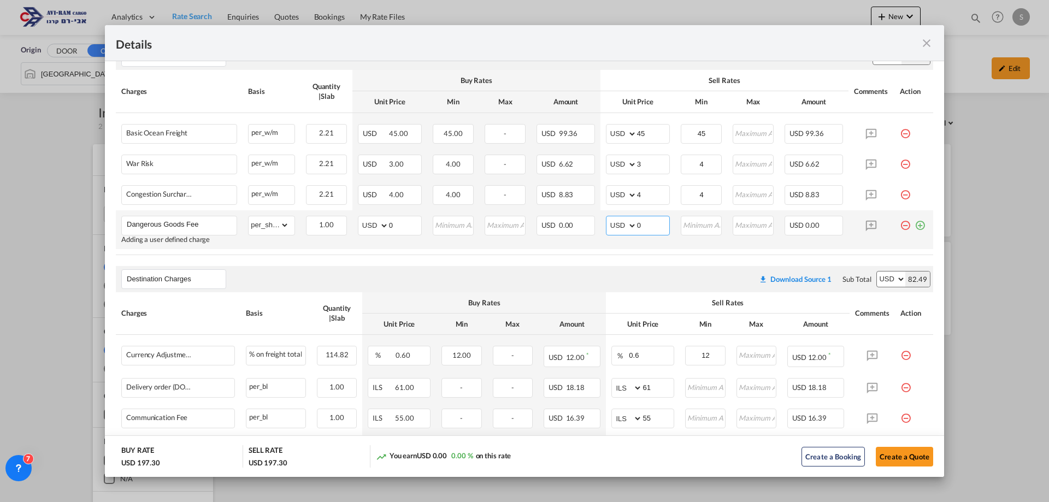
click at [606, 222] on md-input-container "AED AFN ALL AMD ANG AOA ARS AUD AWG AZN BAM BBD BDT BGN BHD BIF BMD BND BOB BRL…" at bounding box center [638, 226] width 64 height 20
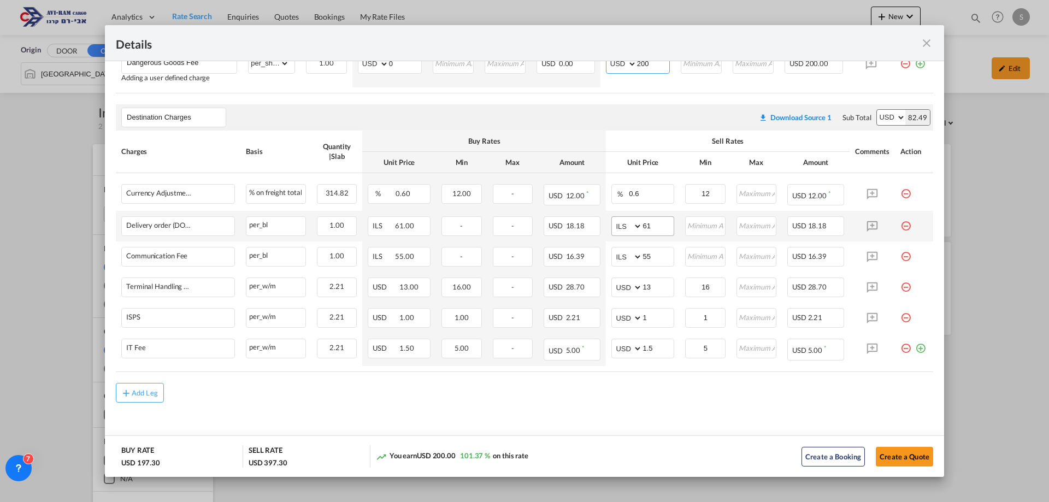
type input "200"
drag, startPoint x: 651, startPoint y: 223, endPoint x: 592, endPoint y: 234, distance: 60.0
click at [592, 234] on tr "Delivery order (DO Fee) Please Enter Already Exists per_bl per_bl can not appli…" at bounding box center [525, 226] width 818 height 31
type input "116"
type input "66"
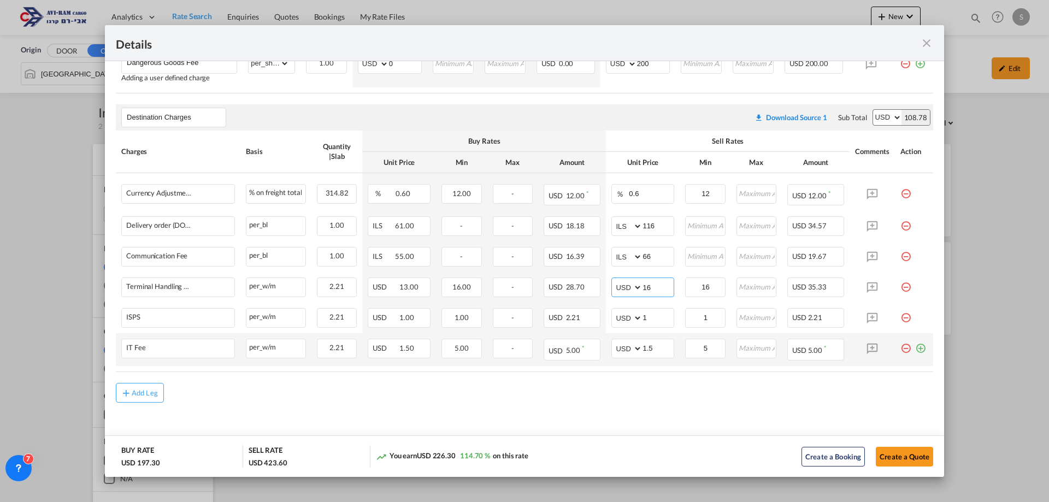
type input "16"
click at [915, 349] on md-icon "icon-plus-circle-outline green-400-fg" at bounding box center [920, 344] width 11 height 11
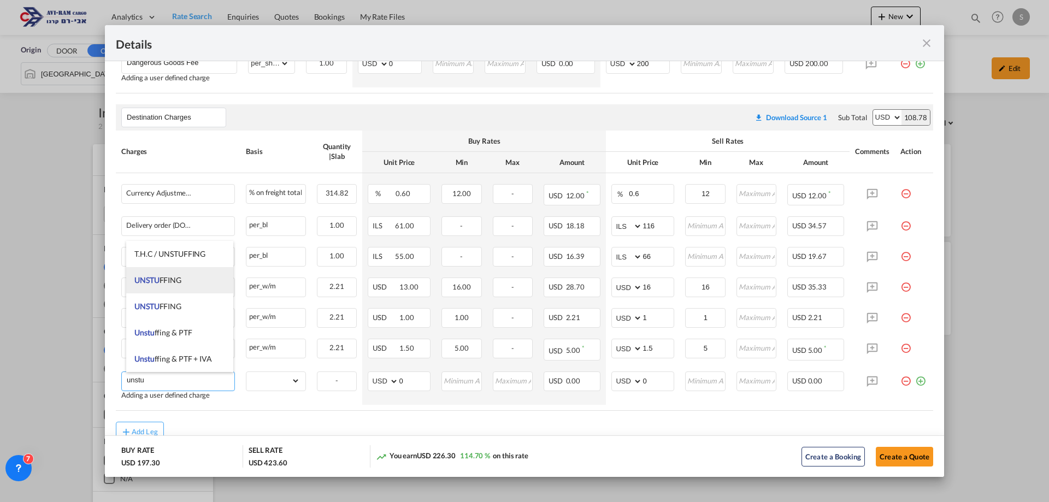
click at [168, 280] on span "UNSTU FFING" at bounding box center [157, 279] width 47 height 9
type input "UNSTUFFING"
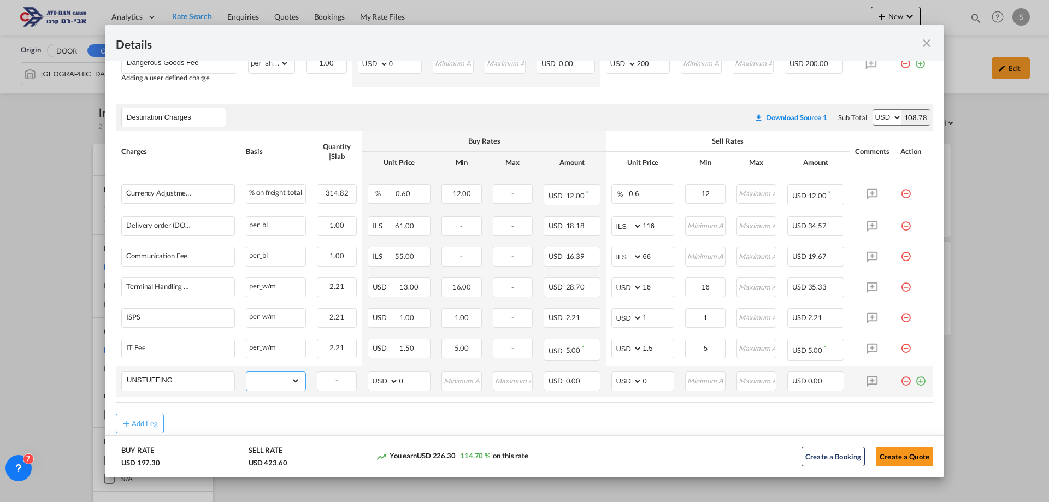
click at [261, 380] on select "gross_weight volumetric_weight per_shipment per_bl per_km per_hawb per_kg flat …" at bounding box center [273, 380] width 54 height 17
select select "per_ton"
click at [246, 372] on select "gross_weight volumetric_weight per_shipment per_bl per_km per_hawb per_kg flat …" at bounding box center [273, 380] width 54 height 17
click at [625, 374] on md-input-container "AED AFN ALL AMD ANG AOA ARS AUD AWG AZN BAM BBD BDT BGN BHD BIF BMD BND BOB BRL…" at bounding box center [643, 382] width 63 height 20
type input "11.6"
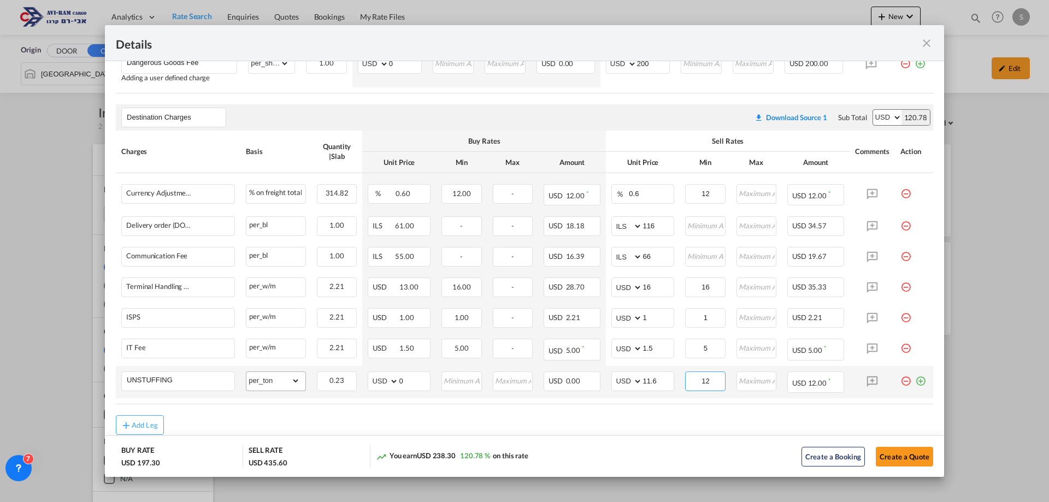
scroll to position [413, 0]
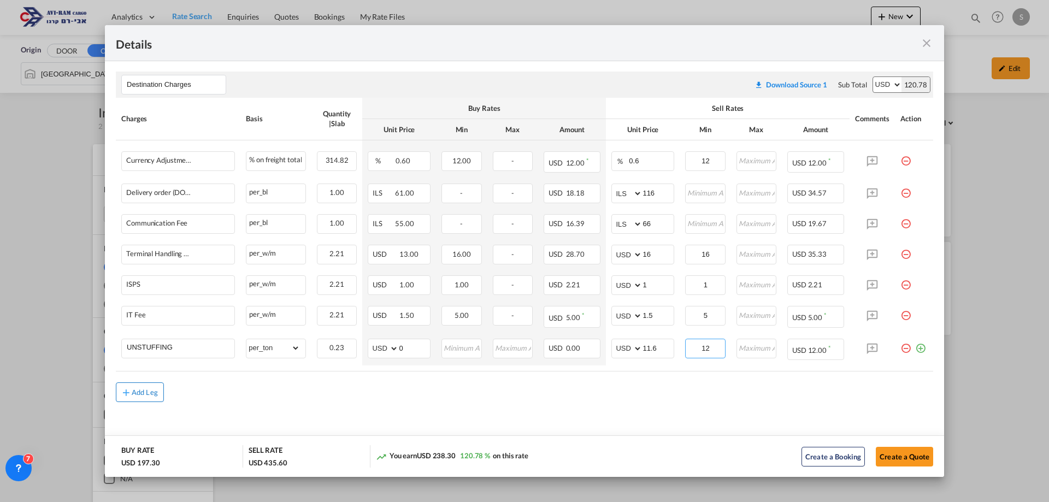
type input "12"
click at [155, 391] on div "Add Leg" at bounding box center [145, 392] width 26 height 7
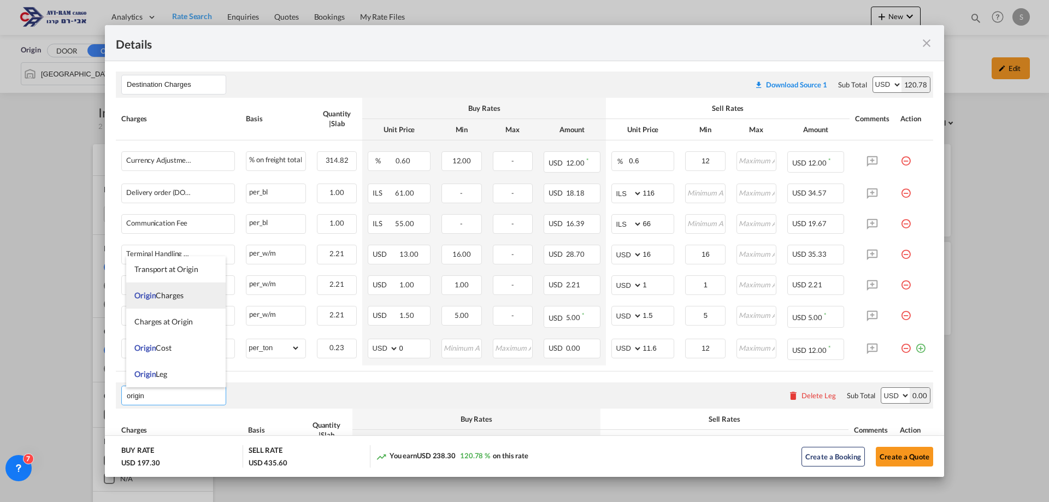
click at [182, 295] on span "Origin Charges" at bounding box center [158, 295] width 49 height 9
type input "Origin Charges"
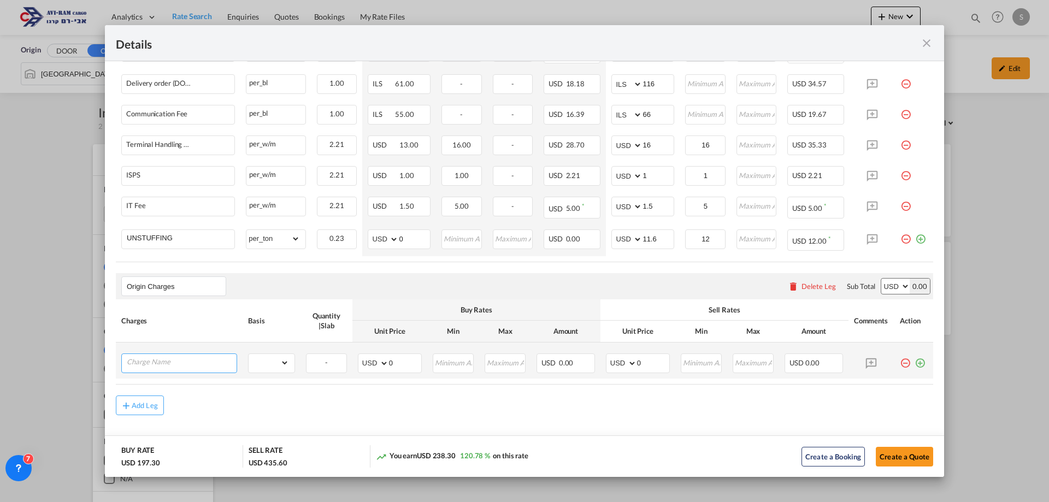
click at [187, 360] on input "Charge Name" at bounding box center [182, 362] width 110 height 16
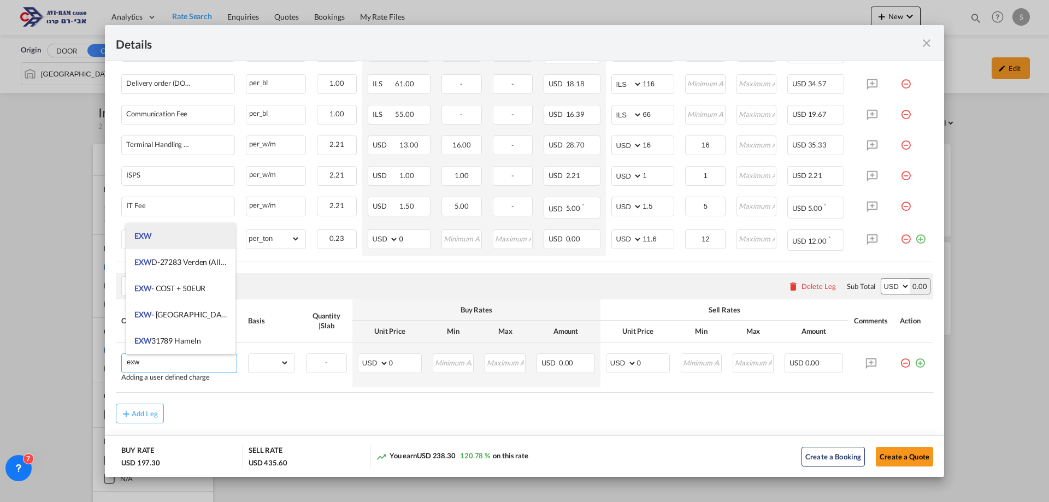
click at [181, 240] on li "EXW" at bounding box center [180, 236] width 109 height 26
type input "EXW"
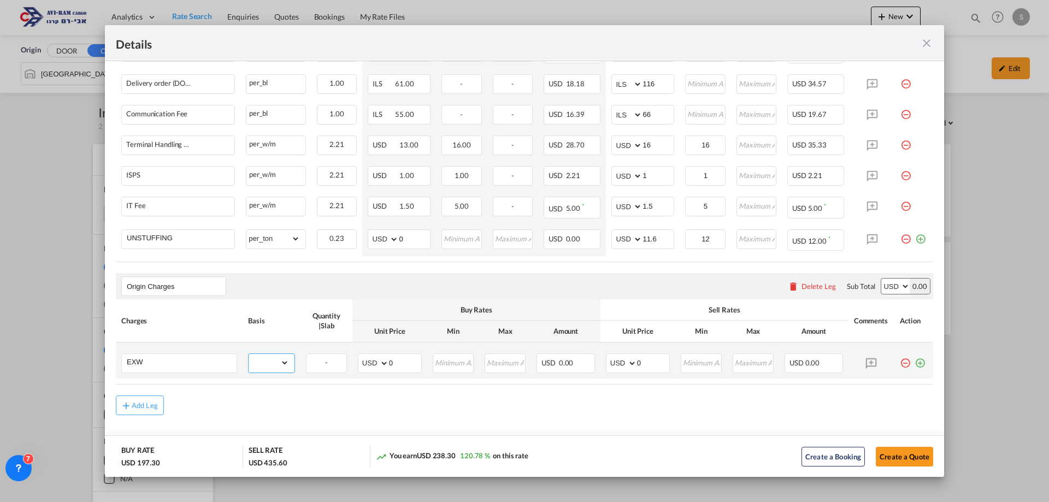
click at [267, 363] on select "gross_weight volumetric_weight per_shipment per_bl per_km per_hawb per_kg flat …" at bounding box center [269, 362] width 40 height 17
select select "per_shipment"
click at [249, 354] on select "gross_weight volumetric_weight per_shipment per_bl per_km per_hawb per_kg flat …" at bounding box center [269, 362] width 40 height 17
click at [613, 364] on select "AED AFN ALL AMD ANG AOA ARS AUD AWG AZN BAM BBD BDT BGN BHD BIF BMD BND [PERSON…" at bounding box center [622, 363] width 28 height 15
select select "string:EUR"
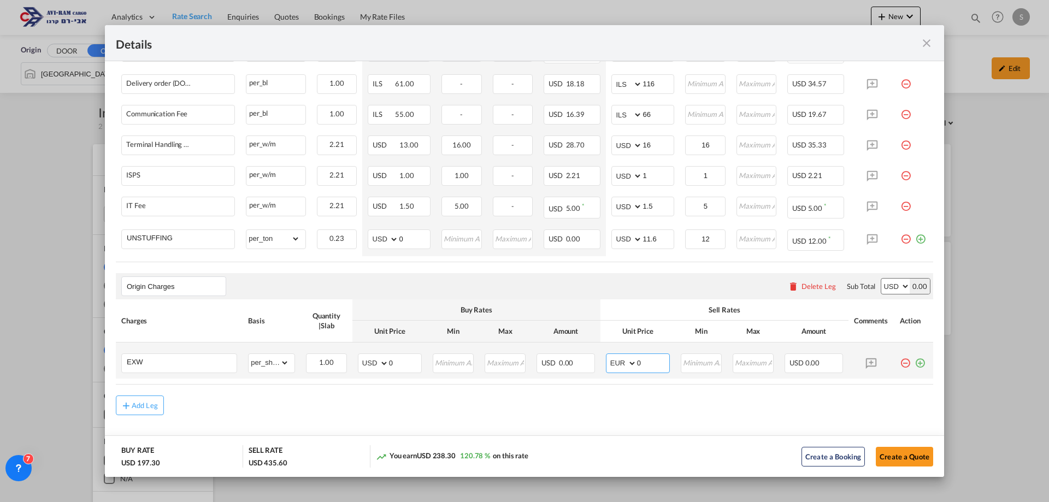
click at [608, 356] on select "AED AFN ALL AMD ANG AOA ARS AUD AWG AZN BAM BBD BDT BGN BHD BIF BMD BND [PERSON…" at bounding box center [622, 363] width 28 height 15
drag, startPoint x: 621, startPoint y: 362, endPoint x: 607, endPoint y: 359, distance: 14.5
click at [607, 359] on md-input-container "AED AFN ALL AMD ANG AOA ARS AUD AWG AZN BAM BBD BDT BGN BHD BIF BMD BND BOB BRL…" at bounding box center [638, 364] width 64 height 20
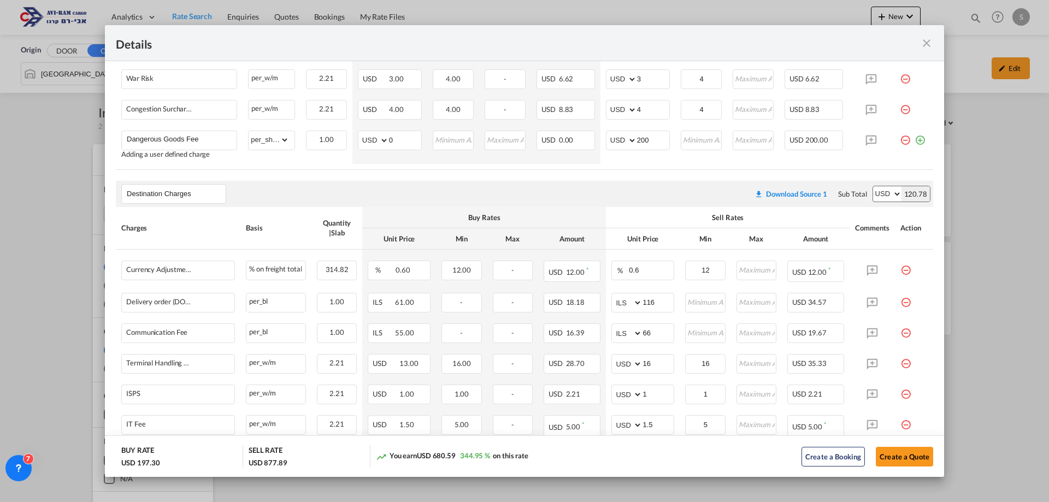
scroll to position [249, 0]
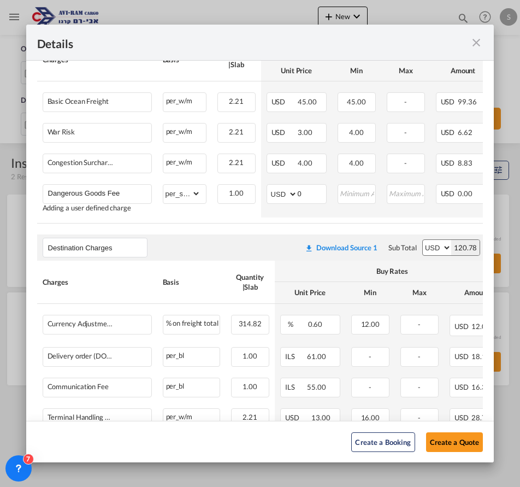
type input "380"
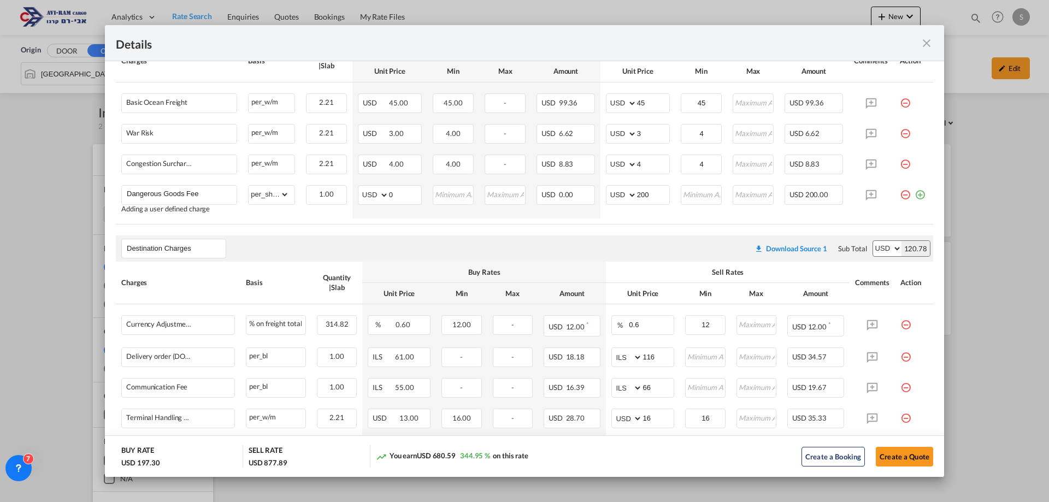
drag, startPoint x: 926, startPoint y: 41, endPoint x: 865, endPoint y: 58, distance: 63.5
click at [926, 41] on md-icon "icon-close fg-AAA8AD m-0 cursor" at bounding box center [926, 43] width 13 height 13
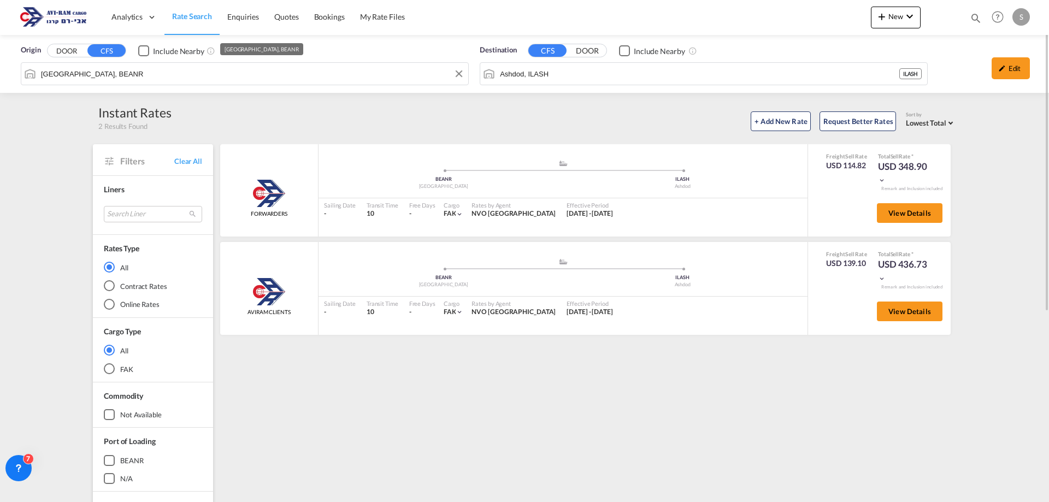
click at [172, 75] on input "[GEOGRAPHIC_DATA], BEANR" at bounding box center [252, 74] width 422 height 16
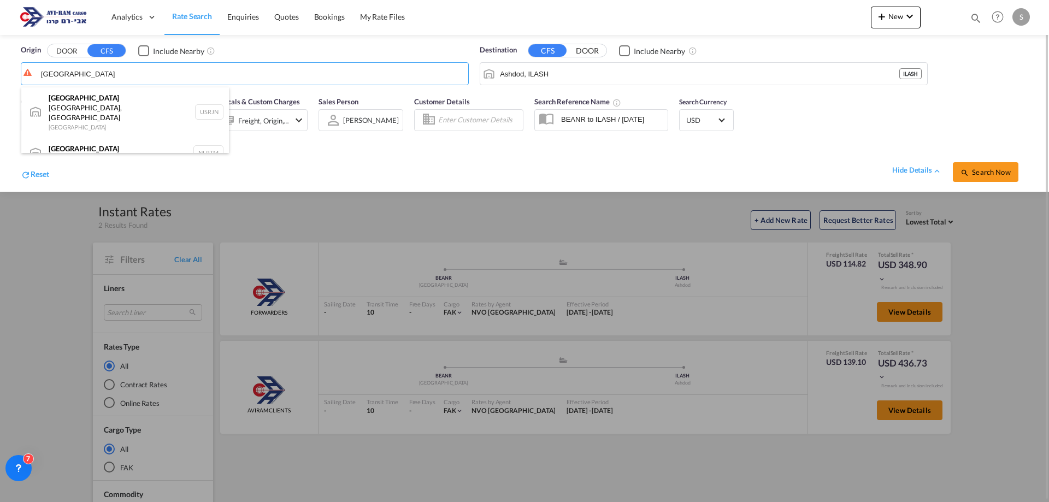
click at [117, 137] on div "[GEOGRAPHIC_DATA] [GEOGRAPHIC_DATA] NLRTM" at bounding box center [125, 153] width 208 height 33
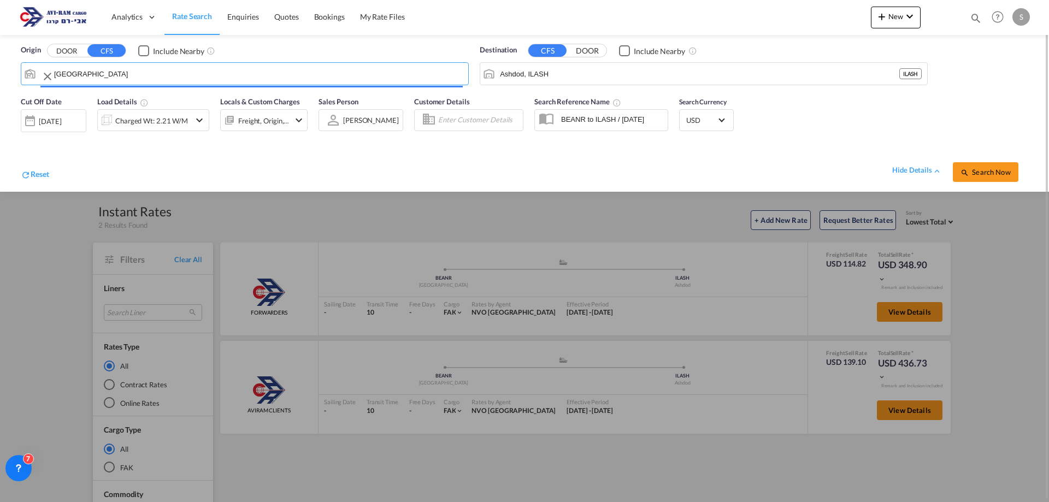
type input "[GEOGRAPHIC_DATA], NLRTM"
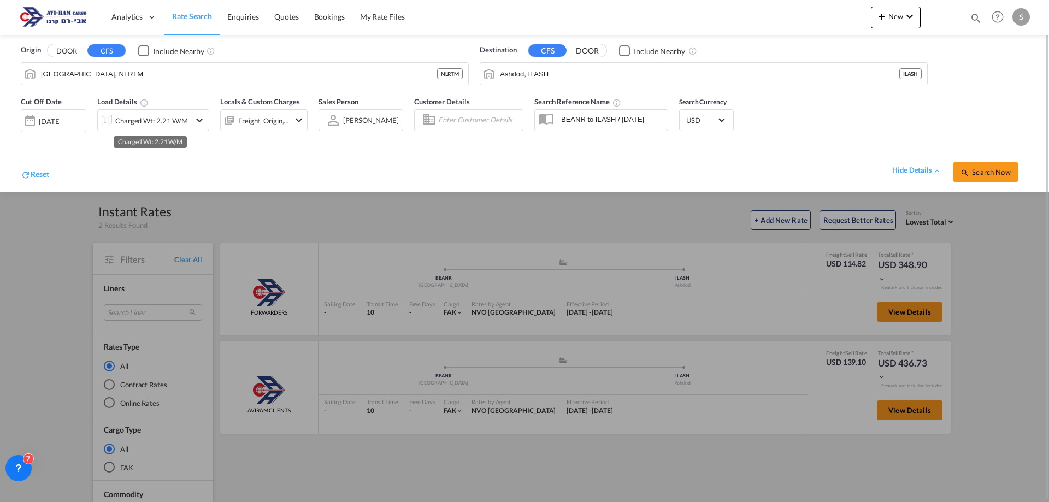
click at [165, 116] on div "Charged Wt: 2.21 W/M" at bounding box center [151, 120] width 73 height 15
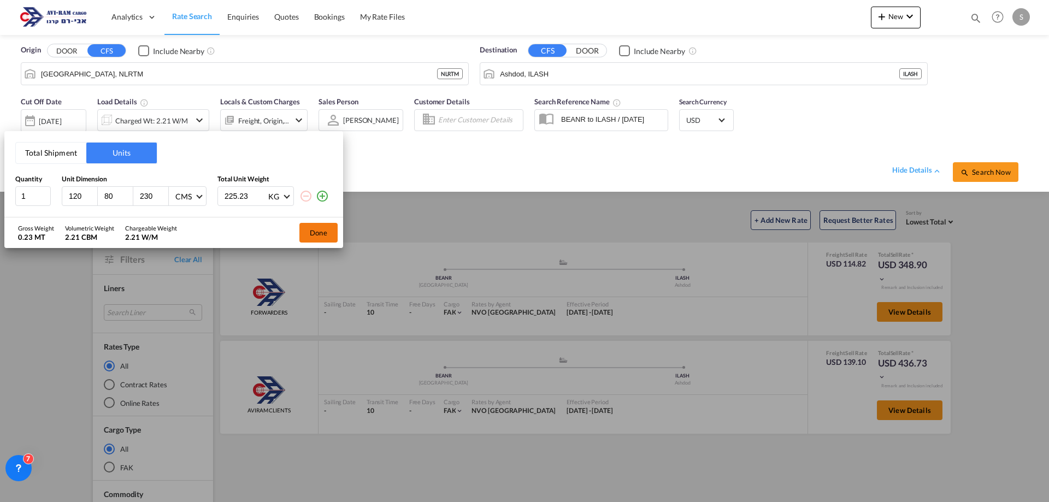
click at [310, 230] on button "Done" at bounding box center [318, 233] width 38 height 20
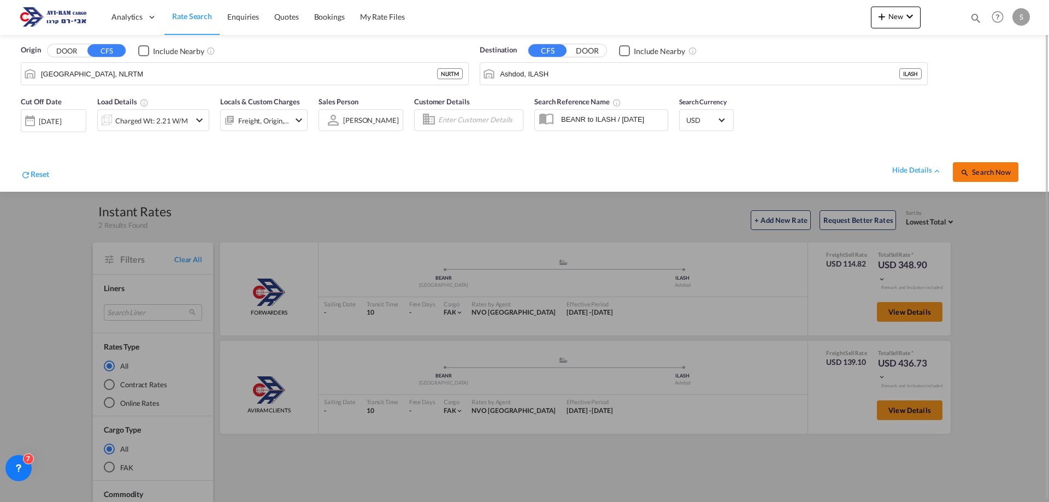
click at [998, 170] on span "Search Now" at bounding box center [986, 172] width 50 height 9
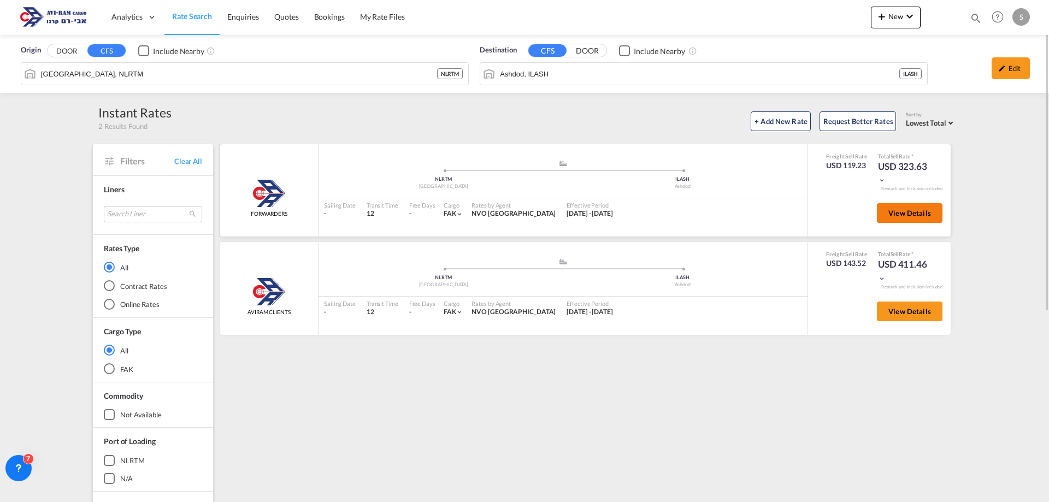
click at [904, 216] on span "View Details" at bounding box center [910, 213] width 43 height 9
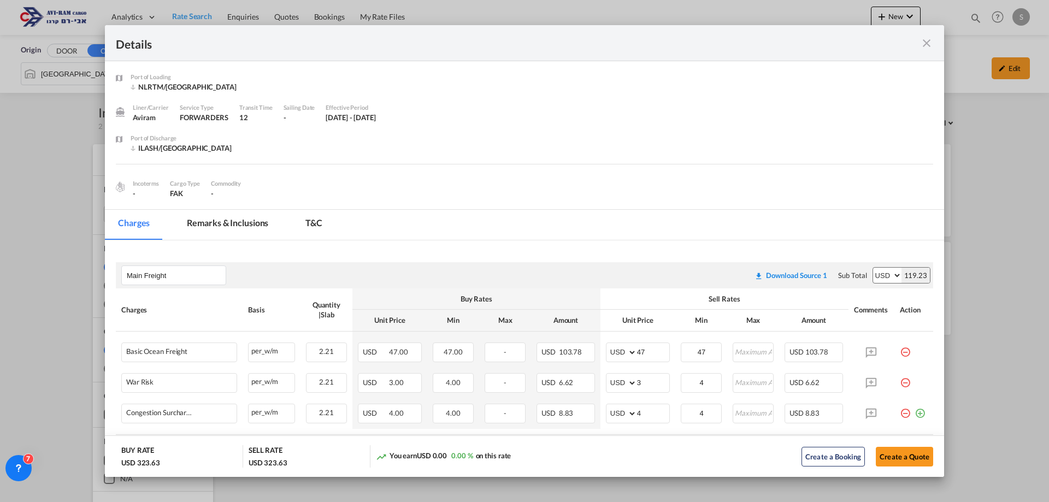
scroll to position [55, 0]
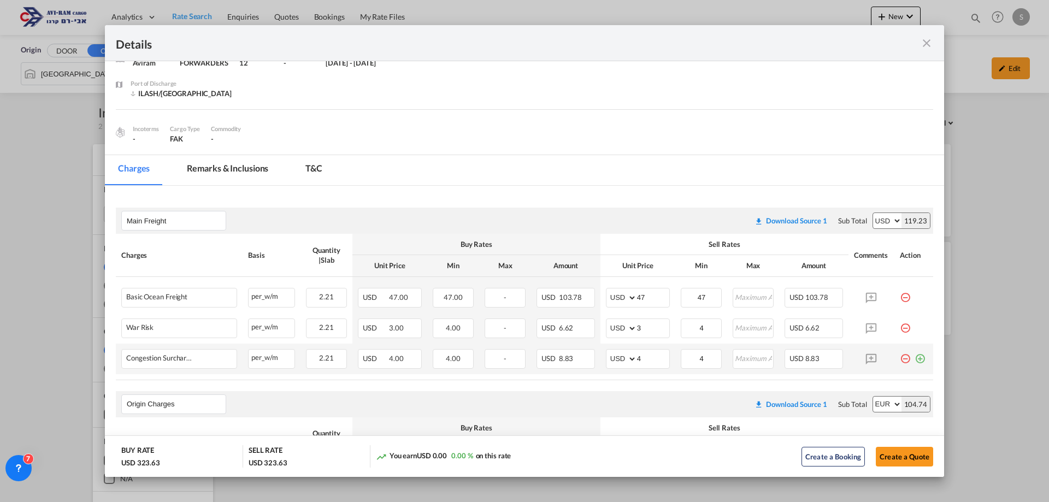
click at [915, 359] on md-icon "icon-plus-circle-outline green-400-fg" at bounding box center [920, 354] width 11 height 11
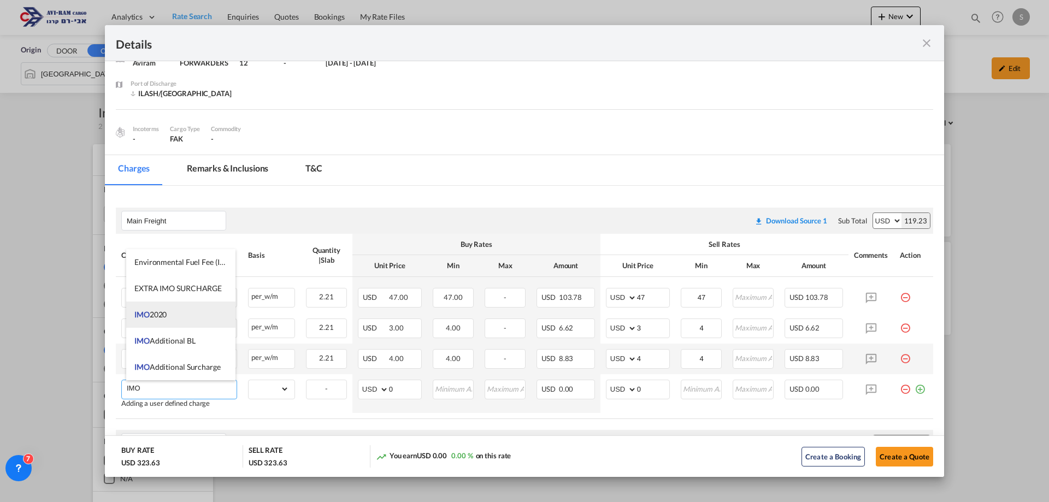
click at [167, 319] on span "IMO 2020" at bounding box center [150, 314] width 32 height 9
type input "IMO 2020"
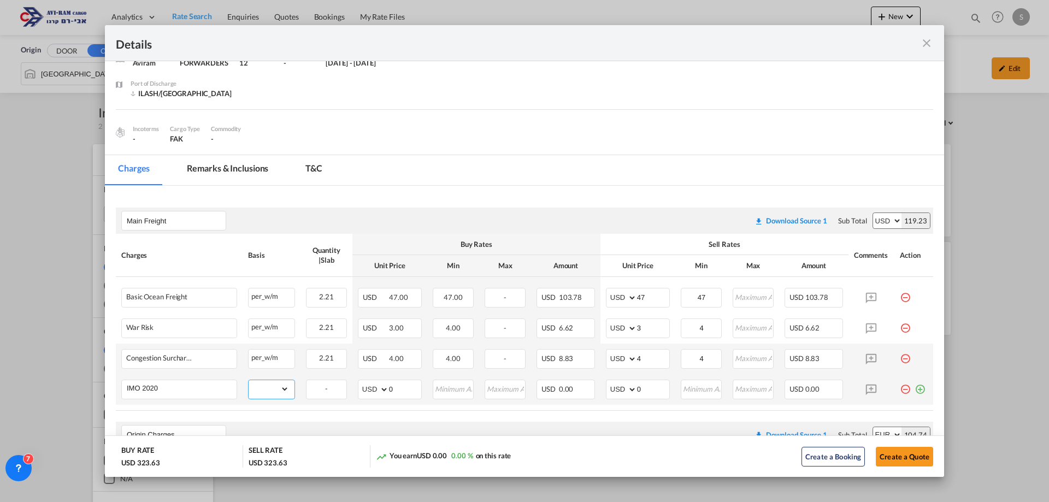
click at [261, 387] on select "gross_weight volumetric_weight per_shipment per_bl per_km per_hawb per_kg flat …" at bounding box center [269, 388] width 40 height 17
select select "per_shipment"
click at [249, 380] on select "gross_weight volumetric_weight per_shipment per_bl per_km per_hawb per_kg flat …" at bounding box center [269, 388] width 40 height 17
drag, startPoint x: 655, startPoint y: 391, endPoint x: 598, endPoint y: 392, distance: 56.9
click at [601, 392] on td "AED AFN ALL AMD ANG AOA ARS AUD AWG AZN BAM BBD BDT BGN BHD BIF BMD BND [PERSON…" at bounding box center [638, 389] width 75 height 31
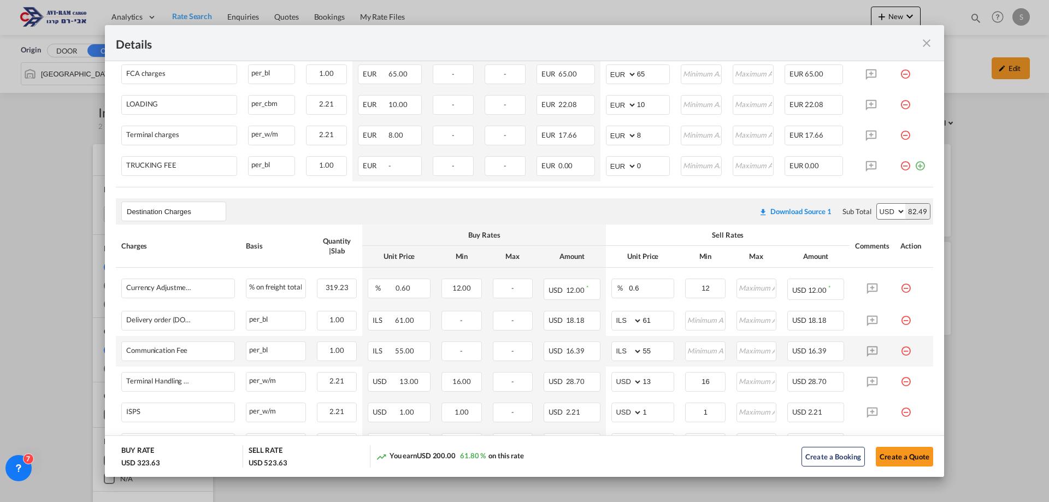
scroll to position [586, 0]
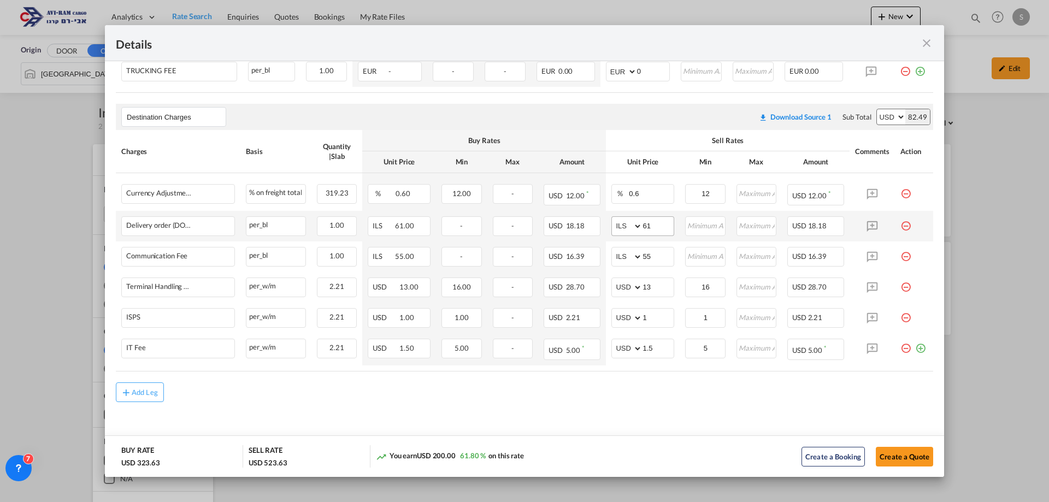
type input "200"
drag, startPoint x: 655, startPoint y: 221, endPoint x: 610, endPoint y: 227, distance: 45.3
click at [612, 227] on md-input-container "AED AFN ALL AMD ANG AOA ARS AUD AWG AZN BAM BBD BDT BGN BHD BIF BMD BND [PERSON…" at bounding box center [643, 226] width 63 height 20
type input "116"
type input "66"
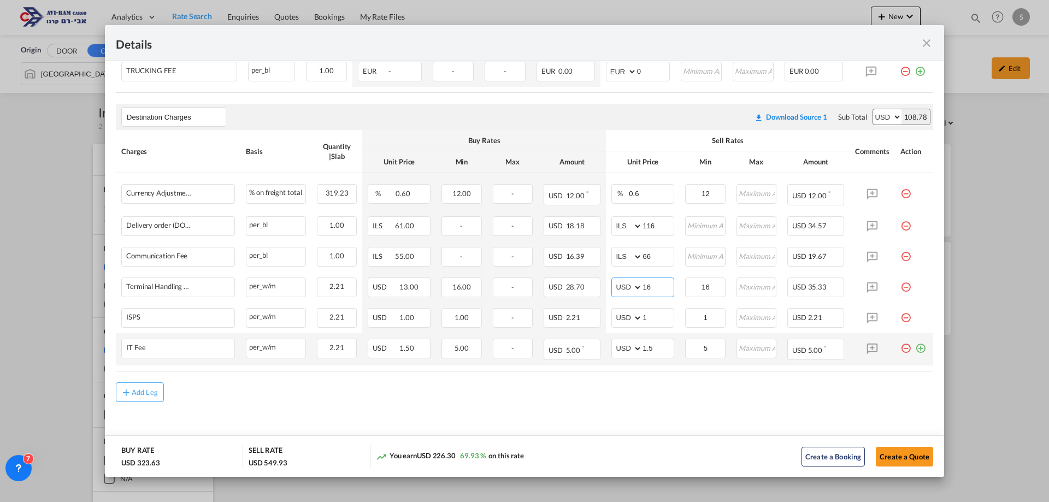
type input "16"
click at [919, 348] on div "Port of ..." at bounding box center [914, 344] width 27 height 11
click at [915, 348] on md-icon "icon-plus-circle-outline green-400-fg" at bounding box center [920, 344] width 11 height 11
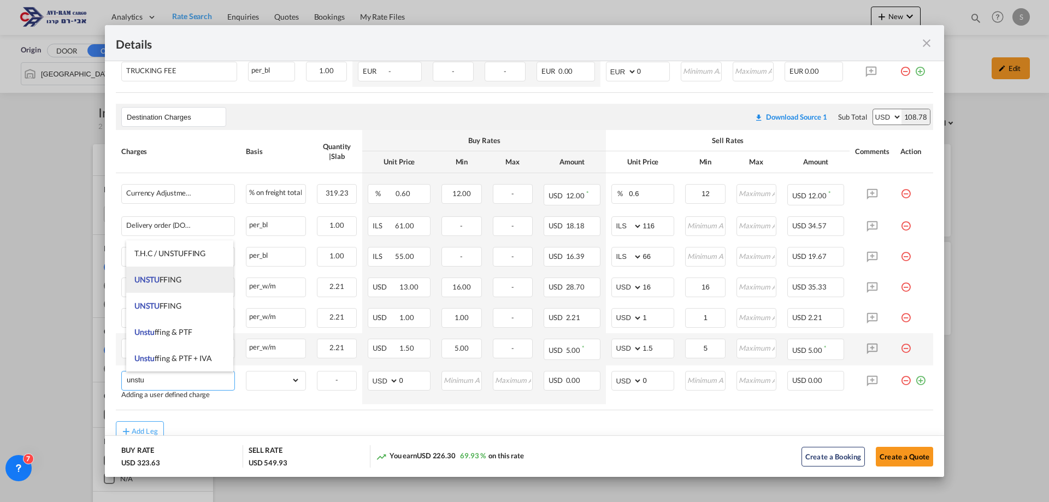
click at [201, 276] on li "UNSTU FFING" at bounding box center [179, 280] width 107 height 26
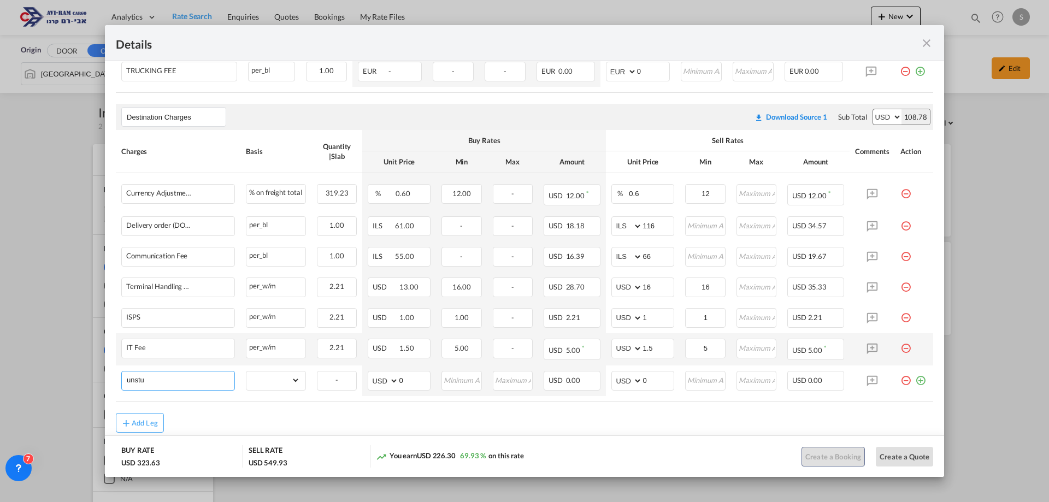
type input "UNSTUFFING"
click at [269, 374] on select "gross_weight volumetric_weight per_shipment per_bl per_km per_hawb per_kg flat …" at bounding box center [273, 380] width 54 height 17
select select "per_ton"
click at [246, 372] on select "gross_weight volumetric_weight per_shipment per_bl per_km per_hawb per_kg flat …" at bounding box center [273, 380] width 54 height 17
drag, startPoint x: 645, startPoint y: 378, endPoint x: 614, endPoint y: 379, distance: 31.7
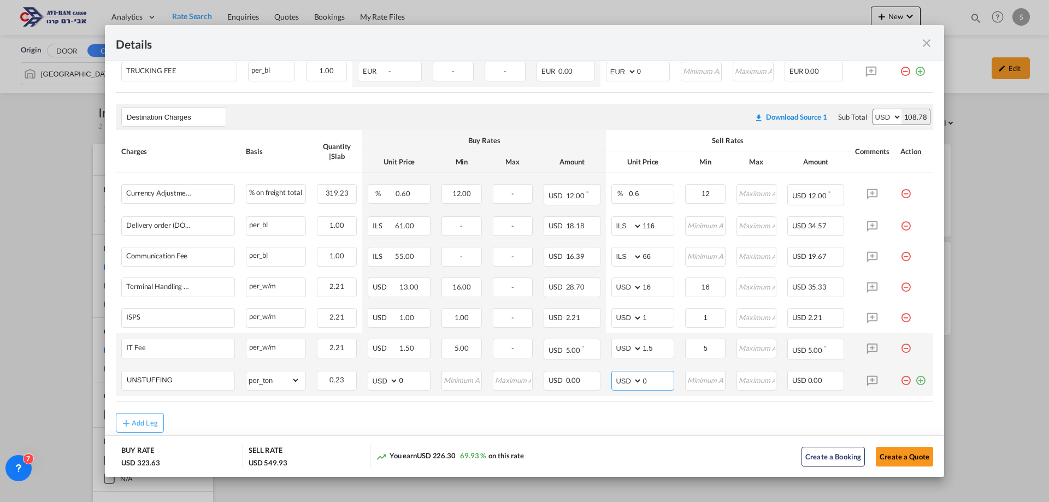
click at [620, 382] on md-input-container "AED AFN ALL AMD ANG AOA ARS AUD AWG AZN BAM BBD BDT BGN BHD BIF BMD BND BOB BRL…" at bounding box center [643, 381] width 63 height 20
type input "11.6"
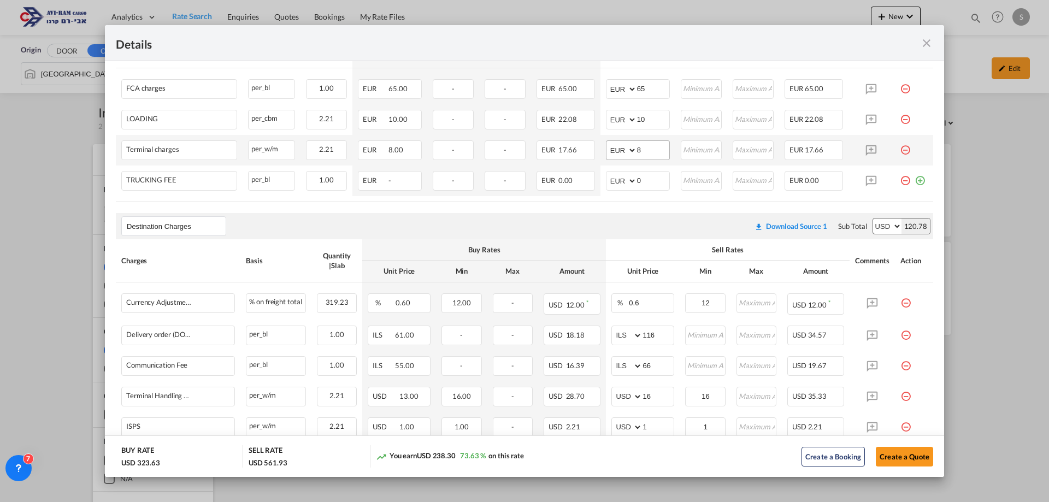
scroll to position [368, 0]
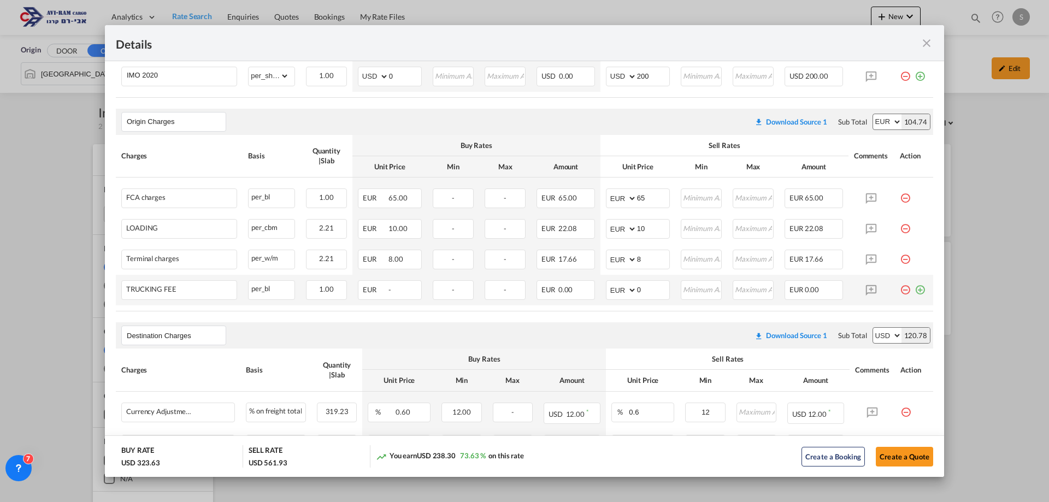
type input "12"
click at [900, 289] on md-icon "icon-minus-circle-outline red-400-fg pt-7" at bounding box center [905, 285] width 11 height 11
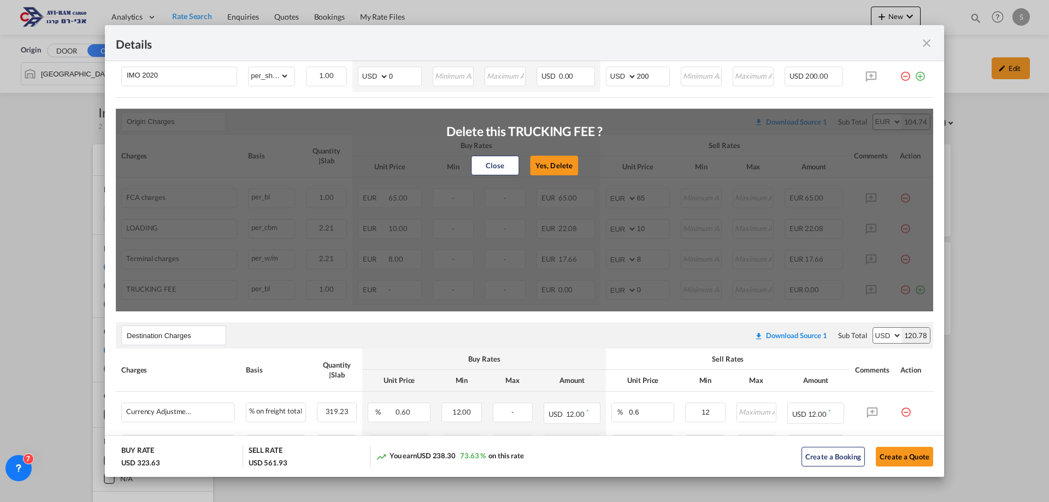
click at [559, 157] on button "Yes, Delete" at bounding box center [554, 166] width 48 height 20
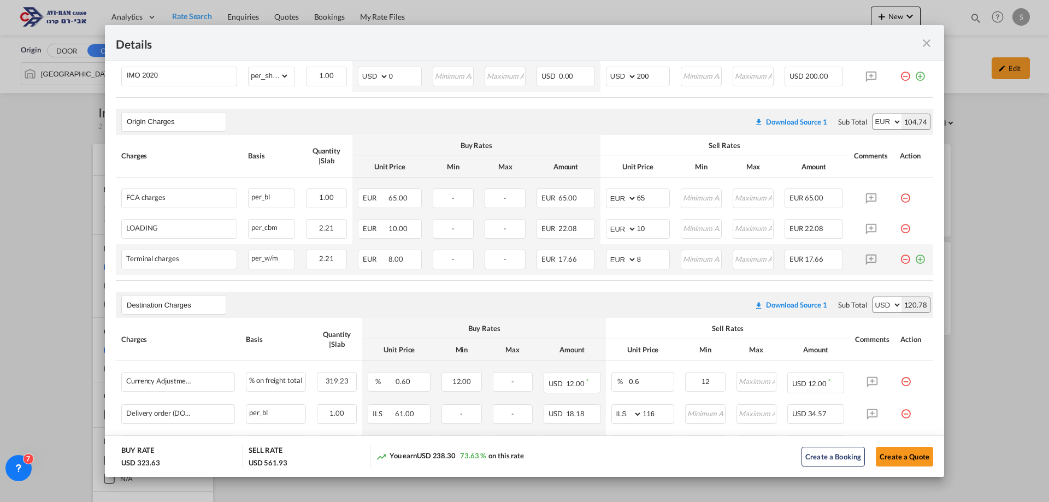
click at [900, 257] on md-icon "icon-minus-circle-outline red-400-fg pt-7" at bounding box center [905, 255] width 11 height 11
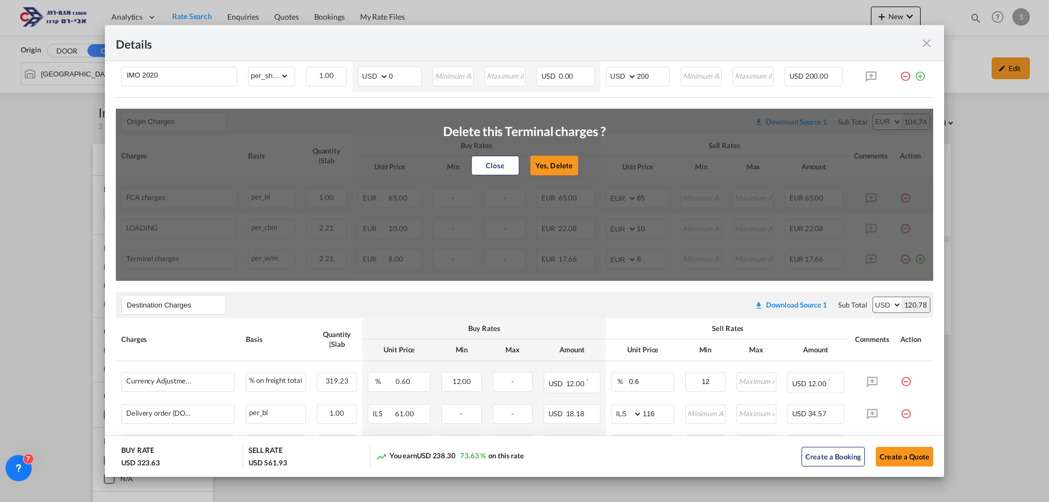
drag, startPoint x: 552, startPoint y: 168, endPoint x: 743, endPoint y: 210, distance: 195.2
click at [553, 170] on button "Yes, Delete" at bounding box center [554, 166] width 48 height 20
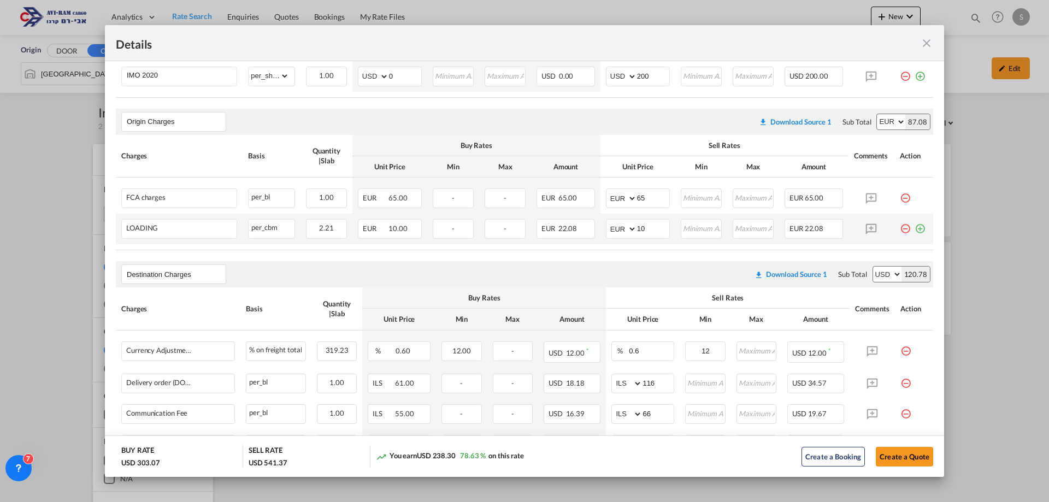
click at [900, 228] on md-icon "icon-minus-circle-outline red-400-fg pt-7" at bounding box center [905, 224] width 11 height 11
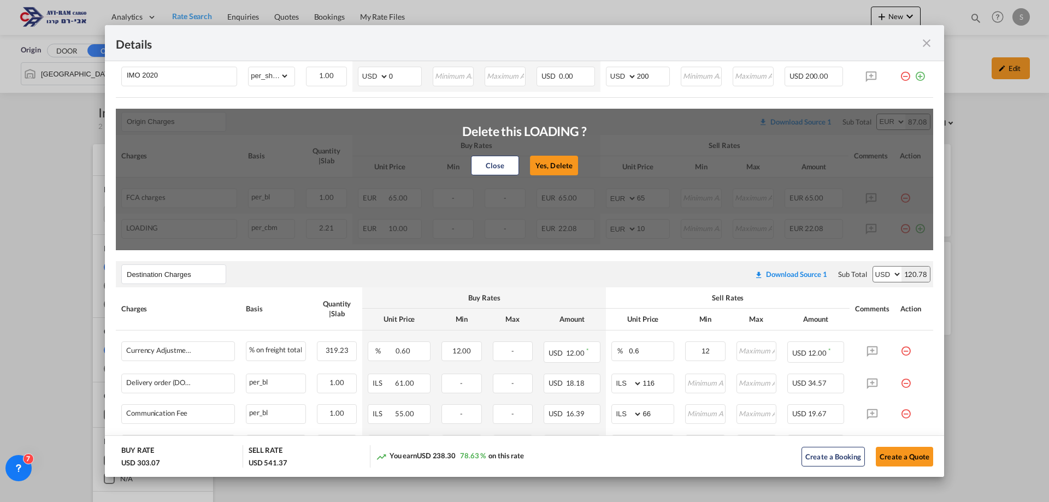
drag, startPoint x: 559, startPoint y: 164, endPoint x: 673, endPoint y: 184, distance: 115.4
click at [560, 166] on button "Yes, Delete" at bounding box center [554, 166] width 48 height 20
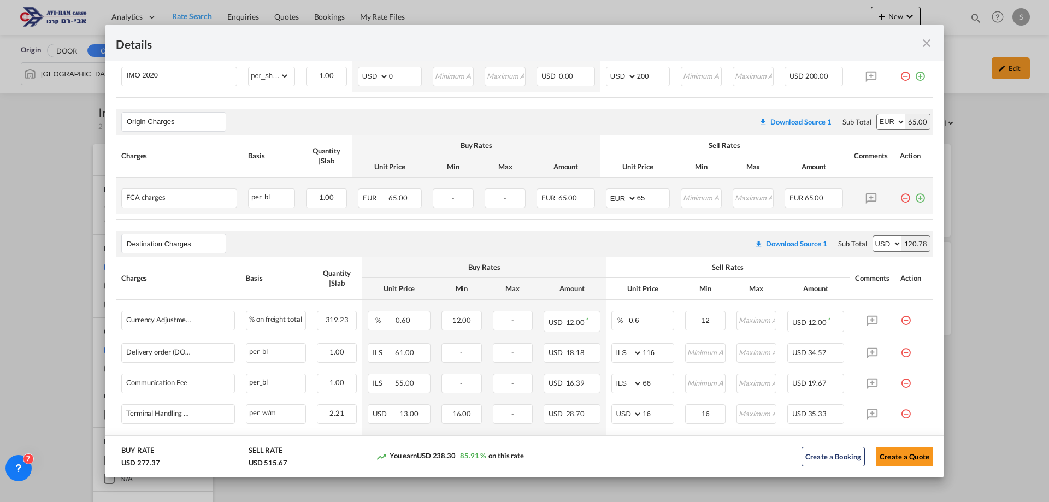
click at [911, 199] on div "Port of ..." at bounding box center [918, 194] width 15 height 11
drag, startPoint x: 895, startPoint y: 199, endPoint x: 752, endPoint y: 181, distance: 143.7
click at [900, 199] on md-icon "icon-minus-circle-outline red-400-fg pt-7" at bounding box center [905, 194] width 11 height 11
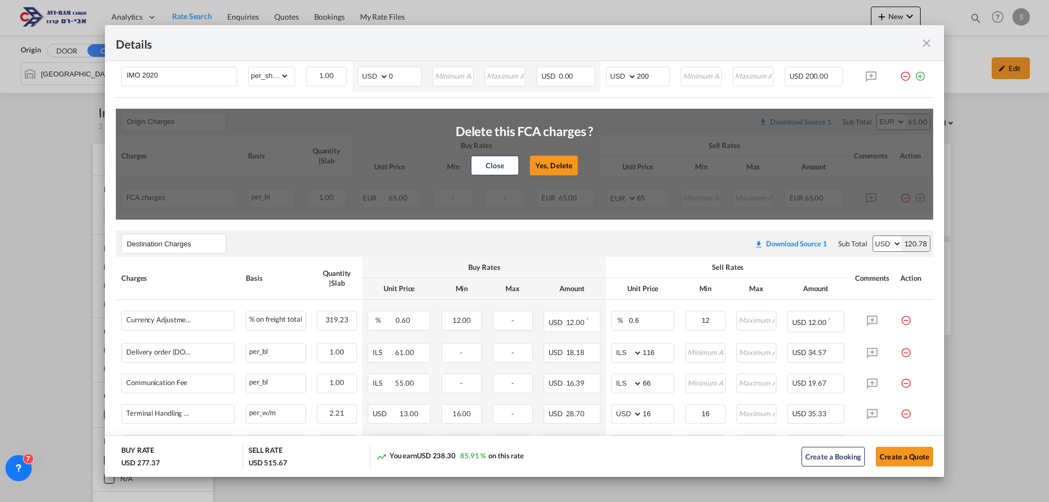
click at [557, 163] on button "Yes, Delete" at bounding box center [554, 166] width 48 height 20
type input "Destination Charges"
select select "string:USD"
type input "0.6"
type input "12"
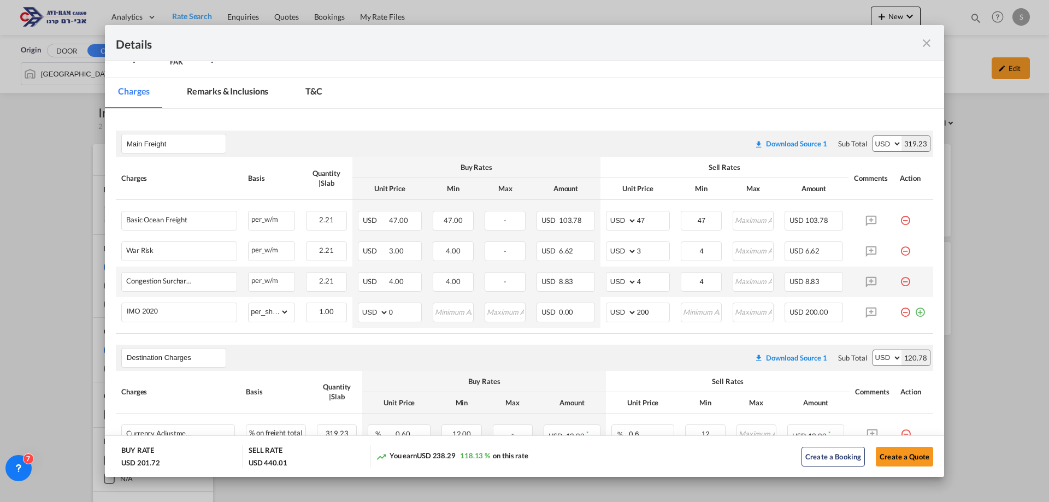
scroll to position [405, 0]
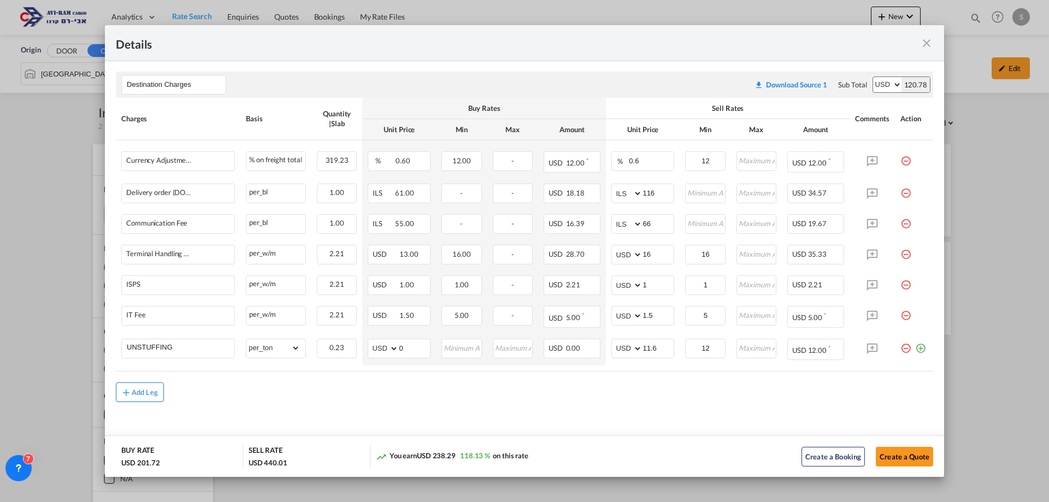
click at [150, 391] on div "Add Leg" at bounding box center [145, 392] width 26 height 7
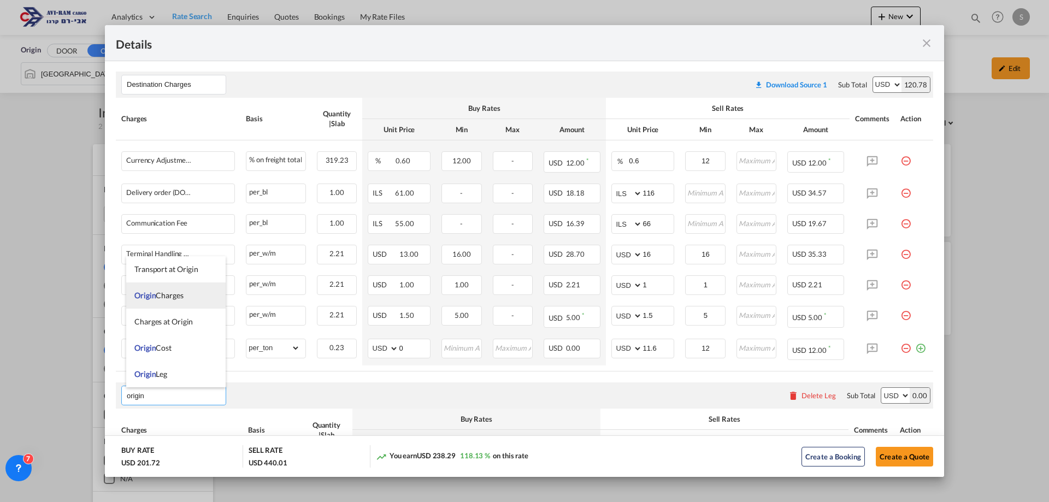
click at [175, 284] on li "Origin Charges" at bounding box center [175, 296] width 99 height 26
type input "Origin Charges"
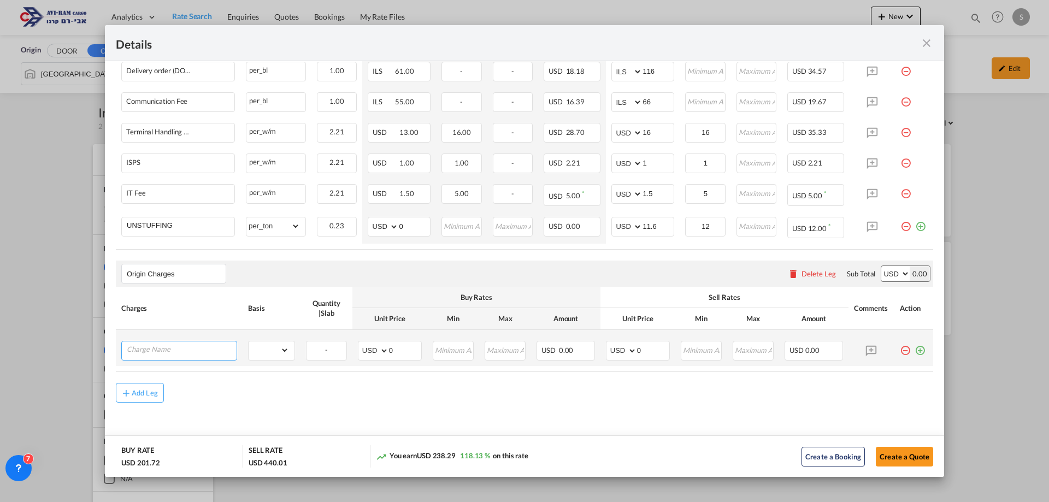
click at [186, 354] on input "Charge Name" at bounding box center [182, 350] width 110 height 16
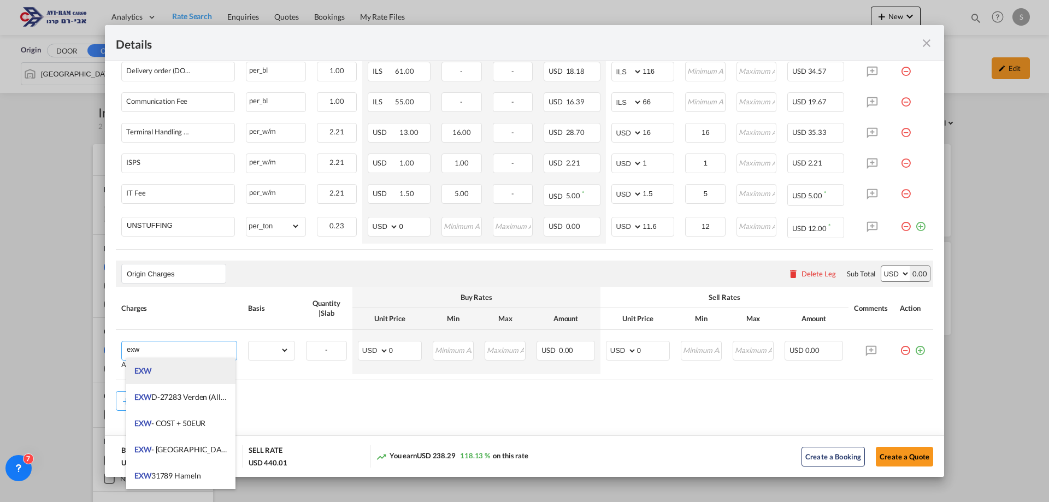
click at [171, 369] on li "EXW" at bounding box center [180, 371] width 109 height 26
type input "EXW"
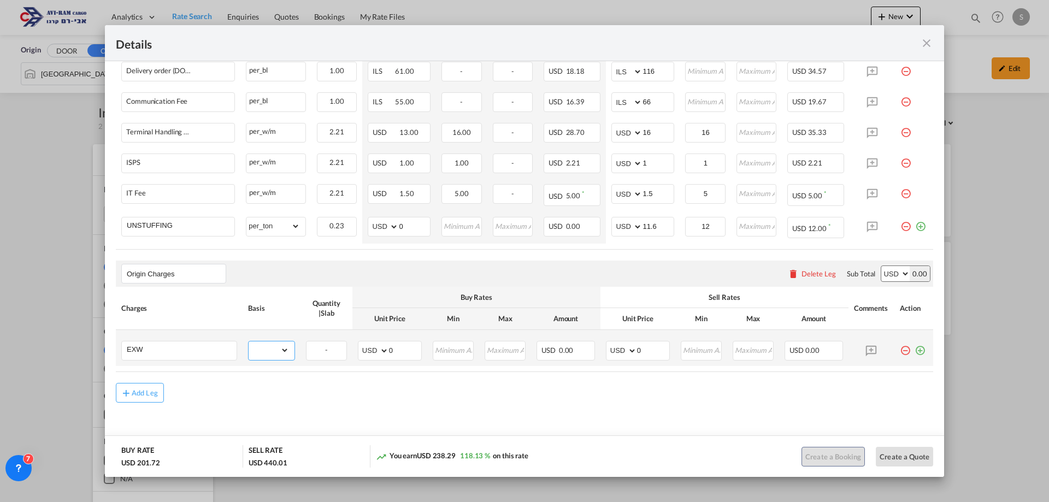
click at [266, 351] on select "gross_weight volumetric_weight per_shipment per_bl per_km per_hawb per_kg flat …" at bounding box center [269, 350] width 40 height 17
select select "per_shipment"
click at [249, 342] on select "gross_weight volumetric_weight per_shipment per_bl per_km per_hawb per_kg flat …" at bounding box center [269, 350] width 40 height 17
click at [618, 351] on select "AED AFN ALL AMD ANG AOA ARS AUD AWG AZN BAM BBD BDT BGN BHD BIF BMD BND [PERSON…" at bounding box center [622, 350] width 28 height 15
select select "string:EUR"
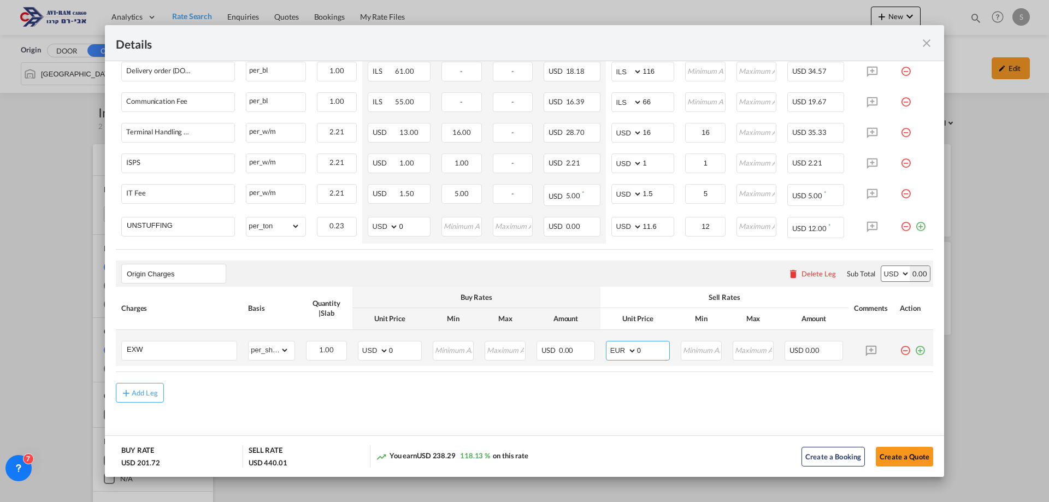
click at [608, 343] on select "AED AFN ALL AMD ANG AOA ARS AUD AWG AZN BAM BBD BDT BGN BHD BIF BMD BND [PERSON…" at bounding box center [622, 350] width 28 height 15
drag, startPoint x: 631, startPoint y: 352, endPoint x: 616, endPoint y: 356, distance: 15.1
click at [616, 356] on md-input-container "AED AFN ALL AMD ANG AOA ARS AUD AWG AZN BAM BBD BDT BGN BHD BIF BMD BND BOB BRL…" at bounding box center [638, 351] width 64 height 20
type input "392"
click at [907, 457] on button "Create a Quote" at bounding box center [904, 457] width 57 height 20
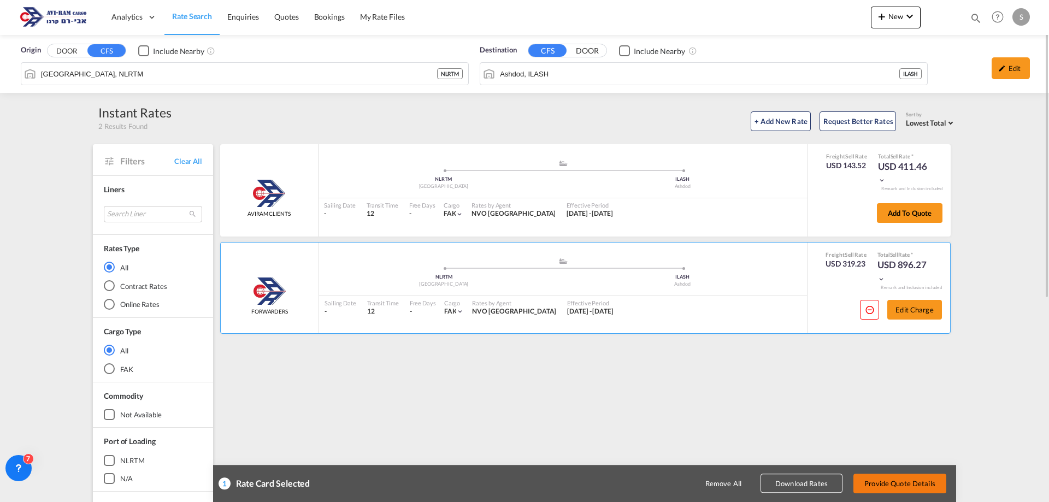
click at [889, 485] on button "Provide Quote Details" at bounding box center [900, 484] width 93 height 20
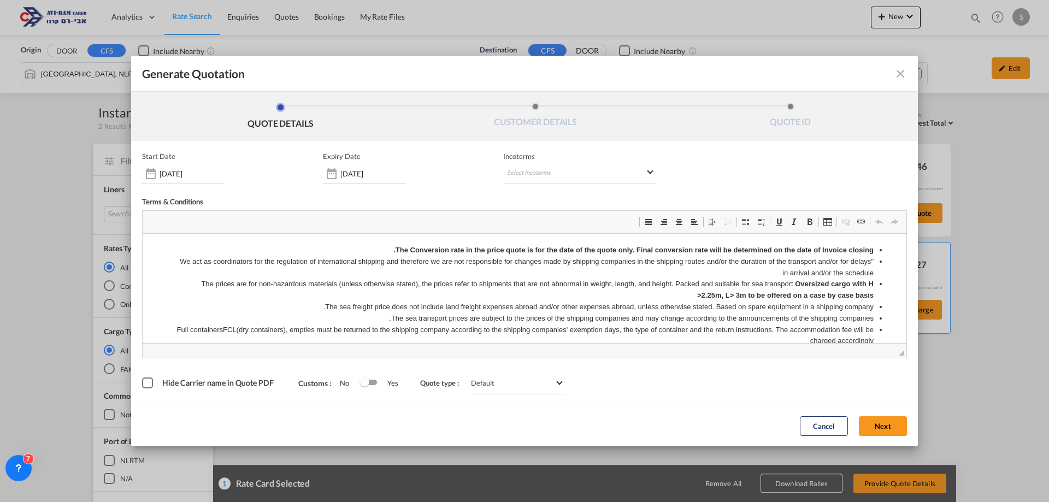
scroll to position [0, 0]
click at [533, 171] on md-select "Select Incoterms DPU - export Delivery at Place Unloaded CFR - import Cost and …" at bounding box center [579, 174] width 153 height 20
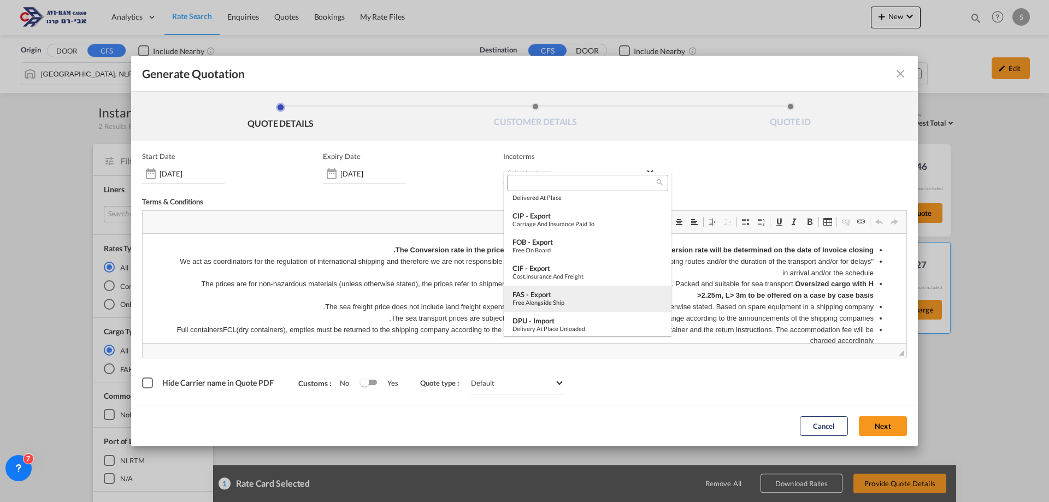
scroll to position [383, 0]
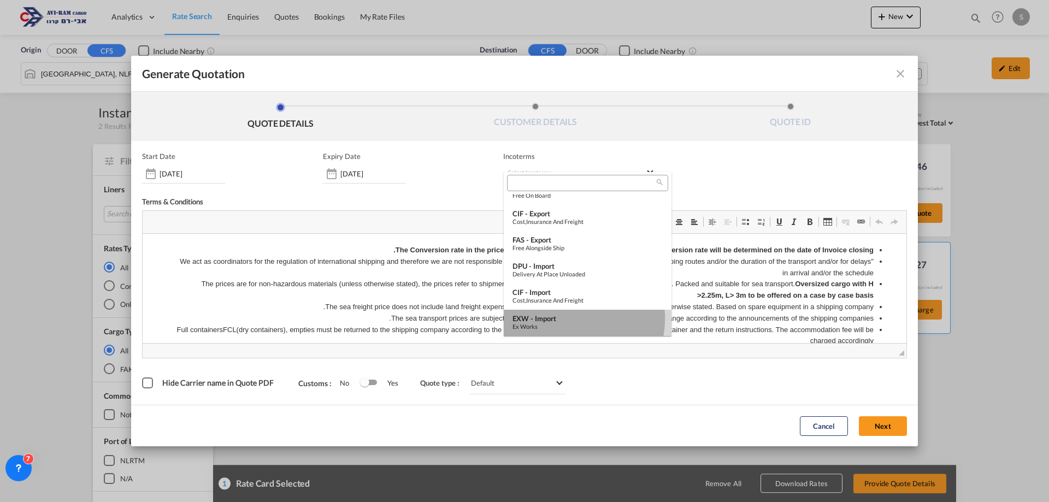
click at [564, 319] on div "EXW - import" at bounding box center [588, 318] width 150 height 9
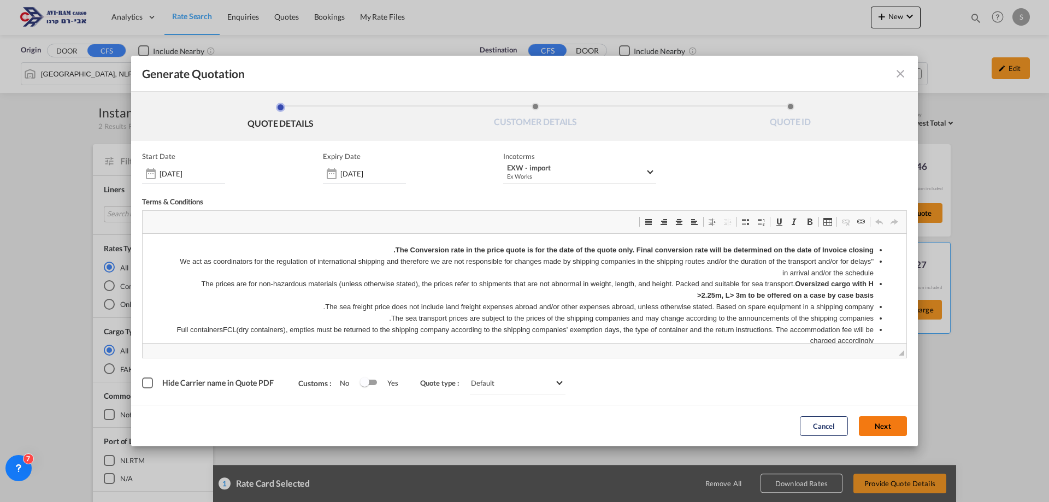
click at [882, 421] on button "Next" at bounding box center [883, 426] width 48 height 20
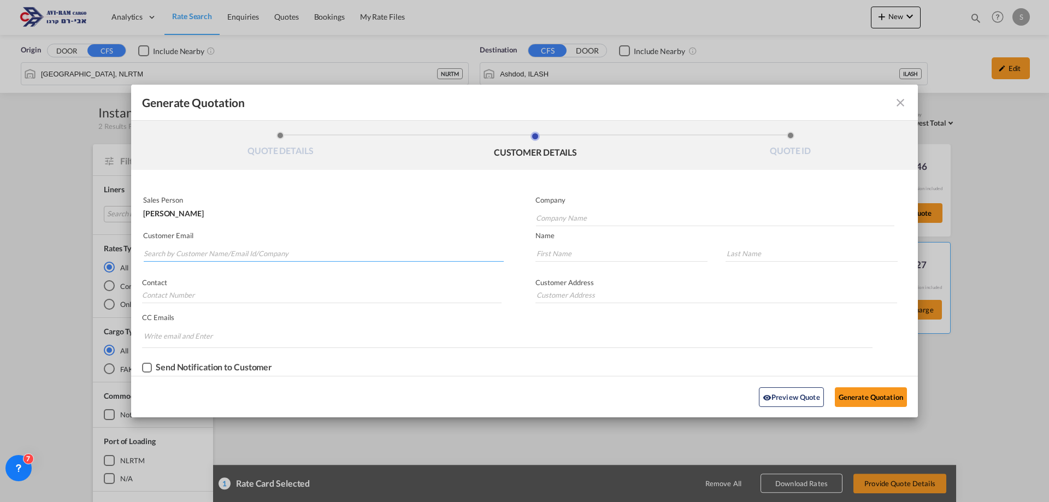
click at [278, 252] on input "Search by Customer Name/Email Id/Company" at bounding box center [324, 253] width 360 height 16
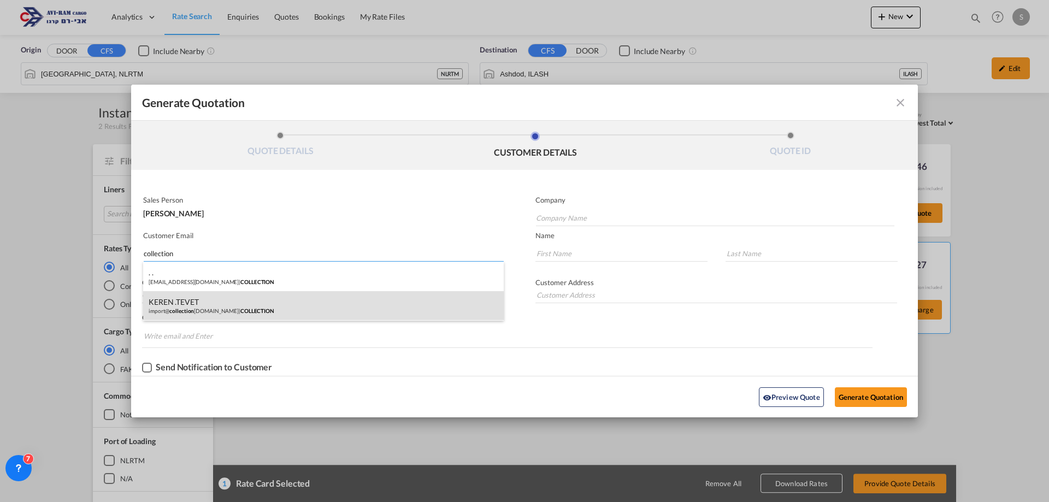
type input "collection"
click at [239, 307] on div "KEREN .TEVET import@ collection [DOMAIN_NAME] | COLLECTION" at bounding box center [323, 306] width 361 height 30
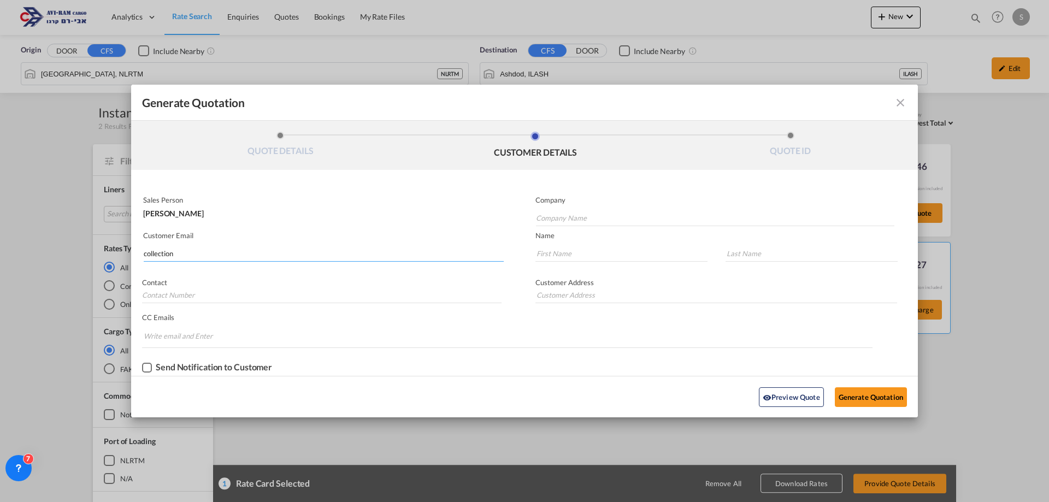
type input "COLLECTION"
type input "[EMAIL_ADDRESS][DOMAIN_NAME]"
type input "KEREN"
type input ".TEVET"
type input "."
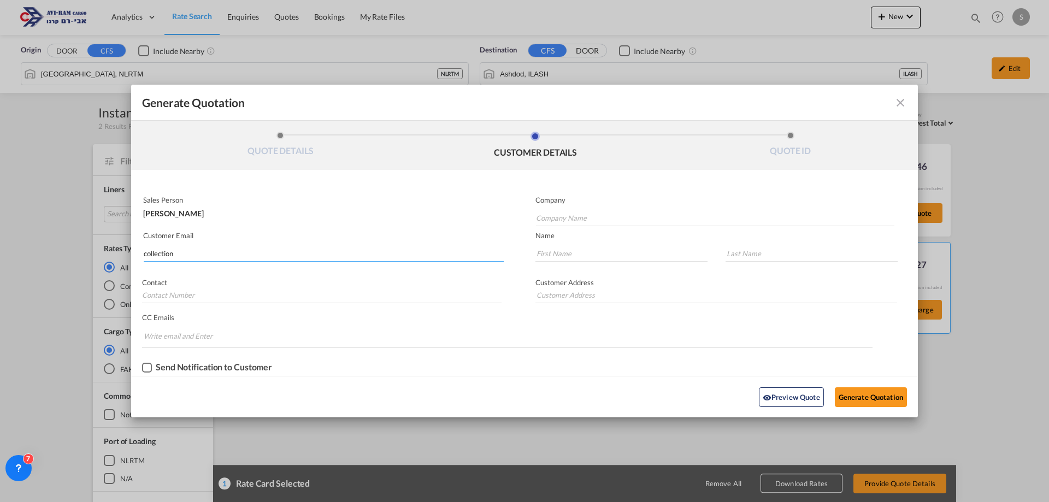
type input "."
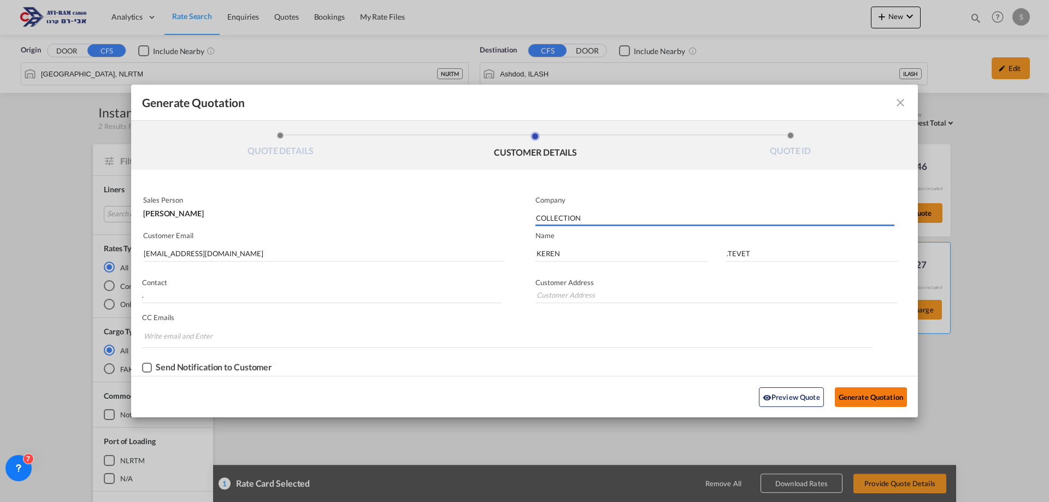
click at [842, 390] on button "Generate Quotation" at bounding box center [871, 397] width 72 height 20
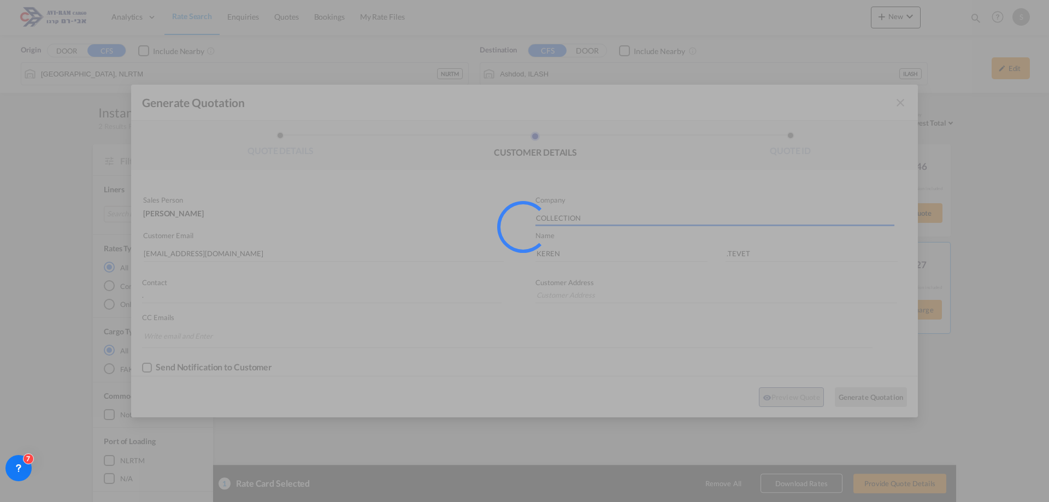
type input "."
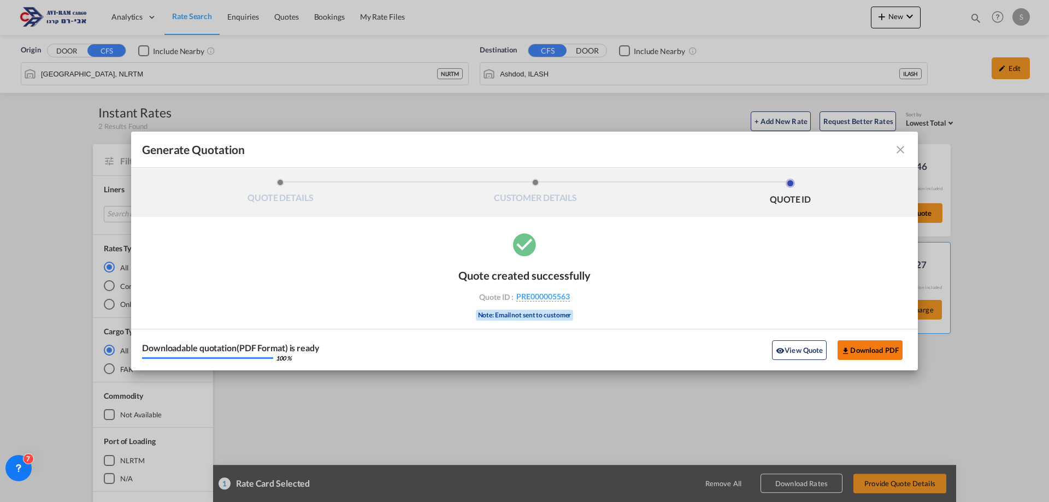
click at [873, 345] on button "Download PDF" at bounding box center [870, 350] width 65 height 20
